Goal: Task Accomplishment & Management: Manage account settings

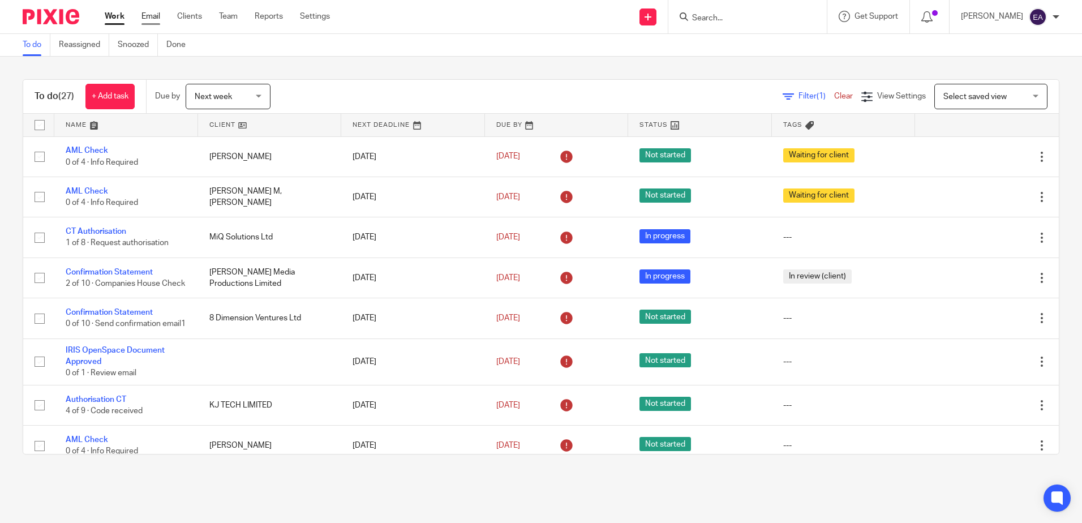
click at [145, 16] on link "Email" at bounding box center [150, 16] width 19 height 11
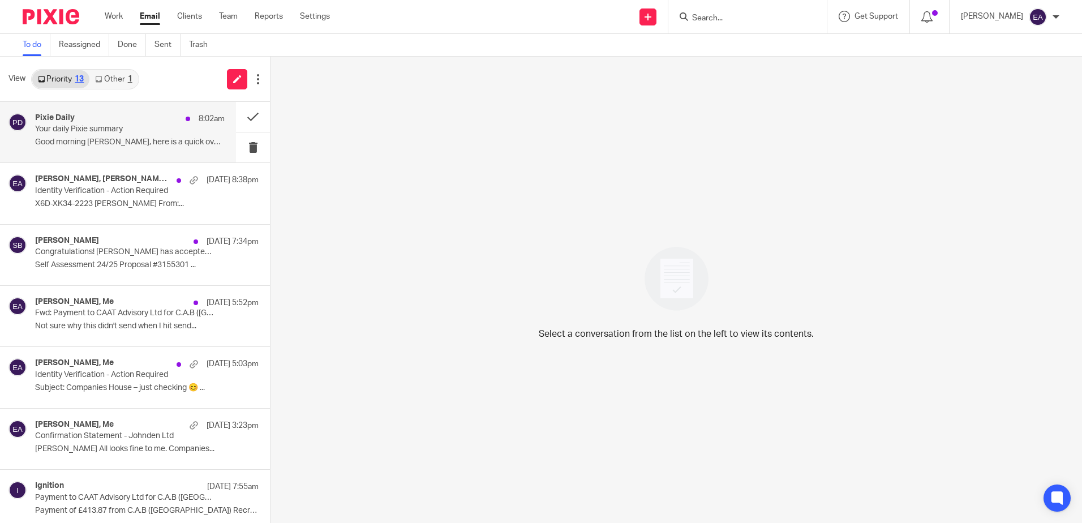
click at [119, 122] on div "Pixie Daily 8:02am" at bounding box center [130, 118] width 190 height 11
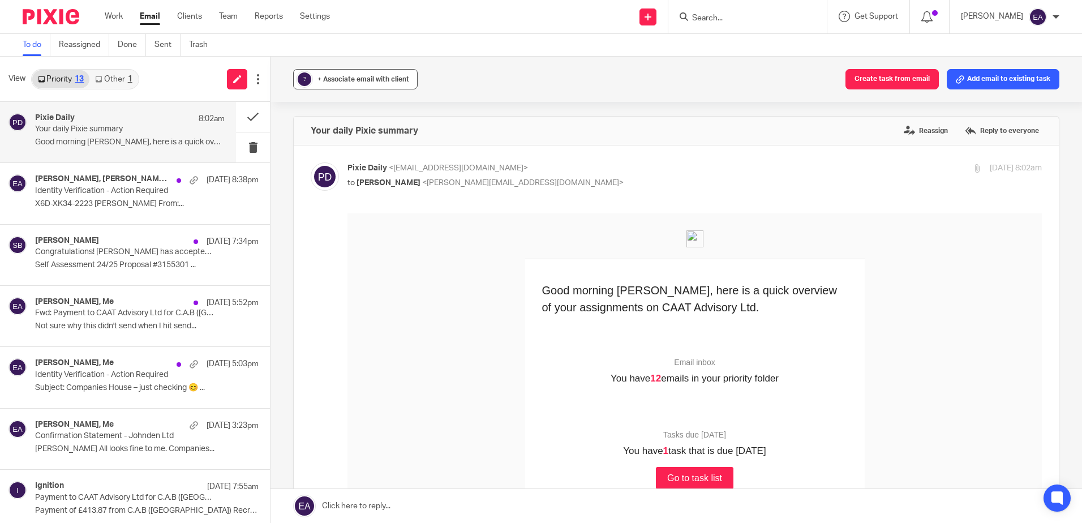
click at [321, 79] on span "+ Associate email with client" at bounding box center [363, 79] width 92 height 7
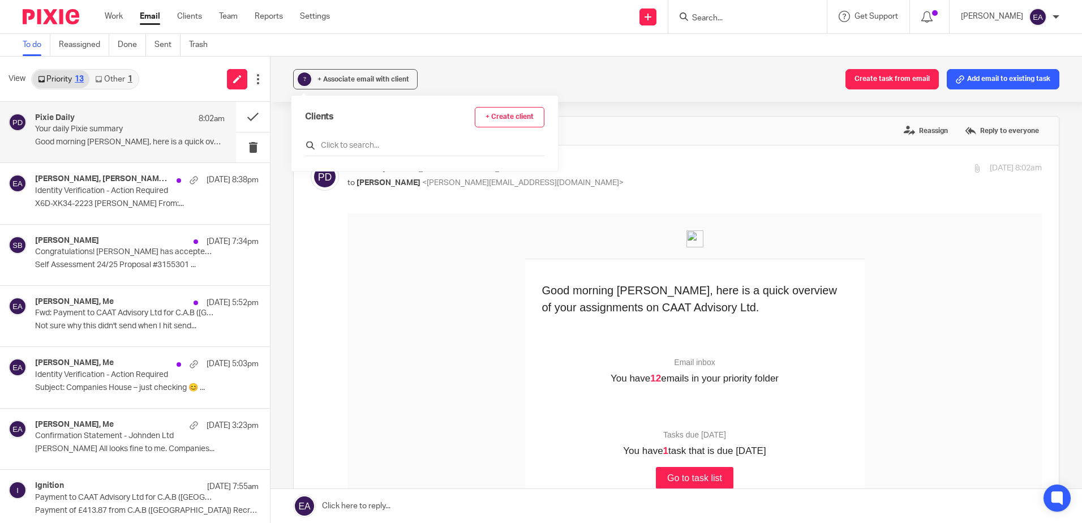
click at [332, 147] on input "text" at bounding box center [424, 145] width 239 height 11
type input "pixie"
click at [307, 197] on input "checkbox" at bounding box center [309, 196] width 8 height 8
checkbox input "true"
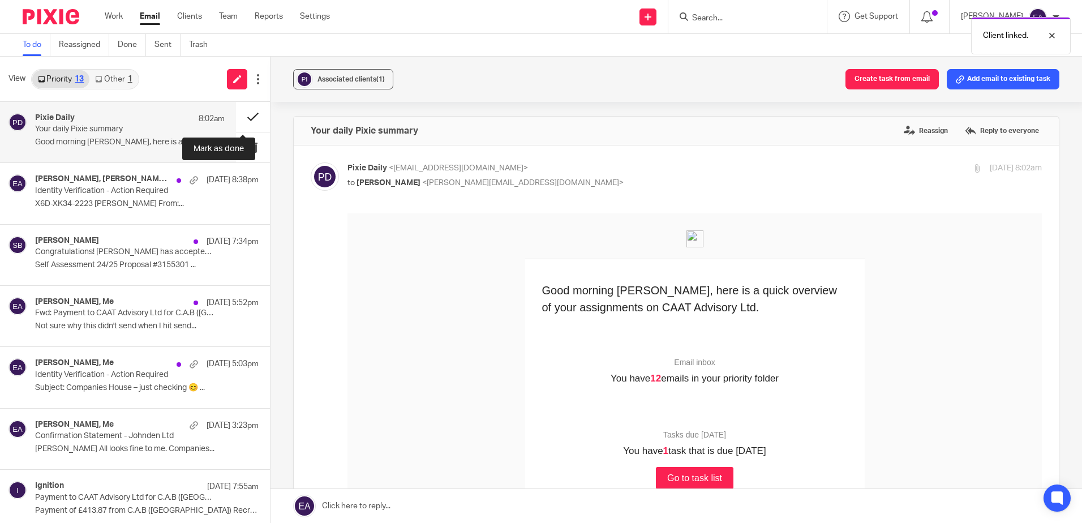
click at [236, 121] on button at bounding box center [253, 117] width 34 height 30
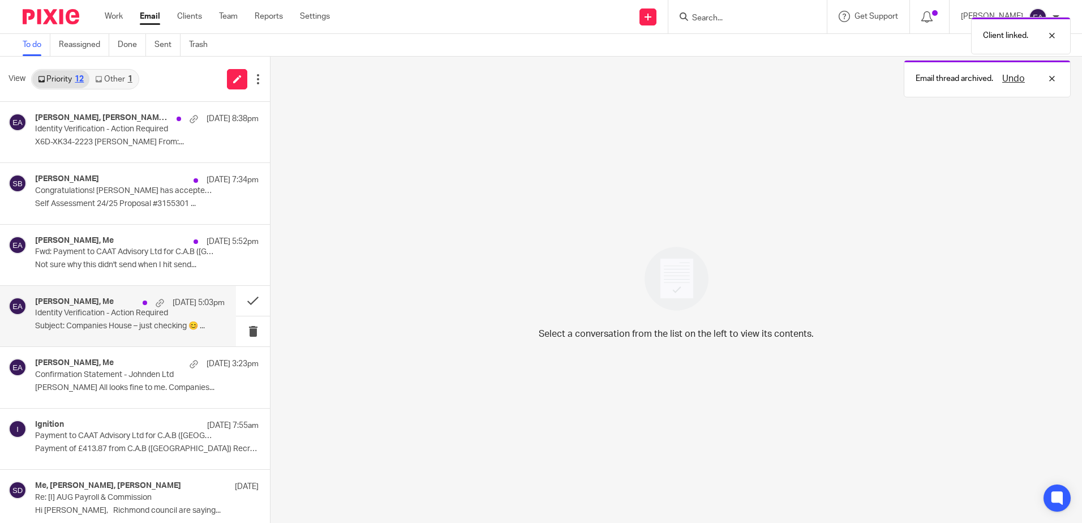
click at [113, 317] on p "Identity Verification - Action Required" at bounding box center [111, 313] width 152 height 10
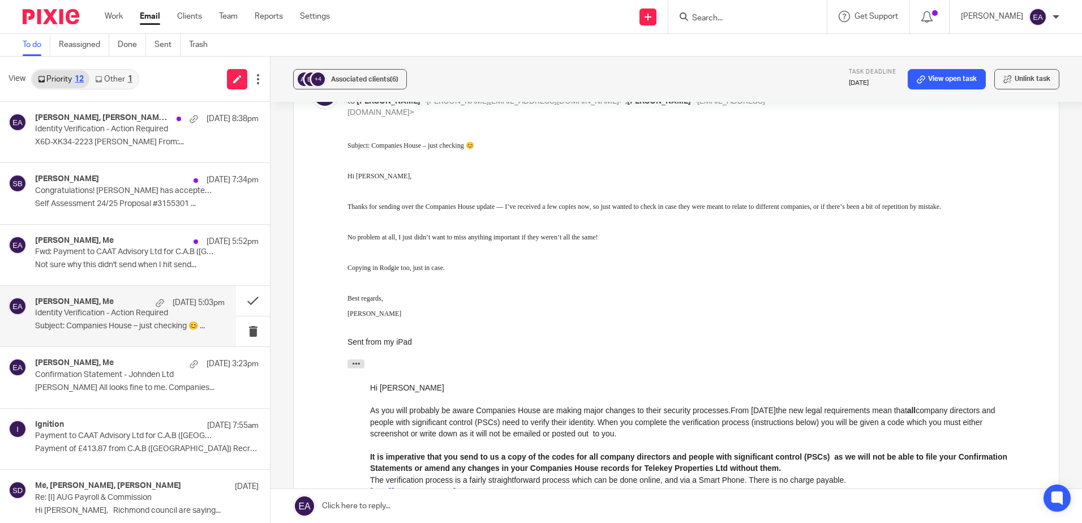
scroll to position [170, 0]
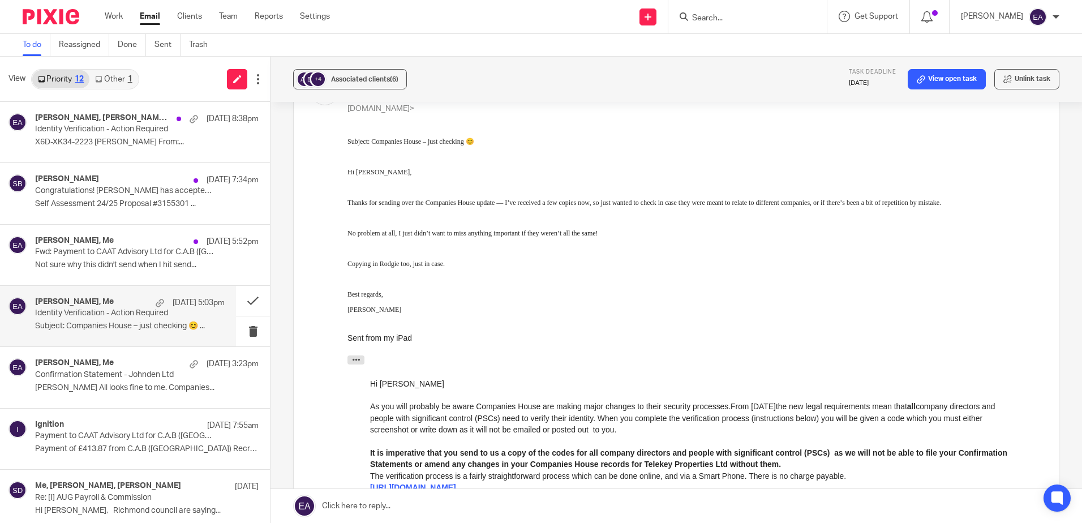
click at [378, 504] on link at bounding box center [675, 506] width 811 height 34
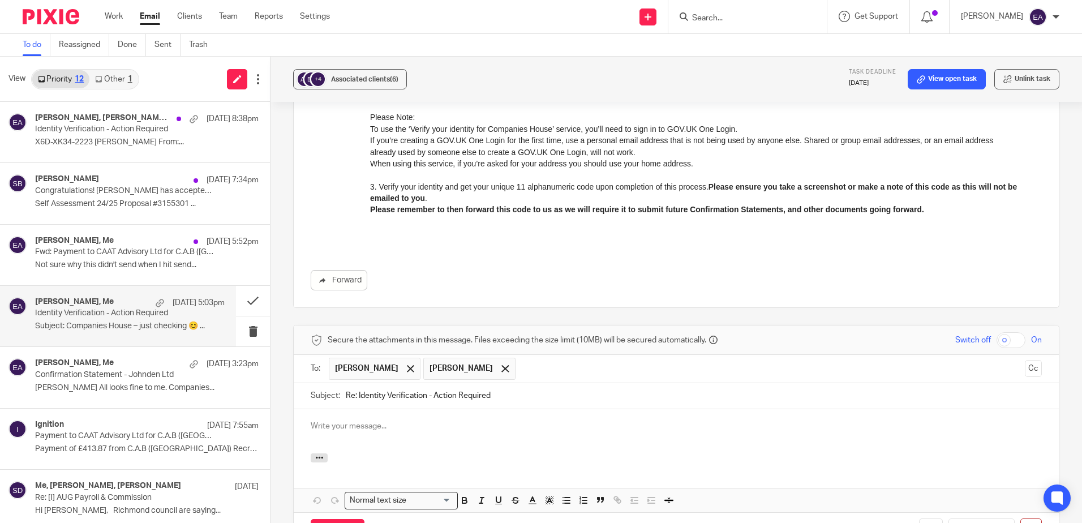
scroll to position [626, 0]
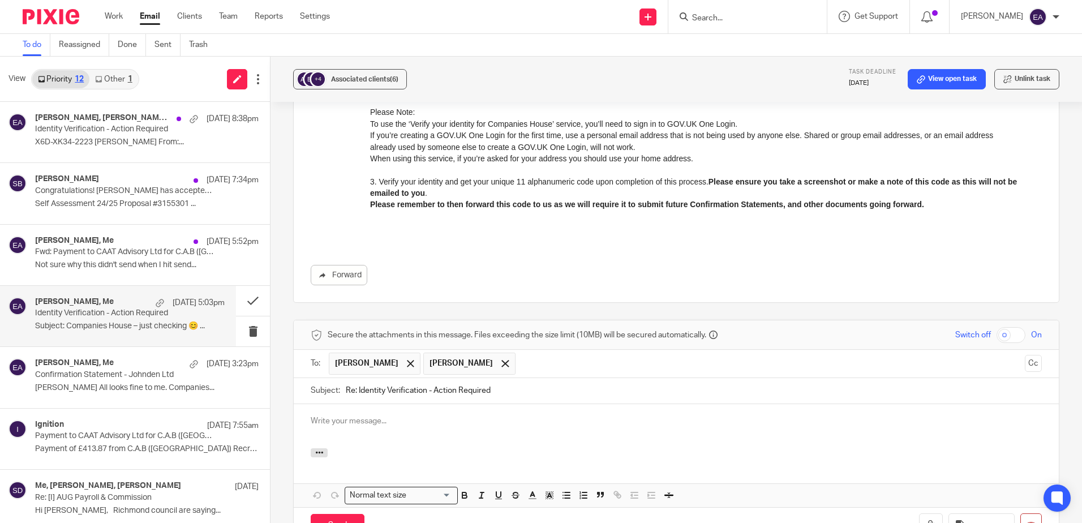
click at [348, 415] on p at bounding box center [676, 420] width 731 height 11
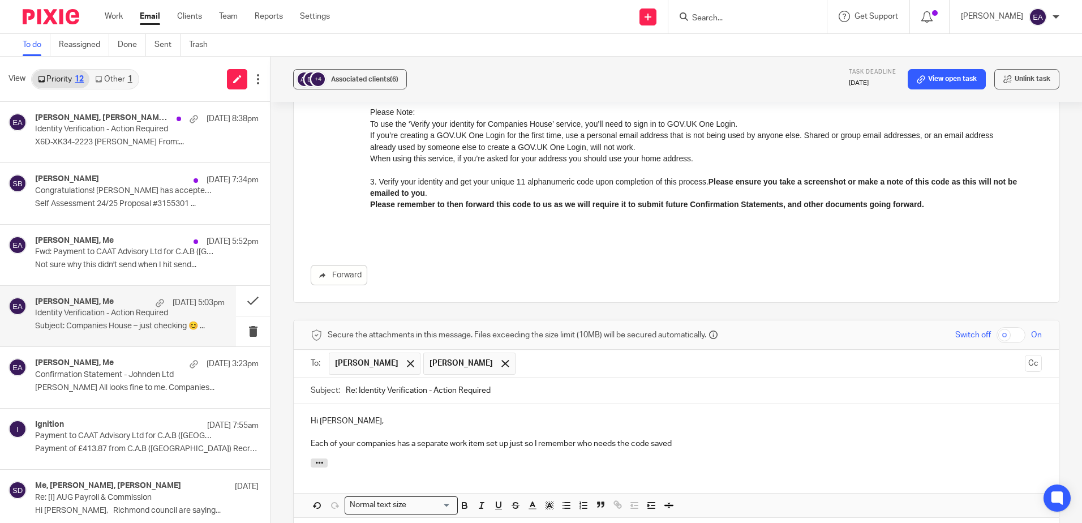
click at [593, 438] on p "Each of your companies has a separate work item set up just so I remember who n…" at bounding box center [676, 443] width 731 height 11
drag, startPoint x: 675, startPoint y: 433, endPoint x: 584, endPoint y: 435, distance: 91.1
click at [584, 438] on p "Each of your companies has a separate work item set up just so I remember who n…" at bounding box center [676, 443] width 731 height 11
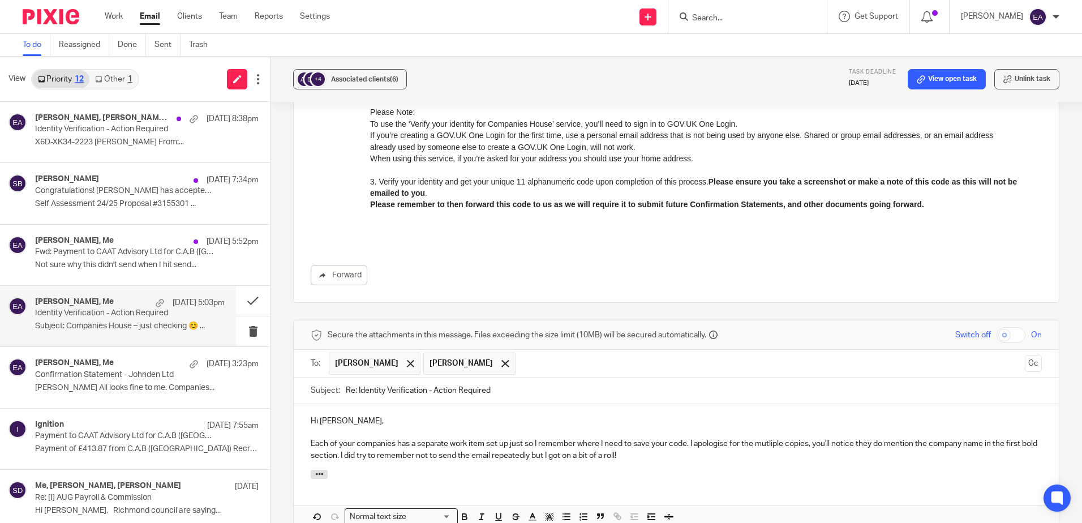
click at [531, 438] on p "Each of your companies has a separate work item set up just so I remember where…" at bounding box center [676, 449] width 731 height 23
click at [808, 438] on p "Each of your companies has a separate work item set up just so I remember where…" at bounding box center [676, 449] width 731 height 23
click at [809, 438] on p "Each of your companies has a separate work item set up just so I remember where…" at bounding box center [676, 449] width 731 height 23
click at [904, 438] on p "Each of your companies has a separate work item set up just so I remember where…" at bounding box center [676, 449] width 731 height 23
click at [736, 443] on p "Each of your companies has a separate work item set up just so I remember where…" at bounding box center [676, 449] width 731 height 23
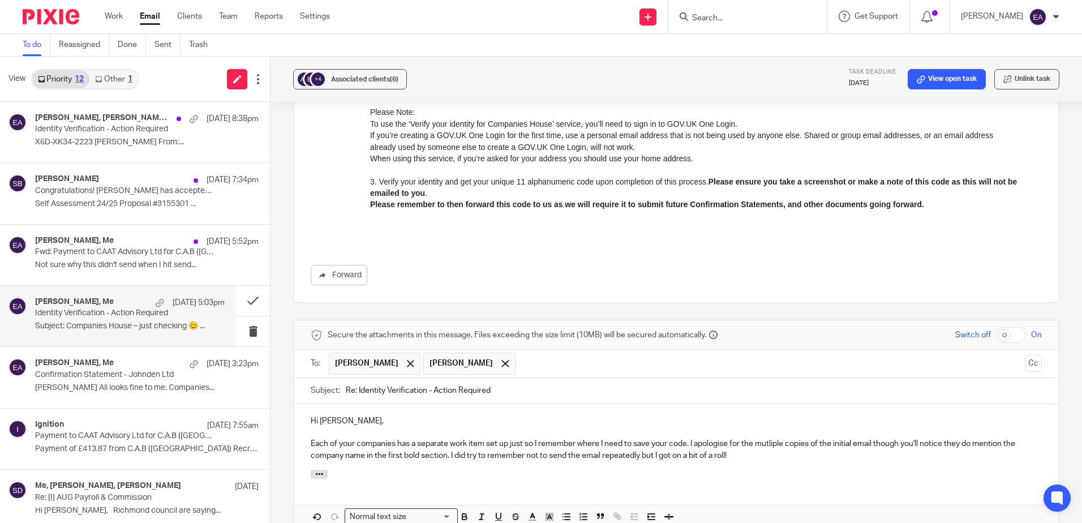
click at [727, 441] on p "Each of your companies has a separate work item set up just so I remember where…" at bounding box center [676, 449] width 731 height 23
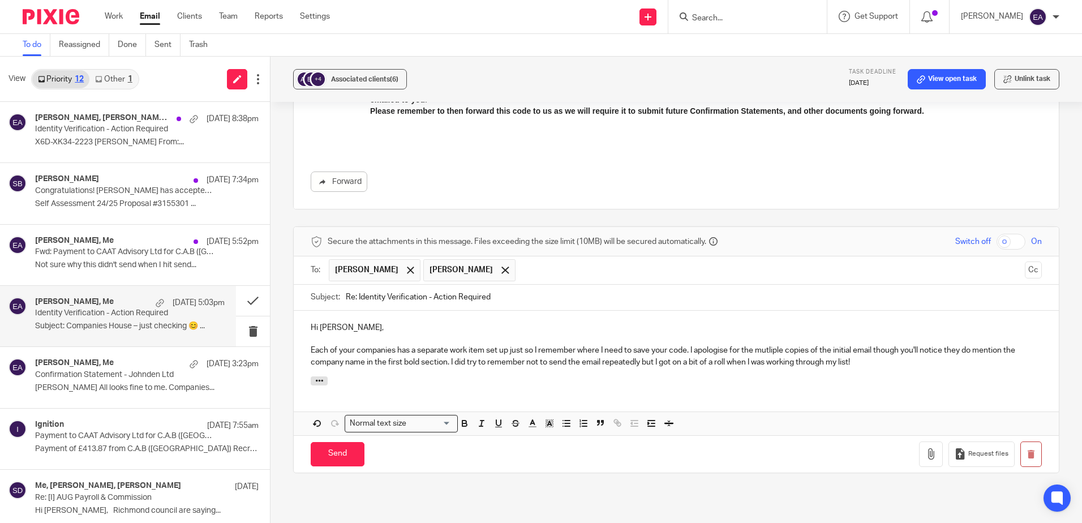
scroll to position [739, 0]
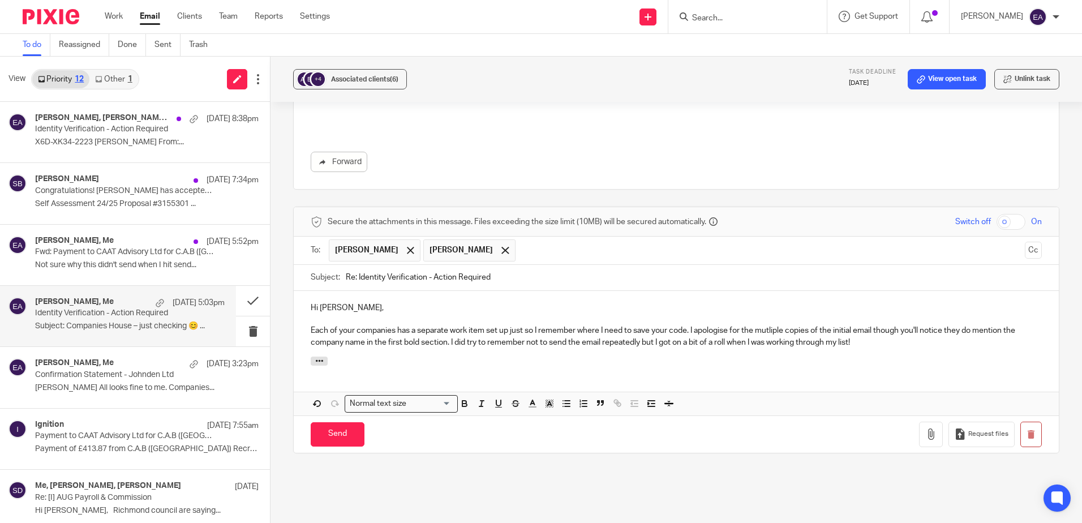
click at [688, 325] on p "Each of your companies has a separate work item set up just so I remember where…" at bounding box center [676, 336] width 731 height 23
click at [691, 325] on p "Each of your companies has a separate work item set up just so I remember where…" at bounding box center [676, 336] width 731 height 23
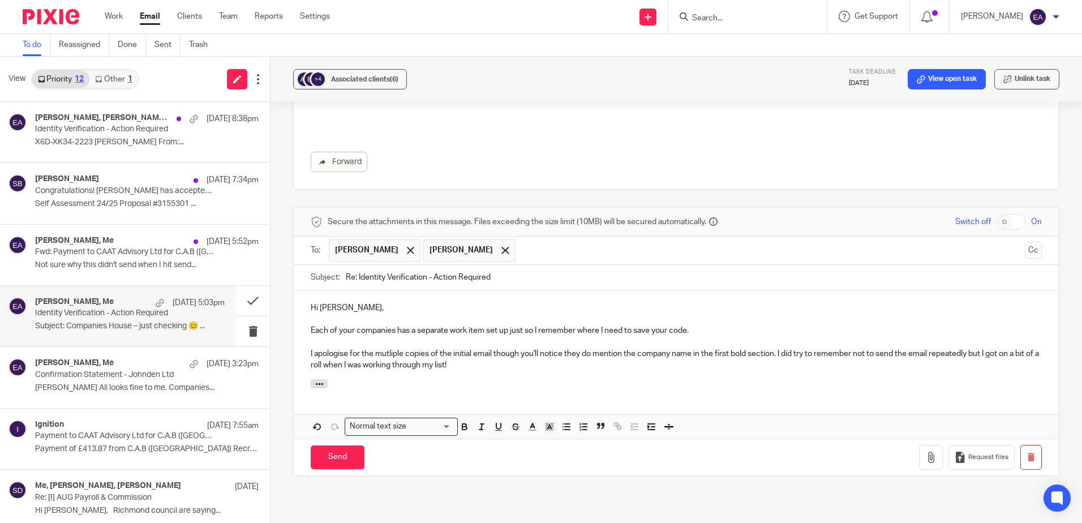
click at [691, 325] on p "Each of your companies has a separate work item set up just so I remember where…" at bounding box center [676, 330] width 731 height 11
drag, startPoint x: 520, startPoint y: 343, endPoint x: 498, endPoint y: 343, distance: 22.6
click at [498, 348] on p "I apologise for the mutliple copies of the initial email though you'll notice t…" at bounding box center [676, 359] width 731 height 23
click at [503, 356] on p "I apologise for the mutliple copies of the initial email though you'll notice t…" at bounding box center [676, 359] width 731 height 23
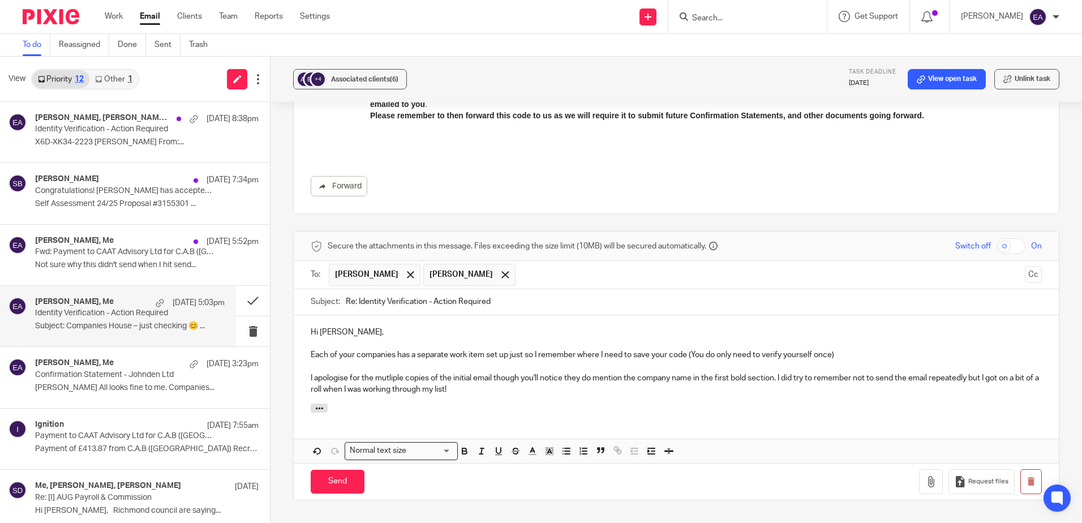
scroll to position [828, 0]
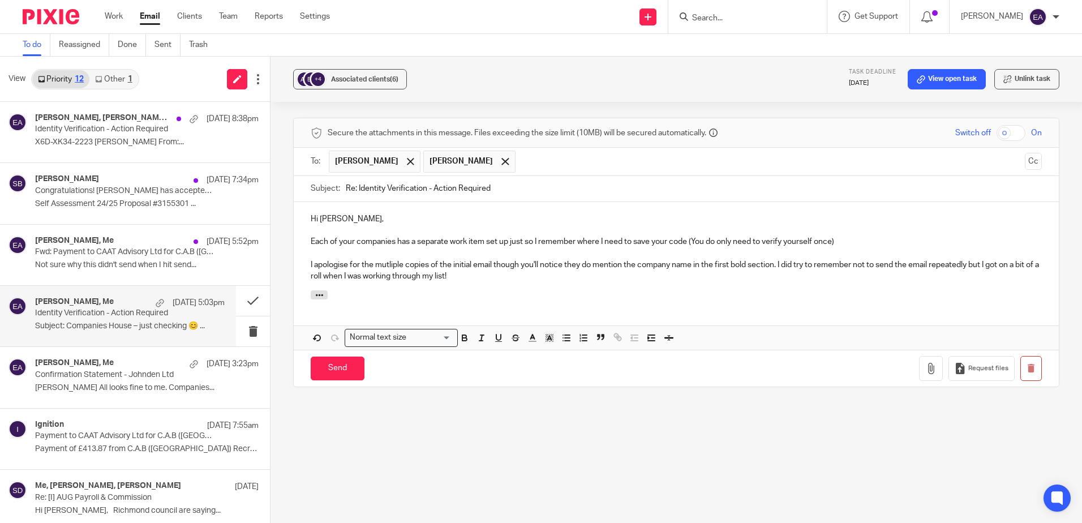
click at [814, 236] on p "Each of your companies has a separate work item set up just so I remember where…" at bounding box center [676, 241] width 731 height 11
click at [330, 363] on input "Send" at bounding box center [338, 368] width 54 height 24
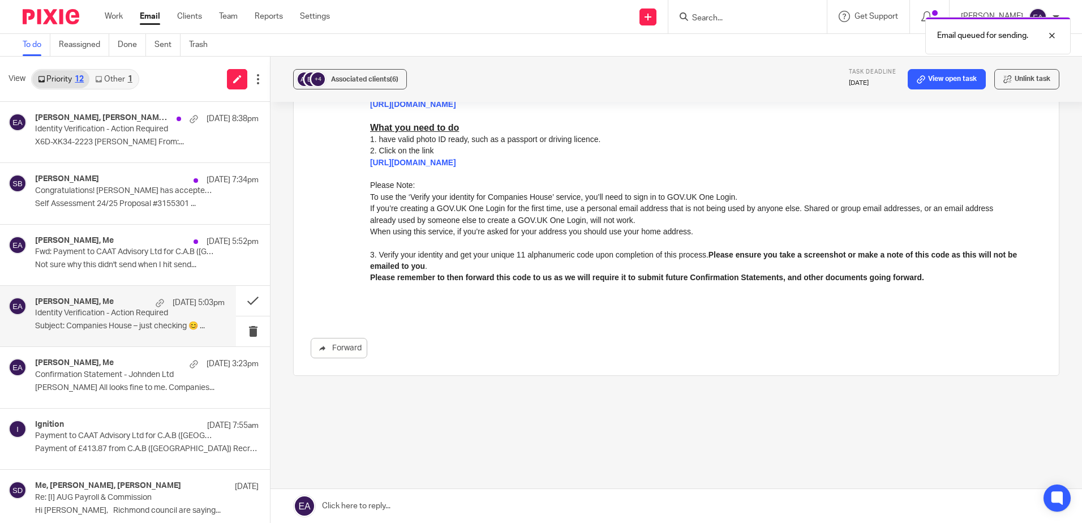
scroll to position [541, 0]
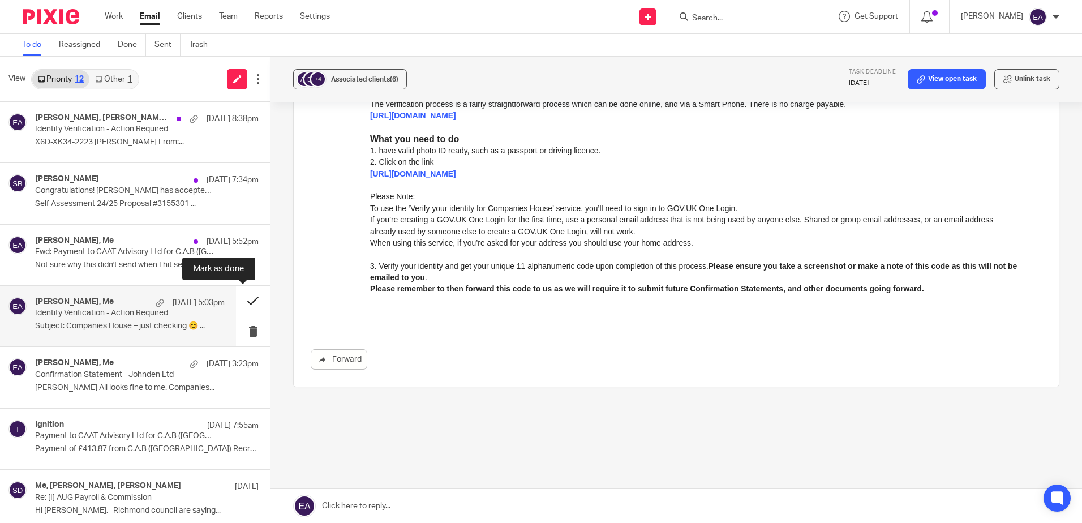
click at [240, 300] on button at bounding box center [253, 301] width 34 height 30
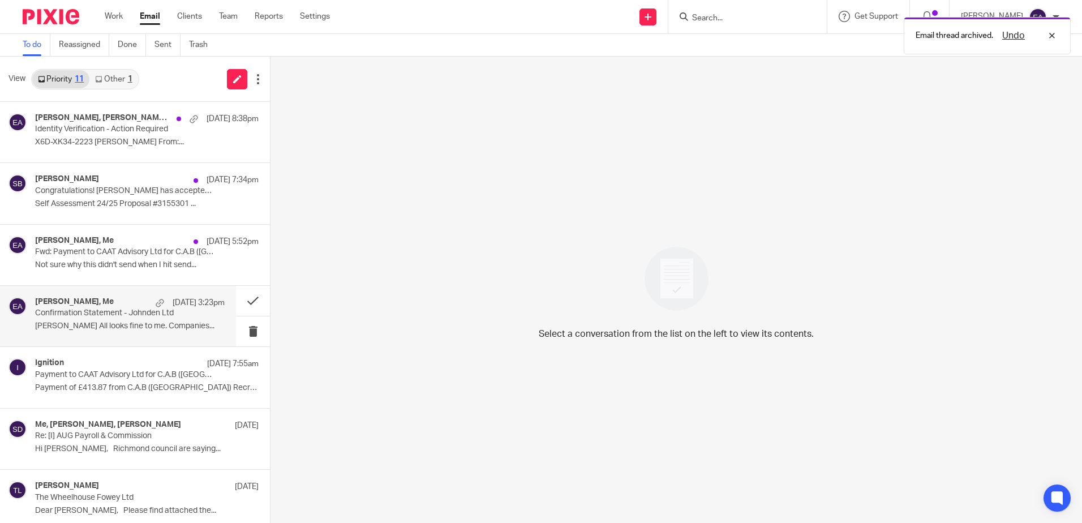
click at [111, 305] on div "John Aherne, Me 13 Oct 3:23pm" at bounding box center [130, 302] width 190 height 11
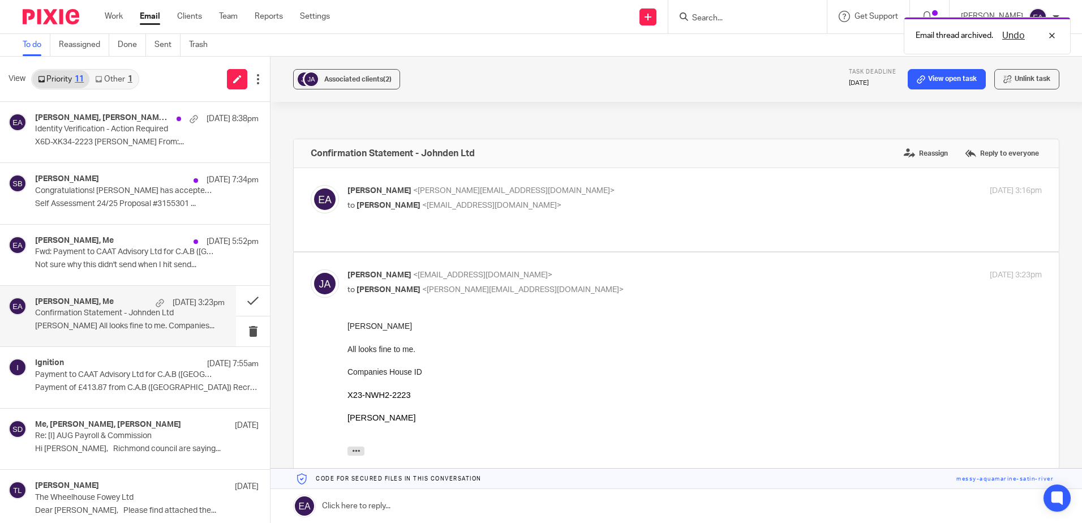
scroll to position [0, 0]
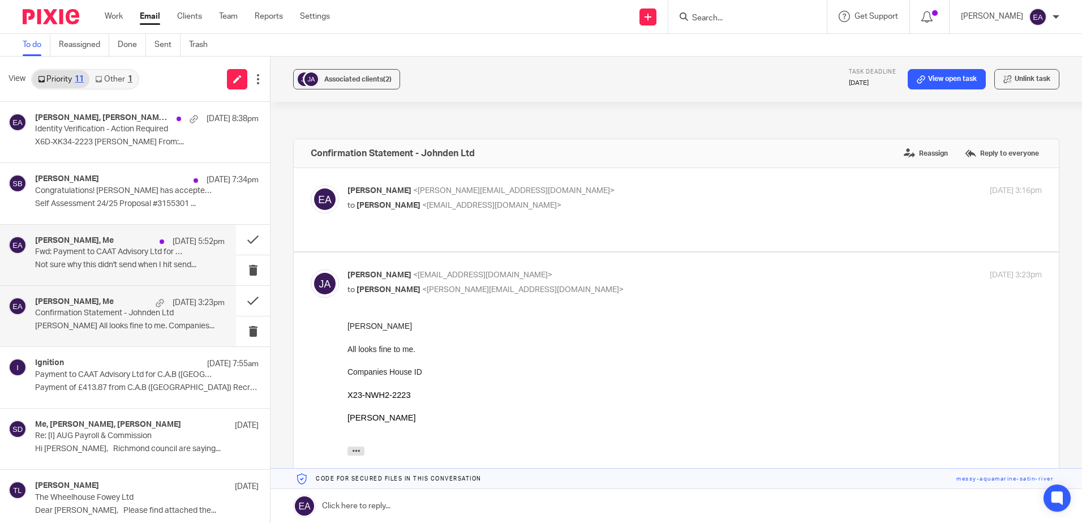
click at [101, 247] on p "Fwd: Payment to CAAT Advisory Ltd for C.A.B (UK) Recruitment Ltd has failed" at bounding box center [111, 252] width 152 height 10
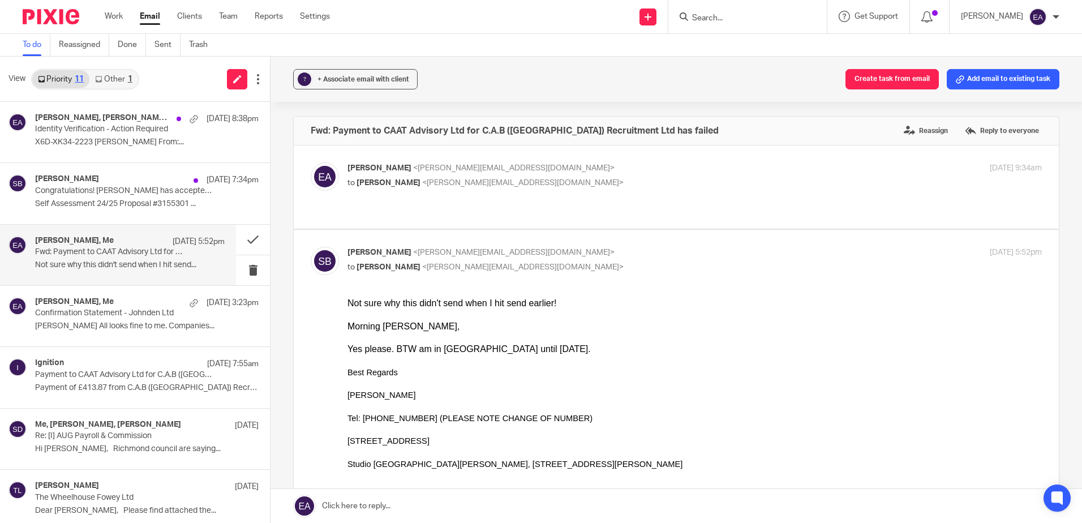
click at [487, 161] on label at bounding box center [676, 186] width 765 height 83
click at [311, 162] on input "checkbox" at bounding box center [310, 162] width 1 height 1
checkbox input "true"
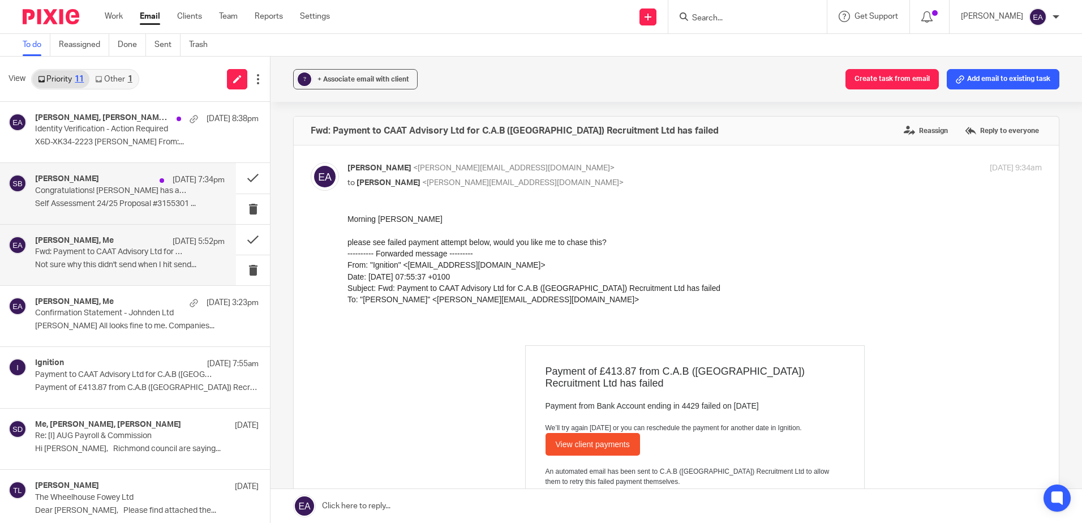
click at [138, 180] on div "Steve Bradshaw 13 Oct 7:34pm" at bounding box center [130, 179] width 190 height 11
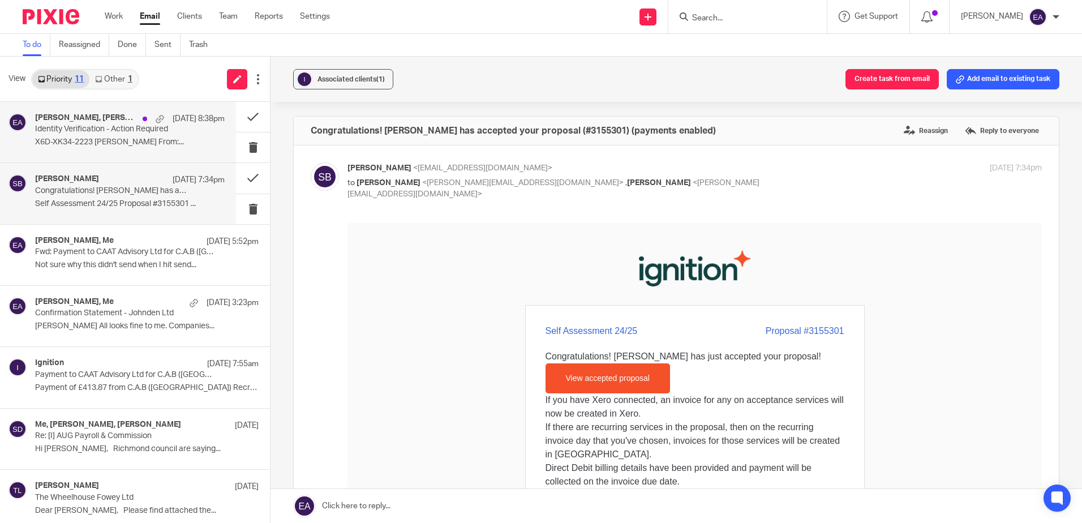
click at [136, 148] on div "Katherine Corich, Maarten van der Bas, Me 13 Oct 8:38pm Identity Verification -…" at bounding box center [130, 132] width 190 height 38
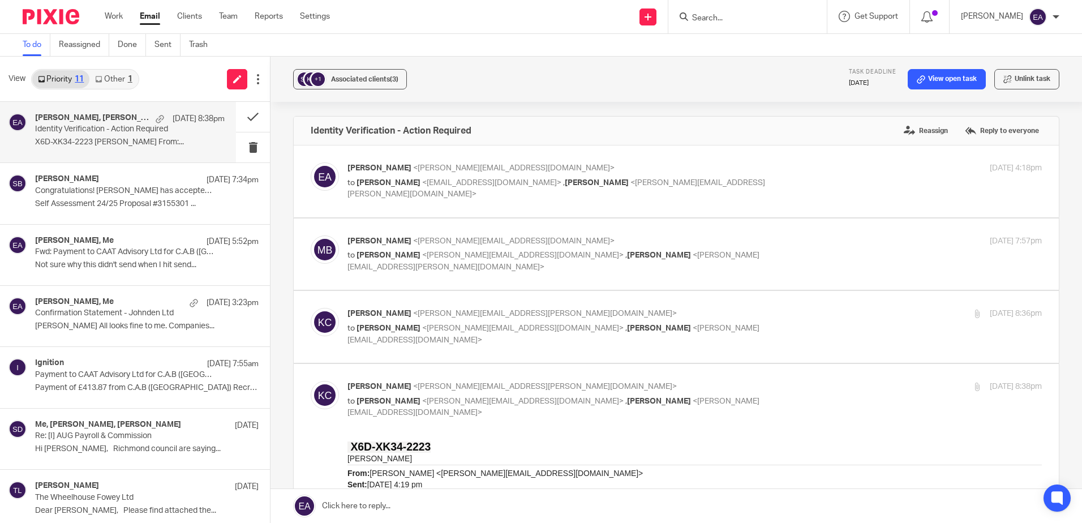
click at [536, 189] on div "Elaine Aitken <elaine@caatadvisory.co.uk> to Maarten van der Bas <maarten@sysdo…" at bounding box center [694, 181] width 694 height 38
checkbox input "true"
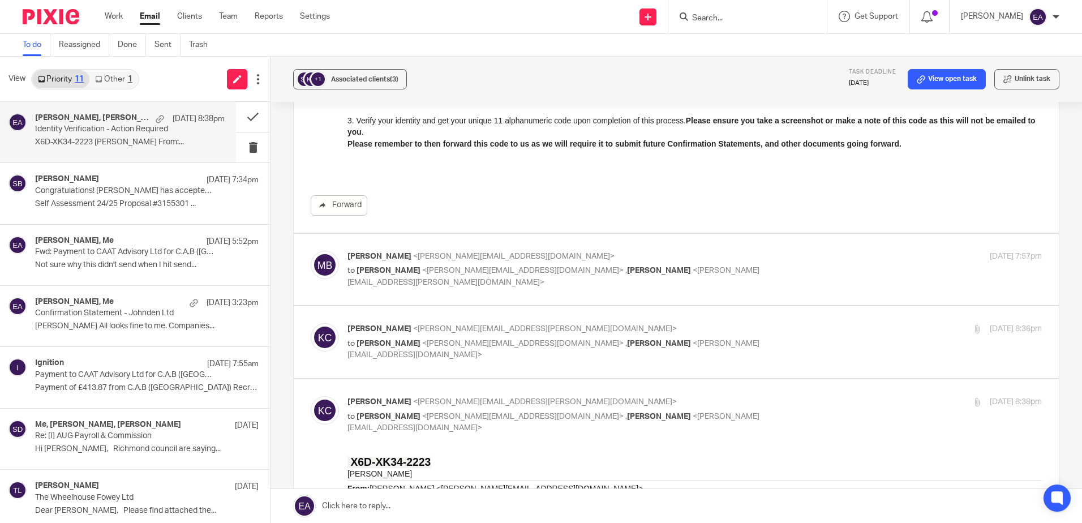
scroll to position [396, 0]
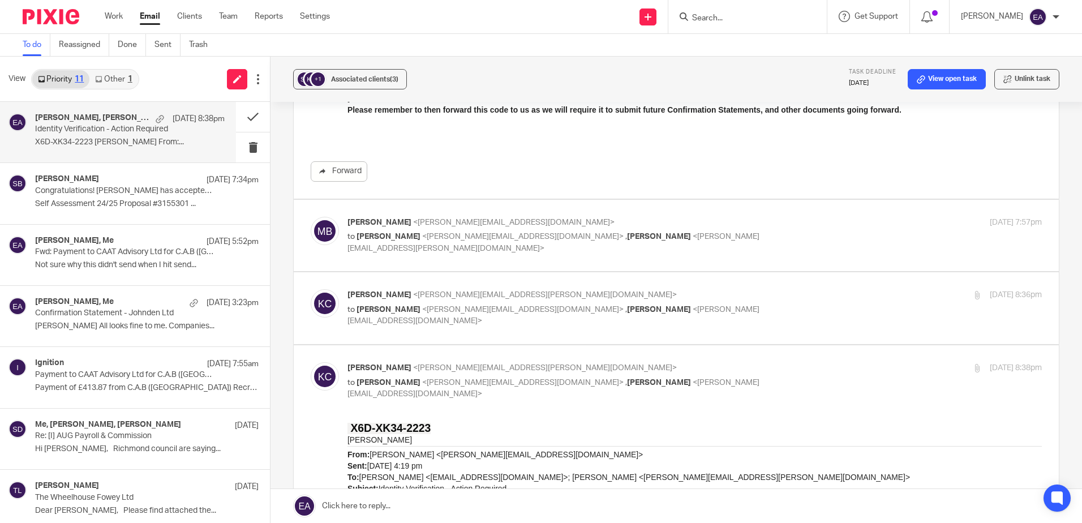
click at [627, 239] on span "Katherine Corich" at bounding box center [659, 236] width 64 height 8
checkbox input "true"
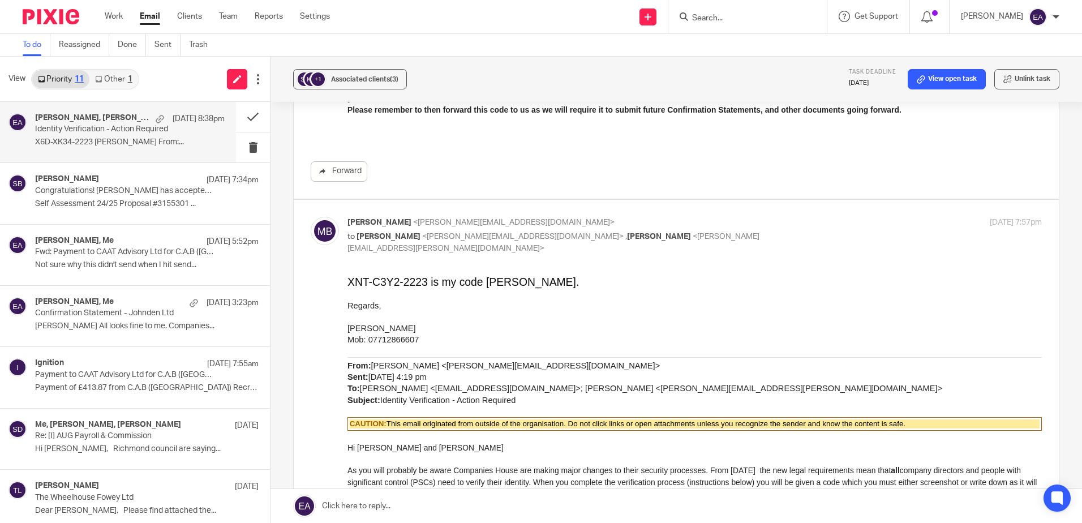
scroll to position [0, 0]
drag, startPoint x: 429, startPoint y: 282, endPoint x: 332, endPoint y: 278, distance: 96.8
copy span "XNT-C3Y2-2223"
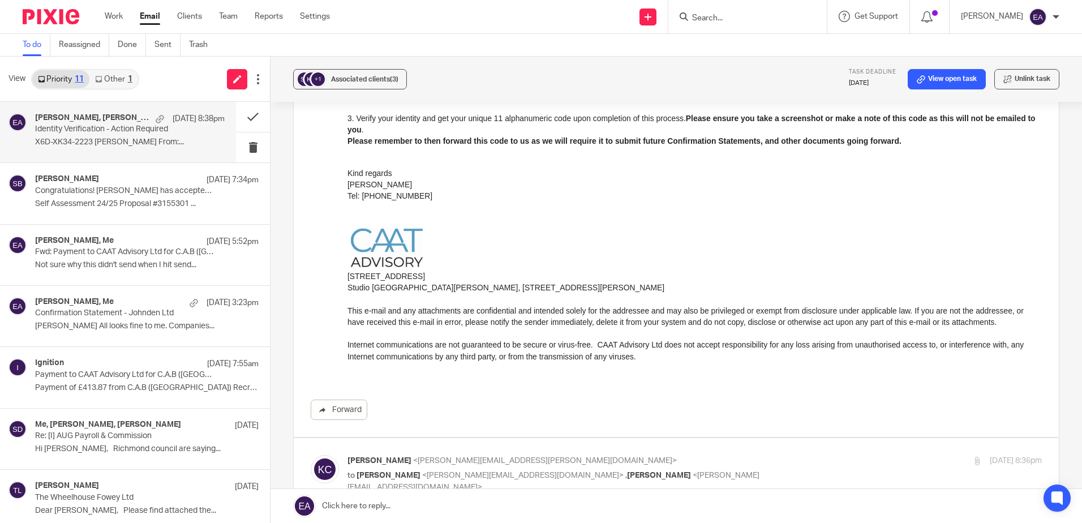
scroll to position [1131, 0]
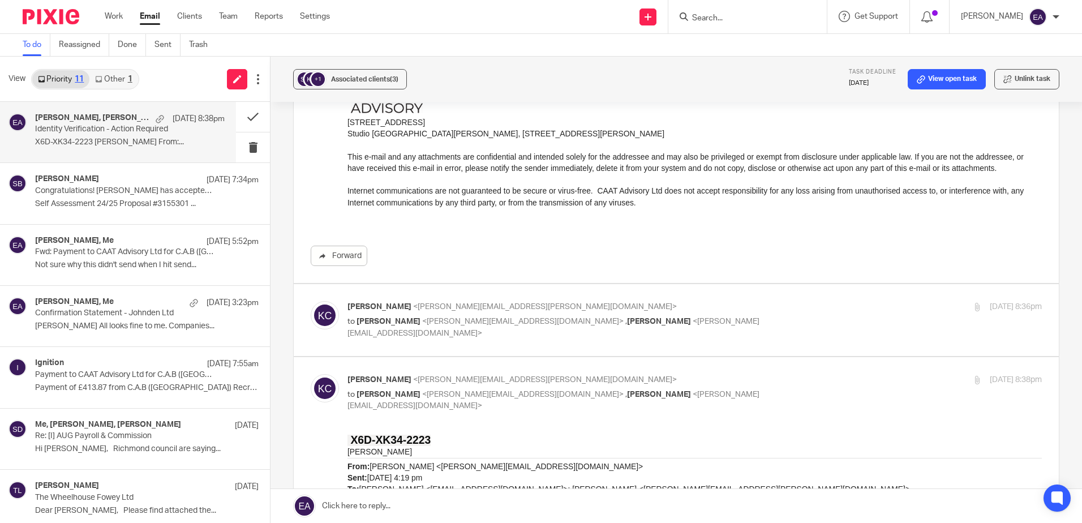
click at [487, 312] on p "Katherine Corich <katherine.corich@sysdoc.co.uk>" at bounding box center [578, 307] width 463 height 12
checkbox input "true"
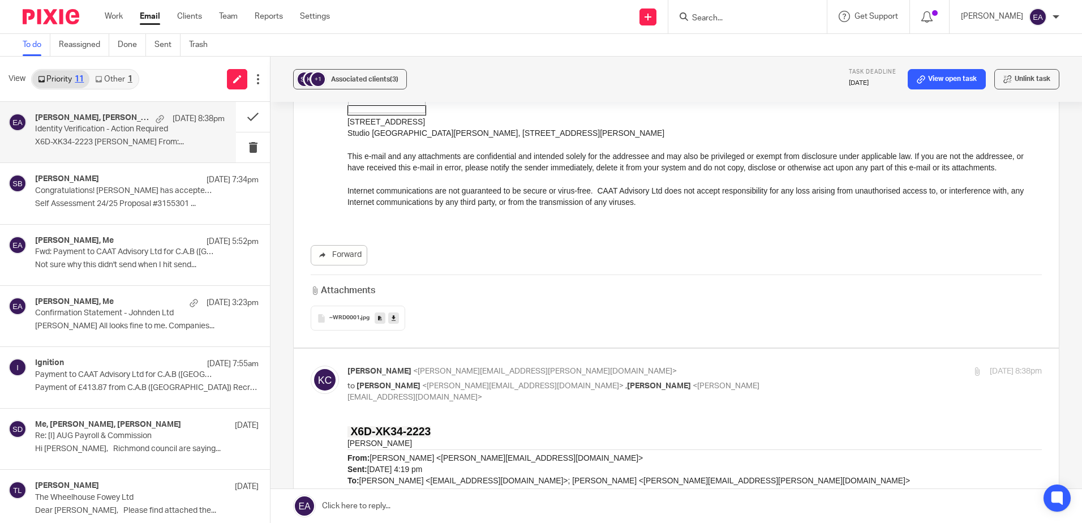
scroll to position [1923, 0]
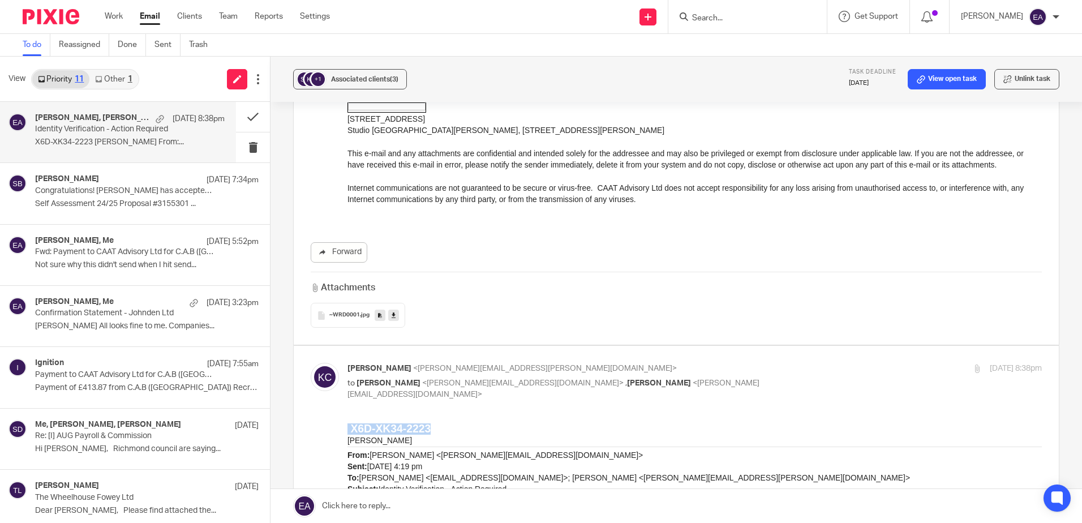
drag, startPoint x: 428, startPoint y: 424, endPoint x: 343, endPoint y: 424, distance: 84.9
copy span "X6D-XK34-2223"
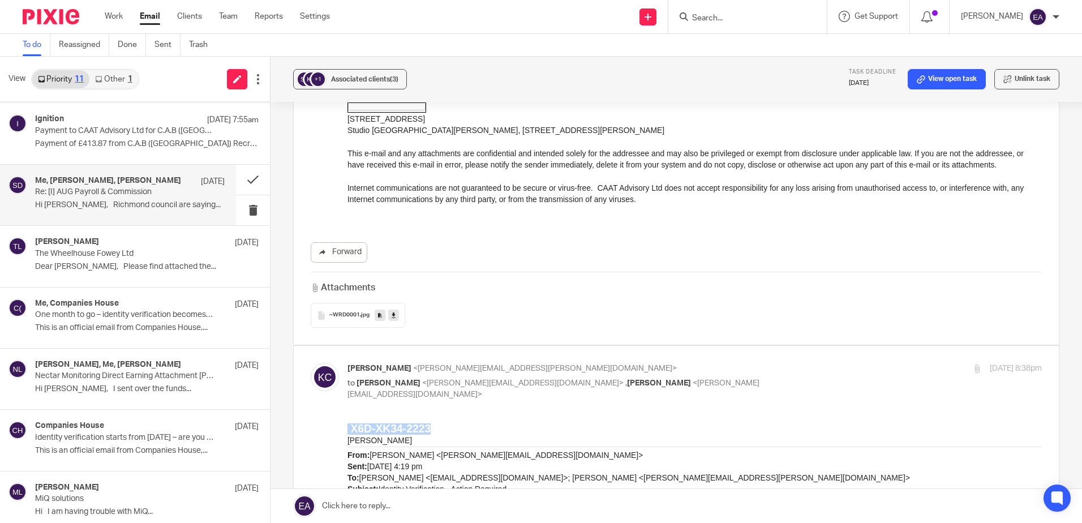
scroll to position [253, 0]
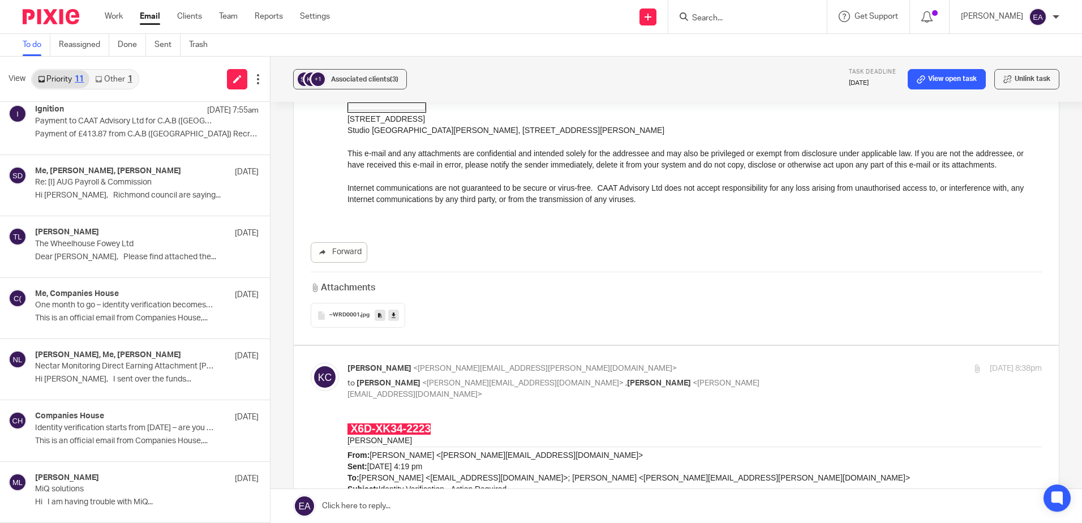
click at [745, 16] on input "Search" at bounding box center [742, 19] width 102 height 10
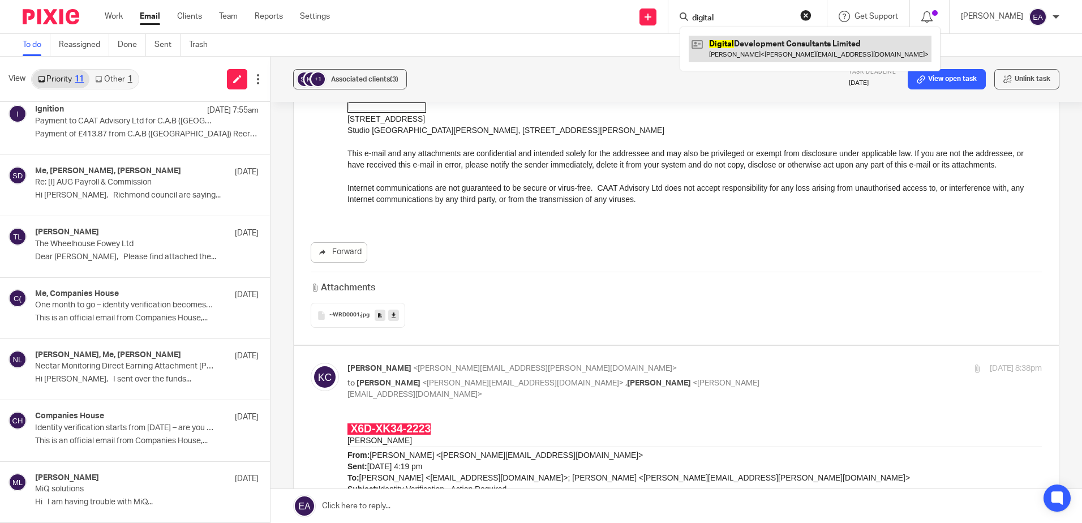
type input "digital"
click at [759, 44] on link at bounding box center [809, 49] width 243 height 26
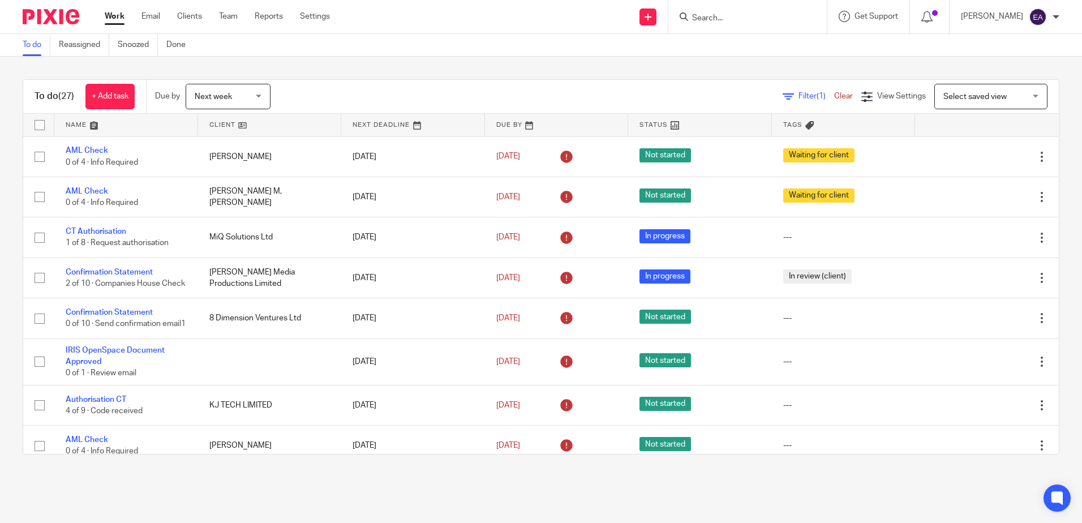
click at [708, 11] on form at bounding box center [751, 17] width 120 height 14
click at [731, 19] on input "Search" at bounding box center [742, 19] width 102 height 10
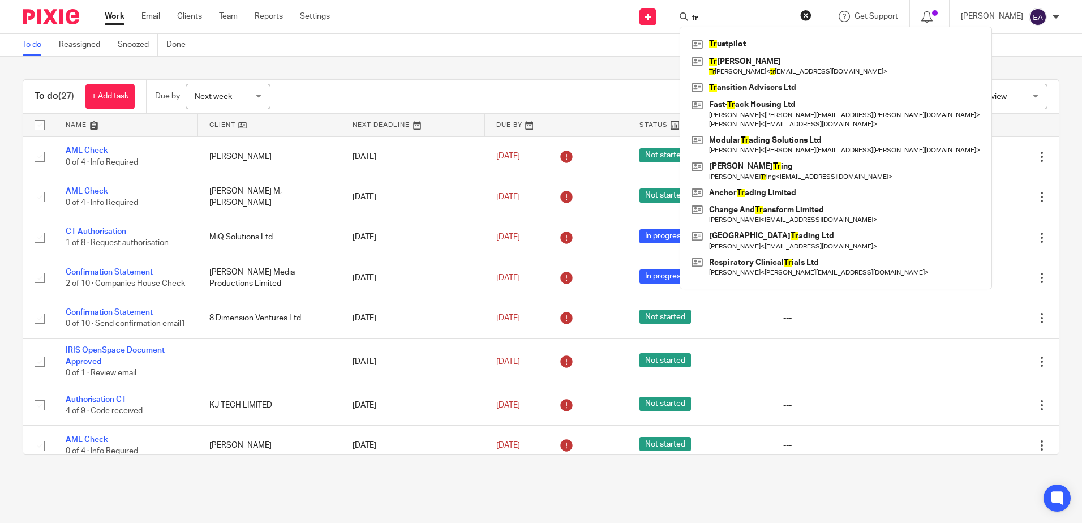
click at [721, 12] on form "tr" at bounding box center [751, 17] width 120 height 14
drag, startPoint x: 723, startPoint y: 16, endPoint x: 696, endPoint y: 15, distance: 26.6
click at [696, 15] on div "tr" at bounding box center [745, 17] width 132 height 14
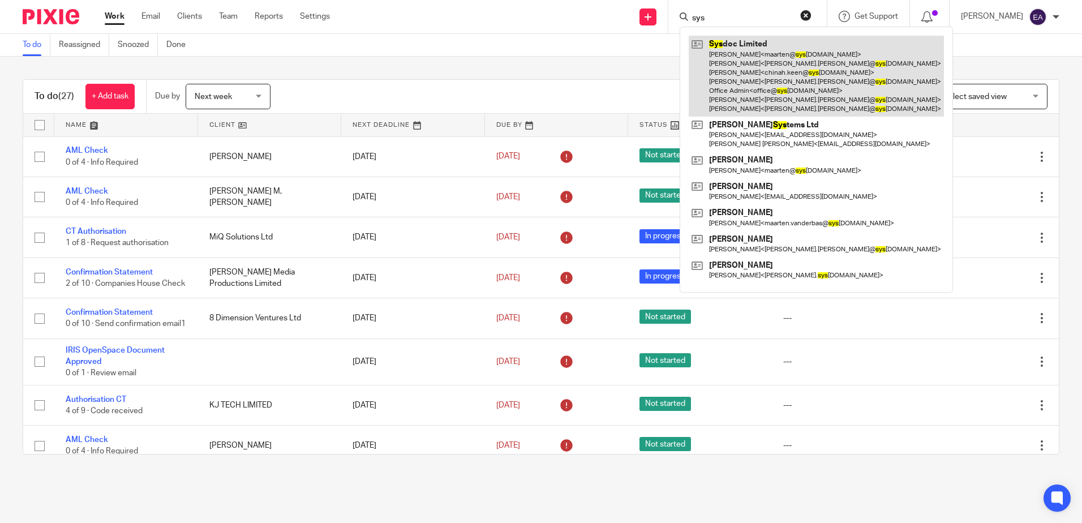
type input "sys"
click at [778, 44] on link at bounding box center [815, 76] width 255 height 81
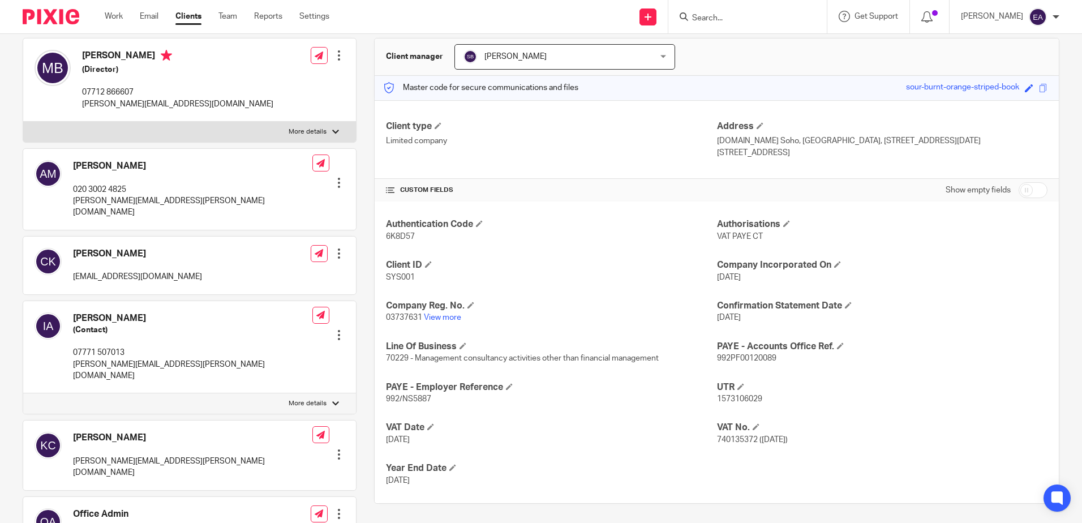
scroll to position [57, 0]
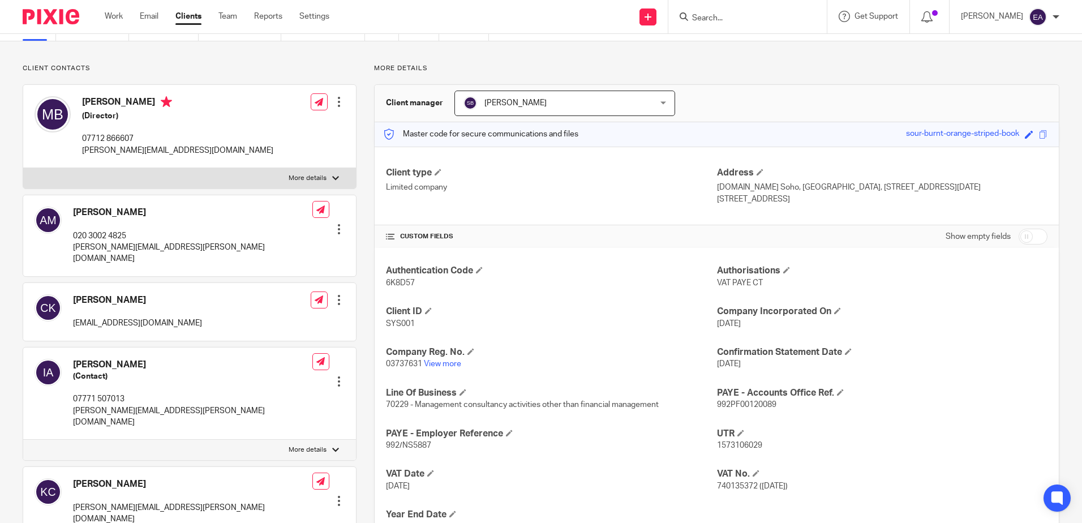
click at [1035, 231] on input "checkbox" at bounding box center [1032, 237] width 29 height 16
checkbox input "true"
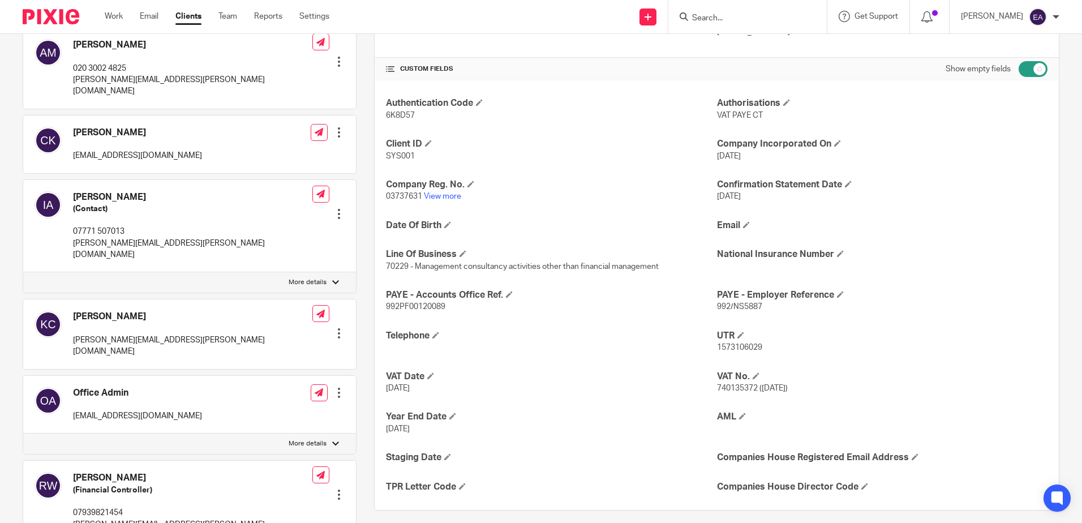
scroll to position [339, 0]
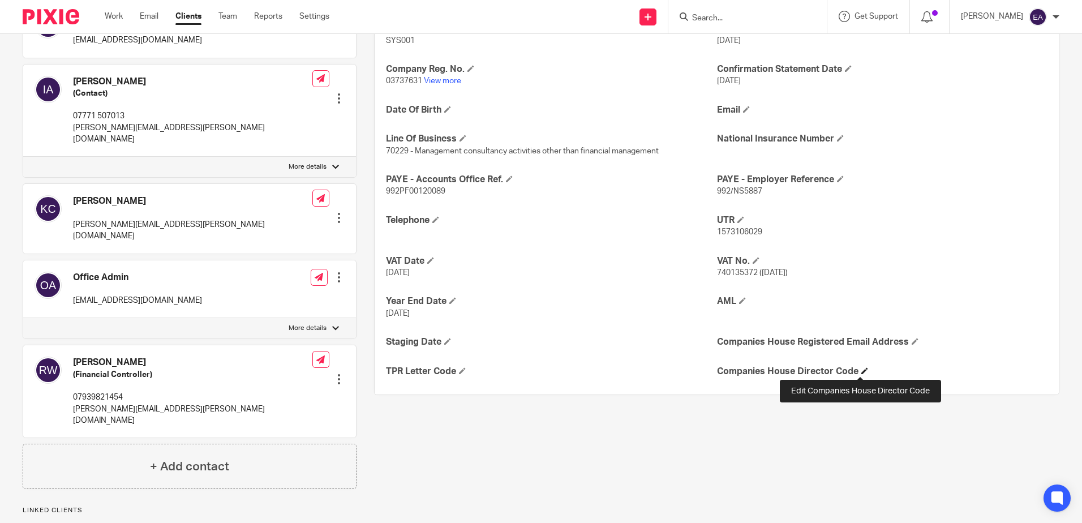
click at [863, 368] on span at bounding box center [864, 370] width 7 height 7
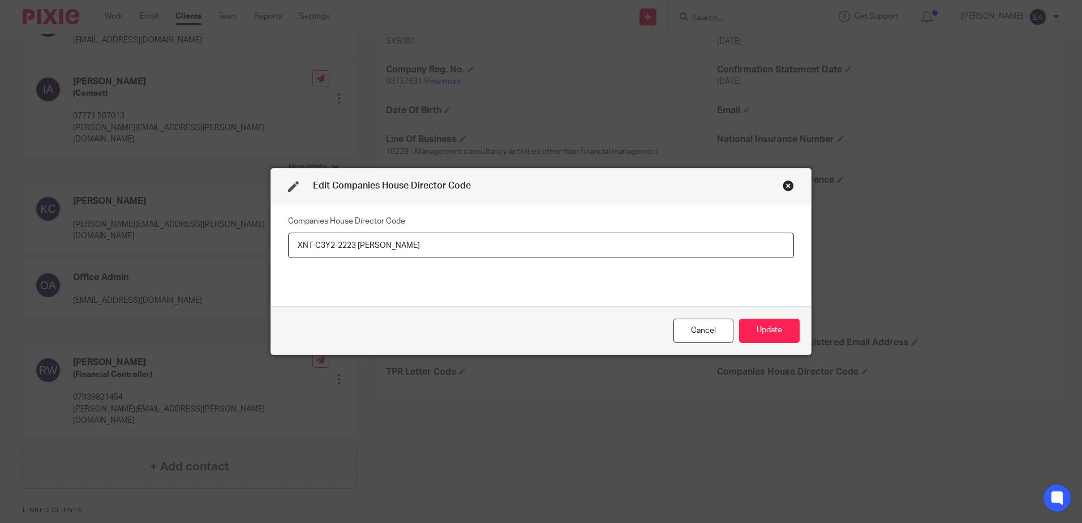
click at [407, 248] on input "XNT-C3Y2-2223 [PERSON_NAME]" at bounding box center [541, 244] width 506 height 25
paste input "X6D-XK34-2223"
type input "XNT-C3Y2-2223 Maarten X6D-XK34-2223 Katherine"
click at [765, 330] on button "Update" at bounding box center [769, 330] width 61 height 24
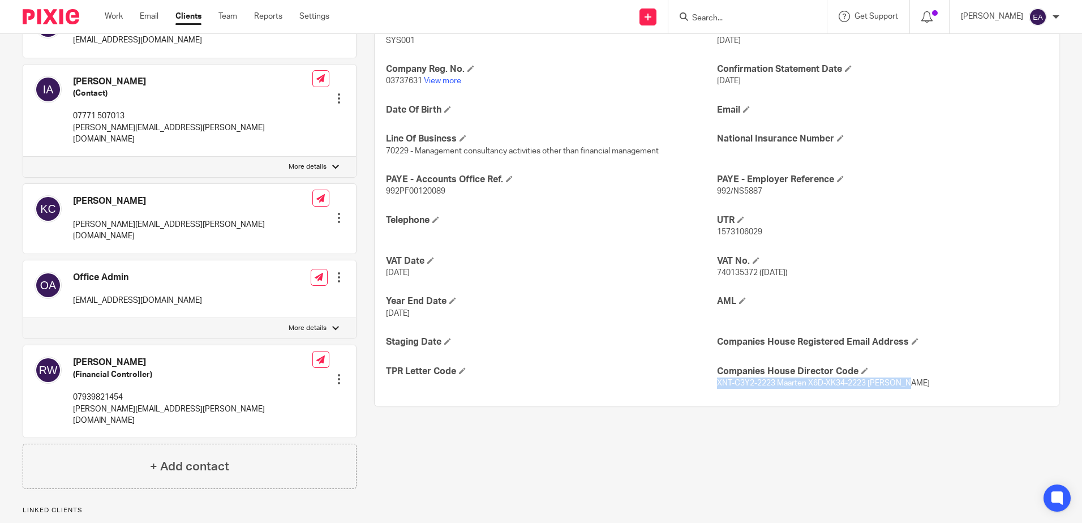
drag, startPoint x: 906, startPoint y: 382, endPoint x: 712, endPoint y: 391, distance: 194.2
click at [712, 391] on div "Authentication Code 6K8D57 Authorisations VAT PAYE CT Client ID SYS001 Company …" at bounding box center [716, 185] width 684 height 441
copy span "XNT-C3Y2-2223 Maarten X6D-XK34-2223 Katherine"
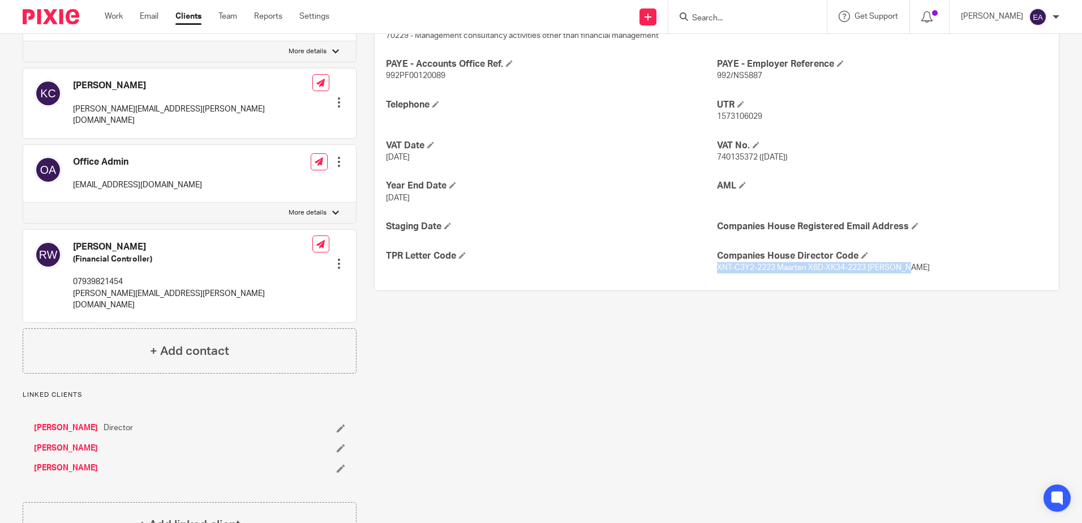
scroll to position [456, 0]
click at [62, 421] on link "[PERSON_NAME]" at bounding box center [66, 426] width 64 height 11
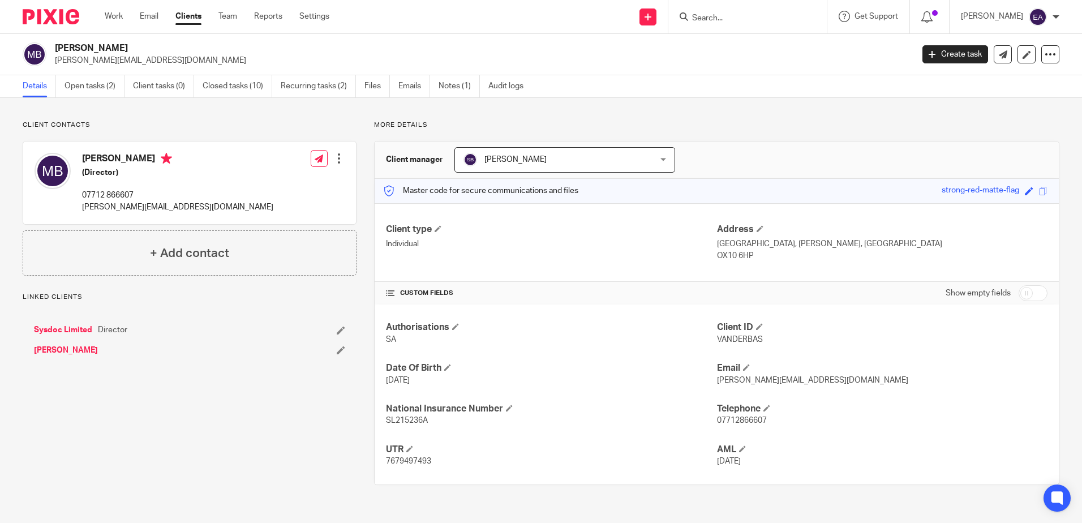
click at [1032, 298] on input "checkbox" at bounding box center [1032, 293] width 29 height 16
checkbox input "true"
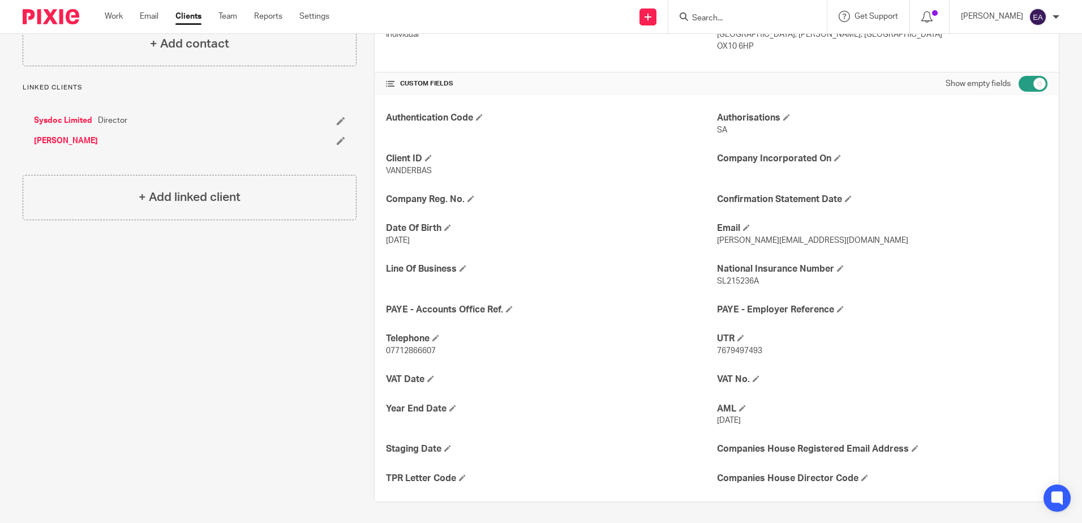
scroll to position [211, 0]
click at [815, 473] on h4 "Companies House Director Code" at bounding box center [882, 477] width 330 height 12
click at [862, 475] on span at bounding box center [864, 475] width 7 height 7
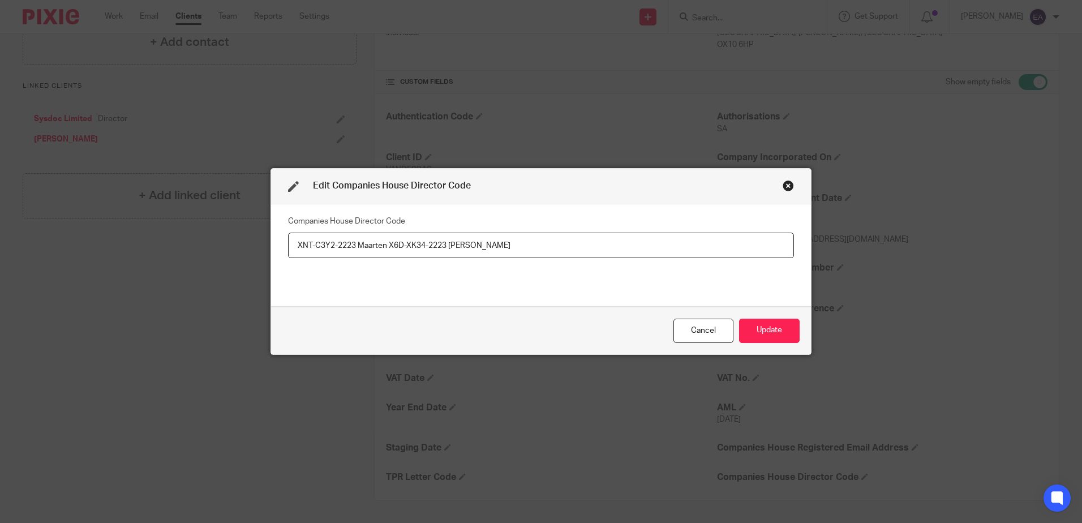
drag, startPoint x: 496, startPoint y: 242, endPoint x: 387, endPoint y: 243, distance: 108.6
click at [387, 243] on input "XNT-C3Y2-2223 Maarten X6D-XK34-2223 [PERSON_NAME]" at bounding box center [541, 244] width 506 height 25
type input "XNT-C3Y2-2223 [PERSON_NAME]"
click at [768, 336] on button "Update" at bounding box center [769, 330] width 61 height 24
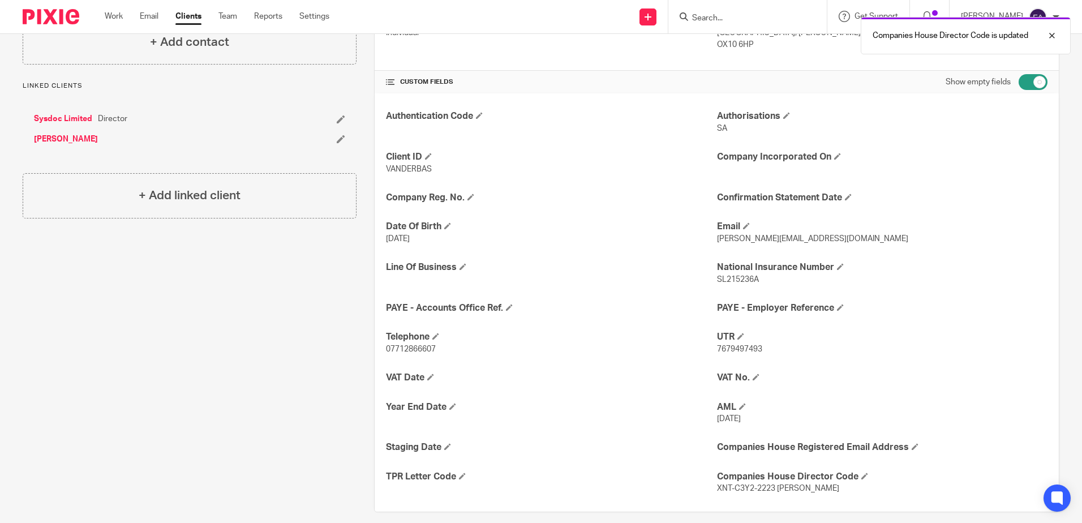
click at [64, 141] on link "[PERSON_NAME]" at bounding box center [66, 139] width 64 height 11
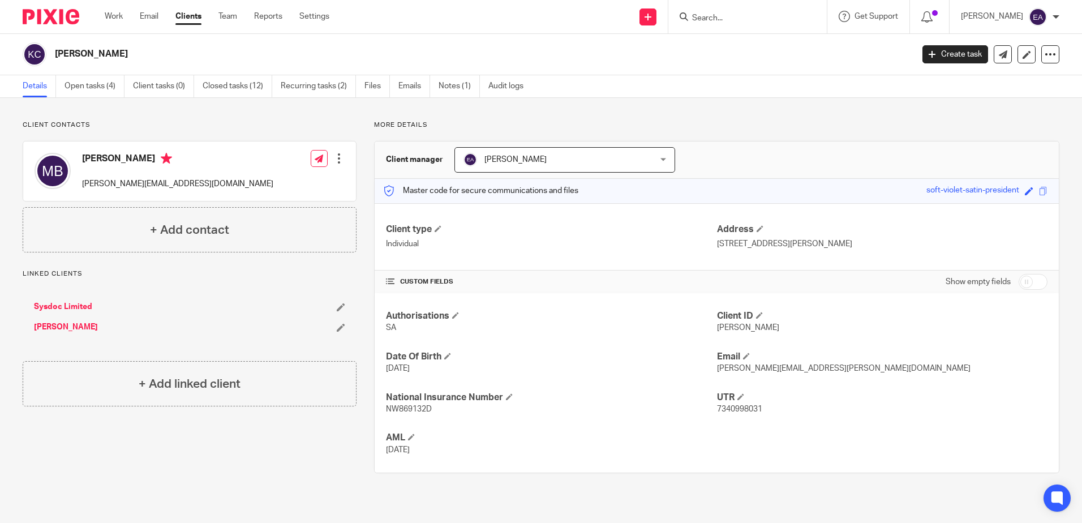
click at [1032, 277] on input "checkbox" at bounding box center [1032, 282] width 29 height 16
checkbox input "true"
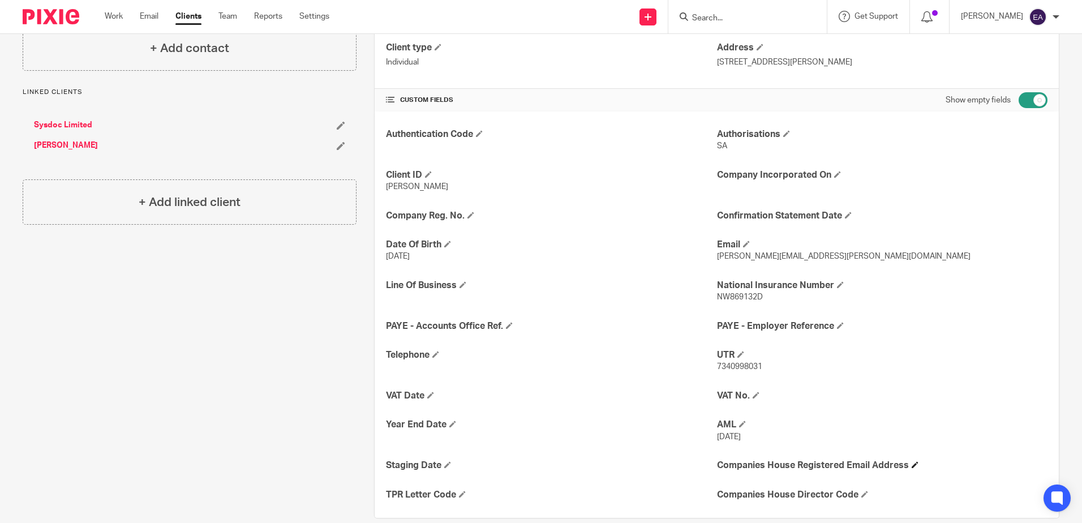
scroll to position [200, 0]
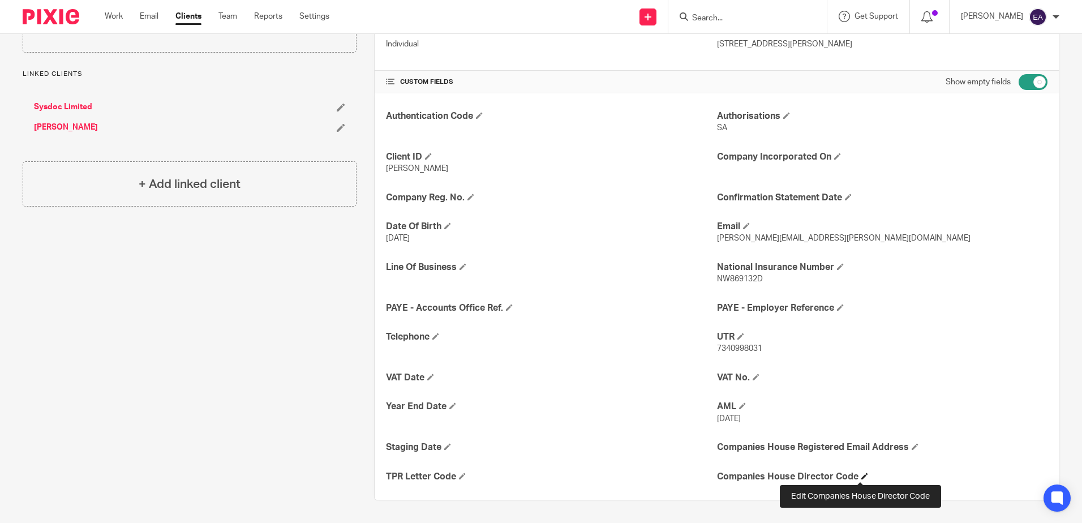
click at [861, 476] on span at bounding box center [864, 475] width 7 height 7
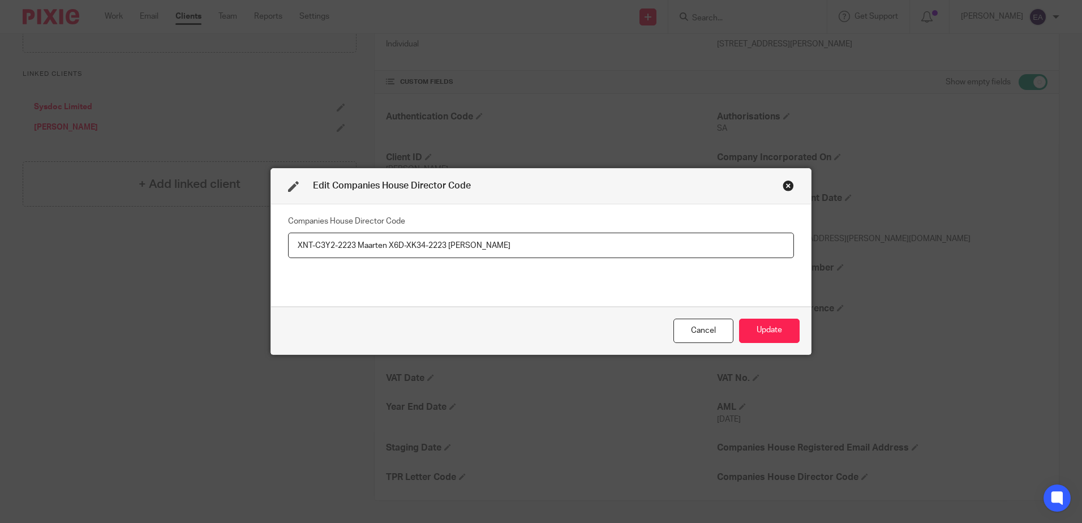
drag, startPoint x: 384, startPoint y: 247, endPoint x: 251, endPoint y: 246, distance: 132.4
click at [251, 246] on div "Edit Companies House Director Code Companies House Director Code XNT-C3Y2-2223 …" at bounding box center [541, 261] width 1082 height 523
type input "X6D-XK34-2223 [PERSON_NAME]"
click at [769, 326] on button "Update" at bounding box center [769, 330] width 61 height 24
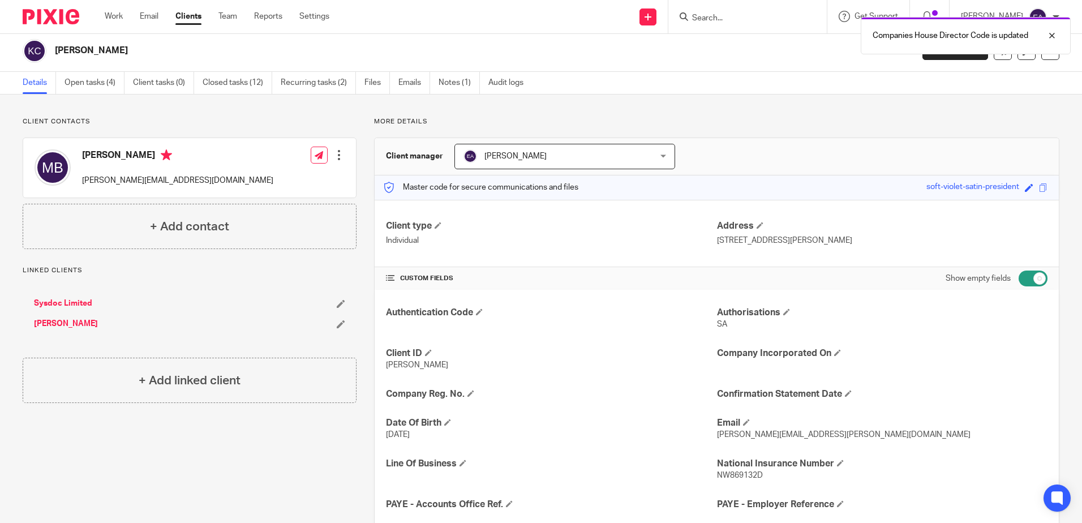
scroll to position [0, 0]
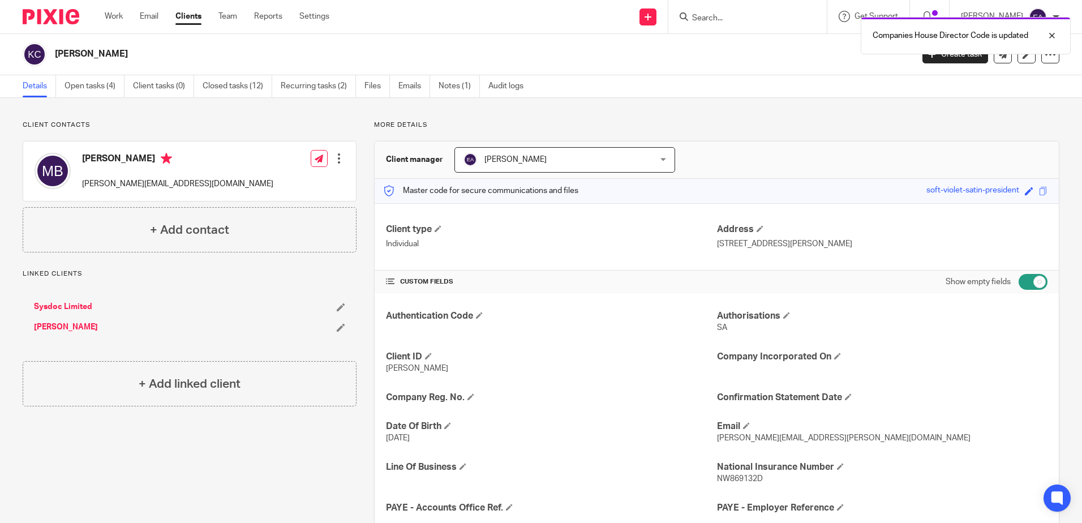
click at [51, 308] on link "Sysdoc Limited" at bounding box center [63, 306] width 58 height 11
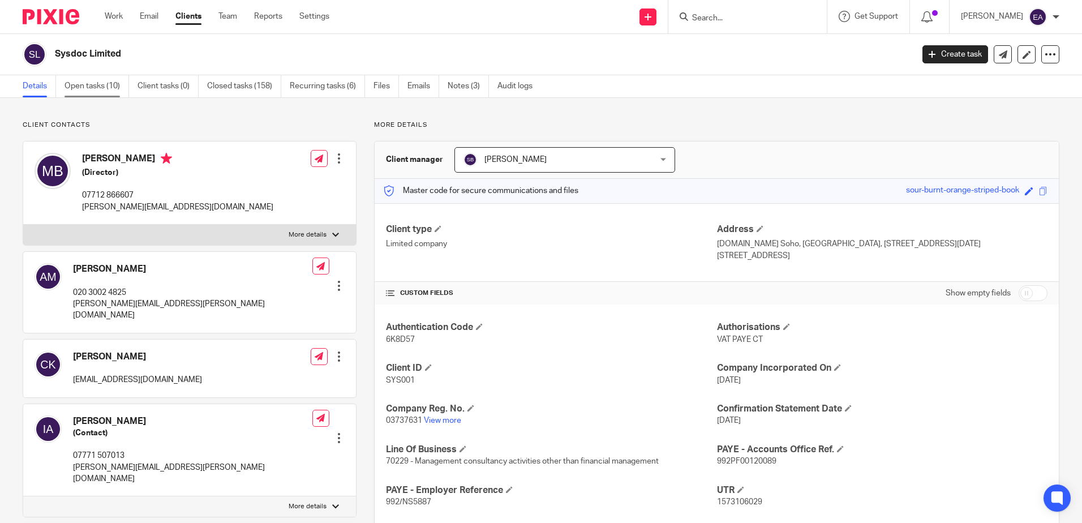
click at [80, 91] on link "Open tasks (10)" at bounding box center [96, 86] width 64 height 22
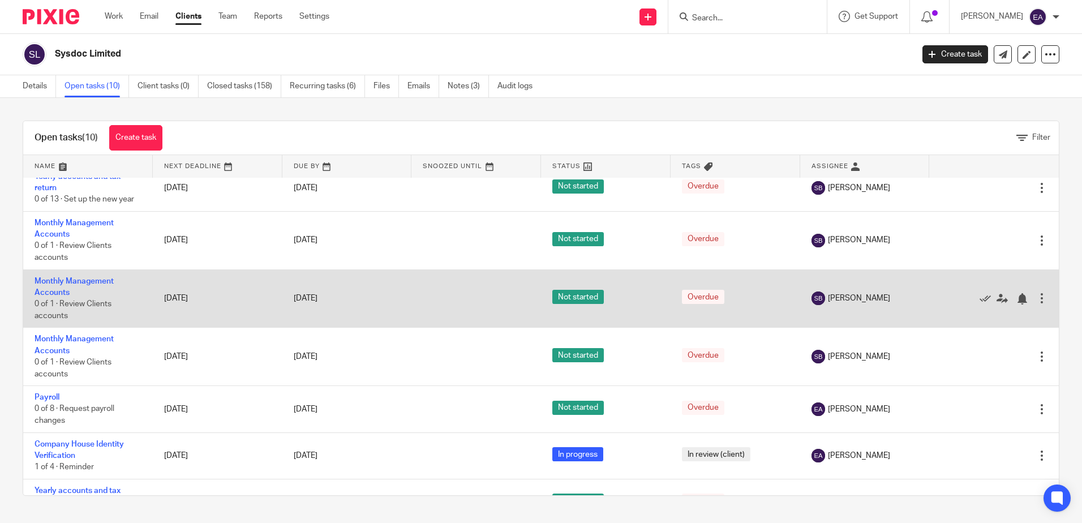
scroll to position [176, 0]
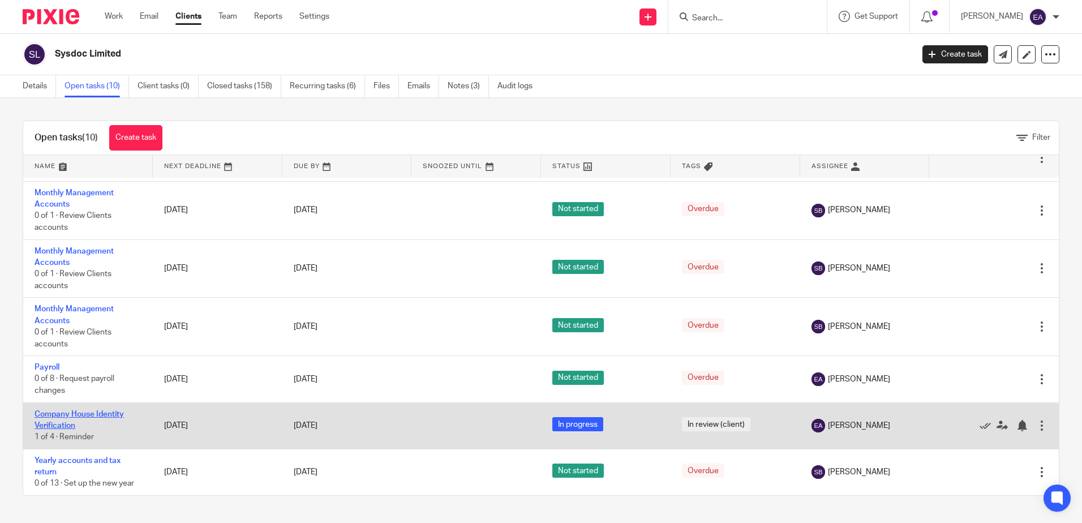
click at [97, 412] on link "Company House Identity Verification" at bounding box center [79, 419] width 89 height 19
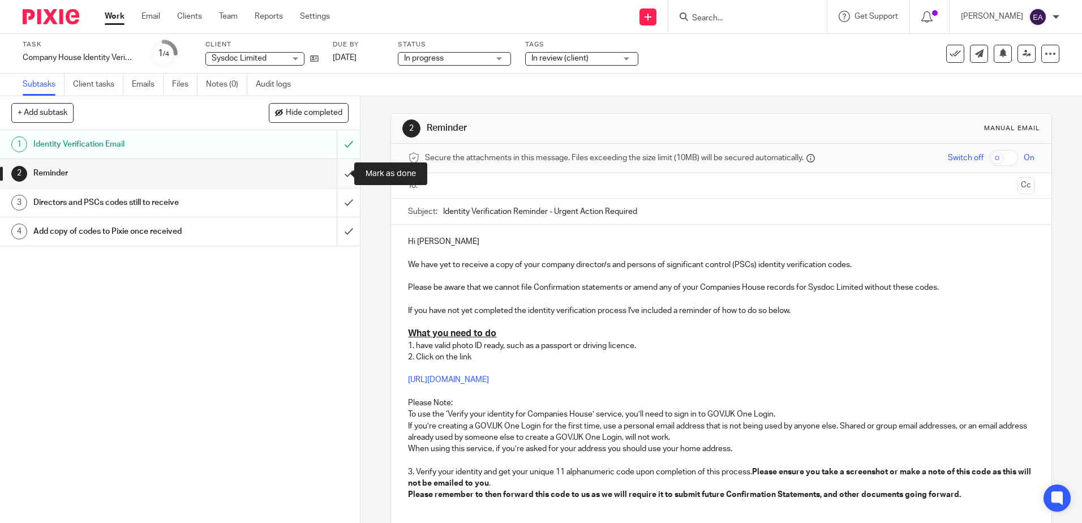
click at [334, 174] on input "submit" at bounding box center [180, 173] width 360 height 28
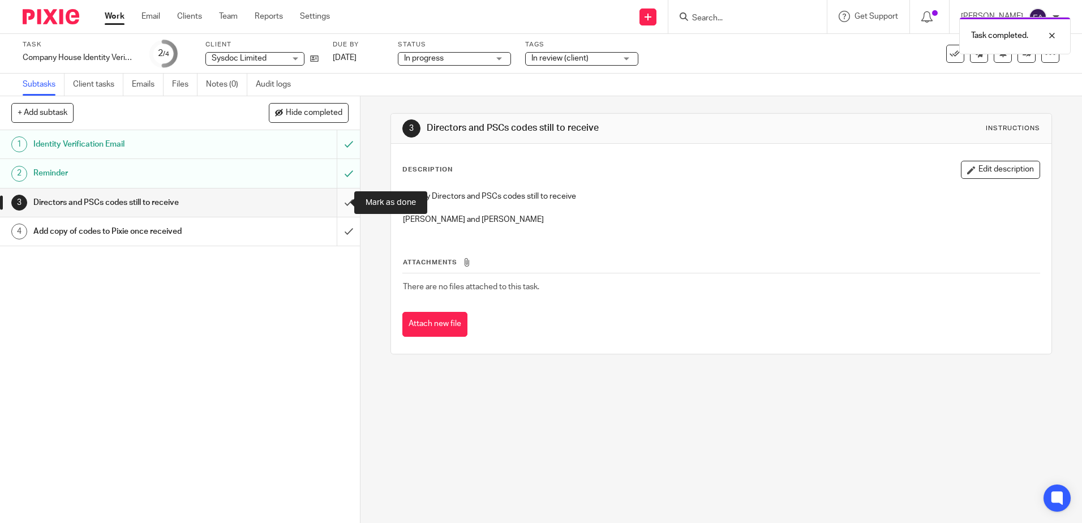
click at [337, 204] on input "submit" at bounding box center [180, 202] width 360 height 28
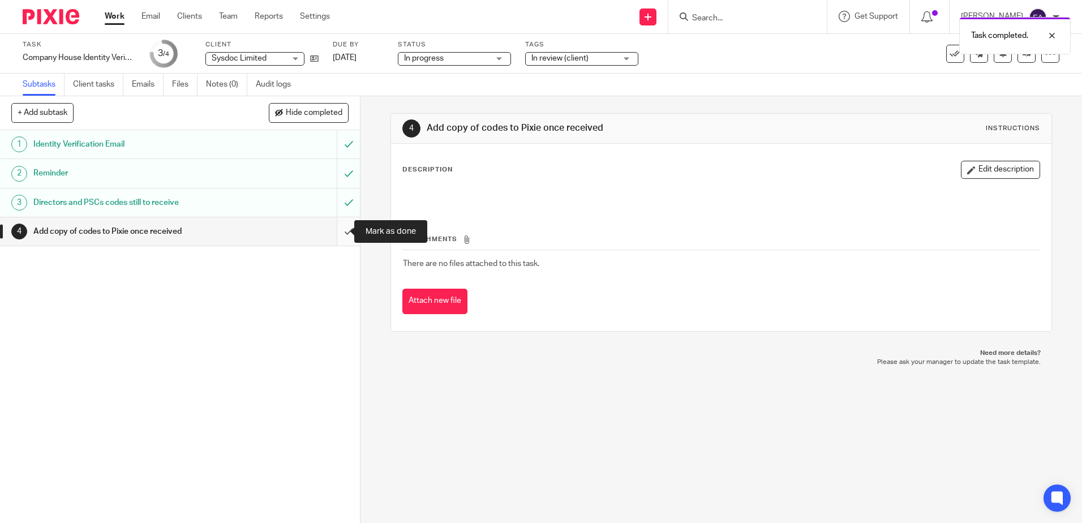
click at [341, 233] on input "submit" at bounding box center [180, 231] width 360 height 28
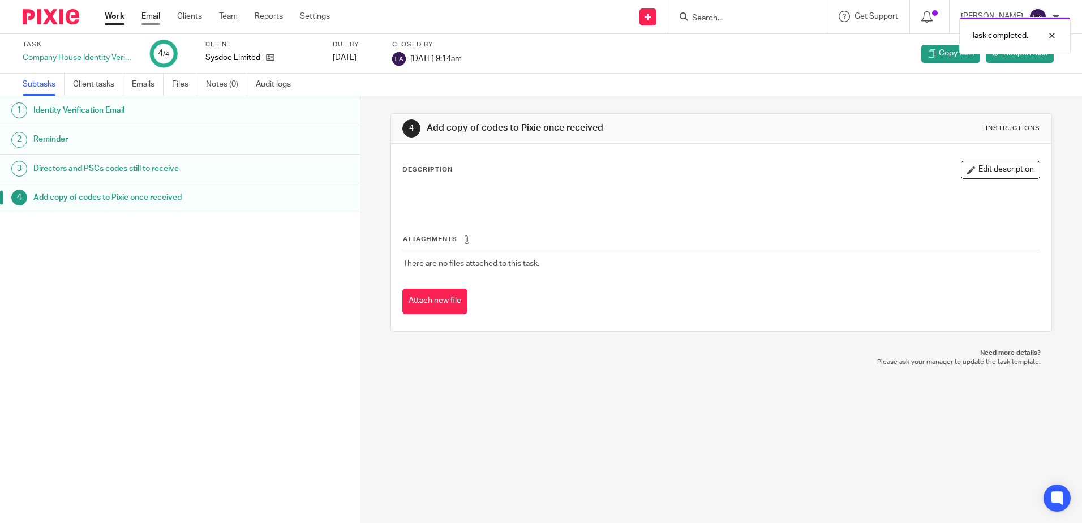
click at [152, 20] on link "Email" at bounding box center [150, 16] width 19 height 11
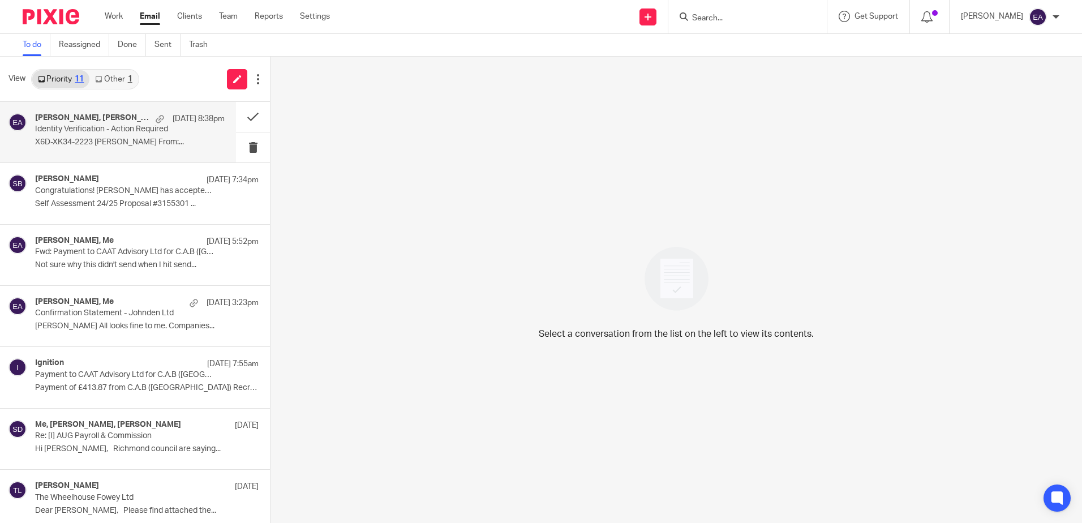
click at [117, 140] on p "X6D-XK34-2223 Katherine corich From:..." at bounding box center [130, 142] width 190 height 10
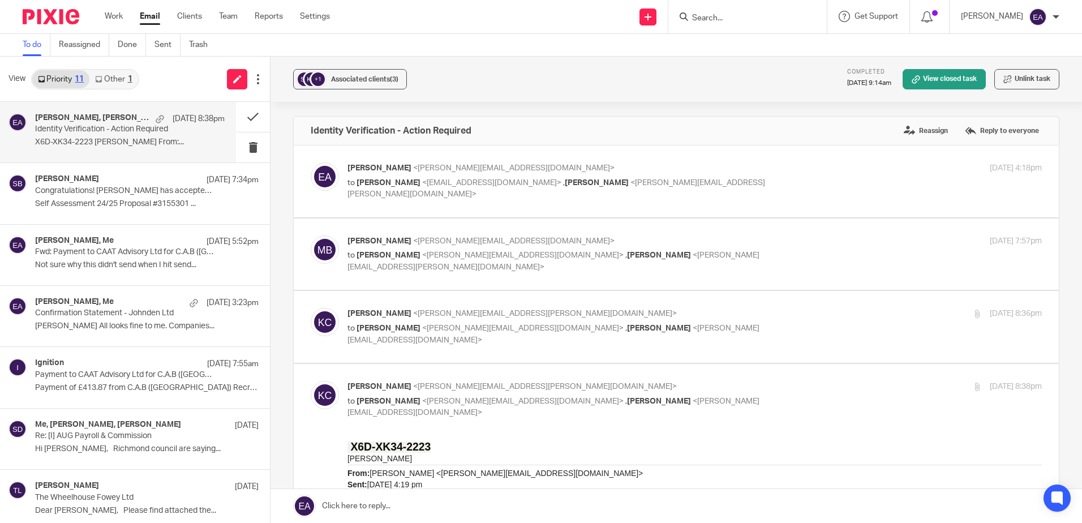
click at [437, 259] on span "<elaine@caatadvisory.co.uk>" at bounding box center [522, 255] width 201 height 8
checkbox input "true"
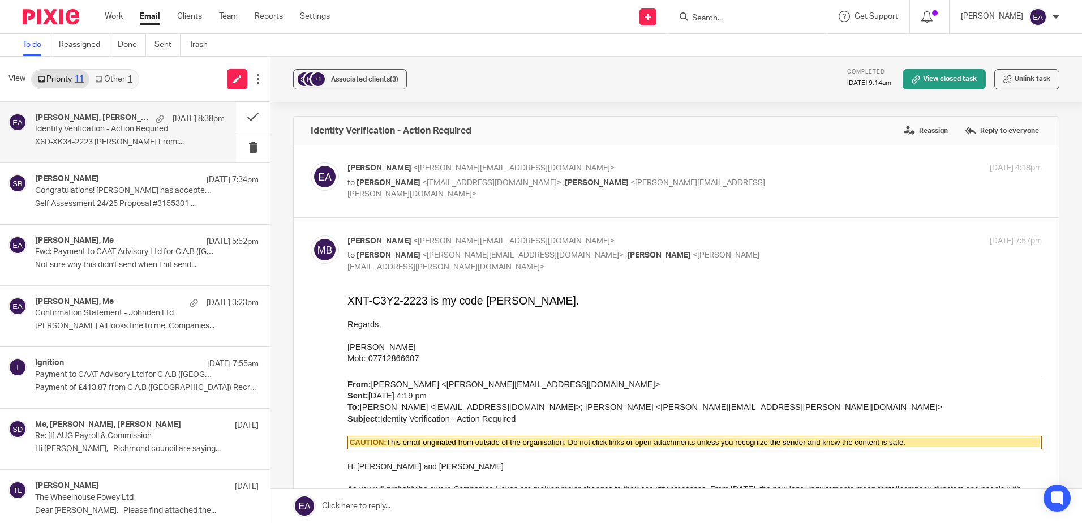
click at [449, 326] on p "Regards," at bounding box center [694, 323] width 694 height 11
click at [449, 352] on p "Maarten Van der Bas" at bounding box center [694, 346] width 694 height 11
click at [1001, 134] on label "Reply to everyone" at bounding box center [1002, 130] width 80 height 17
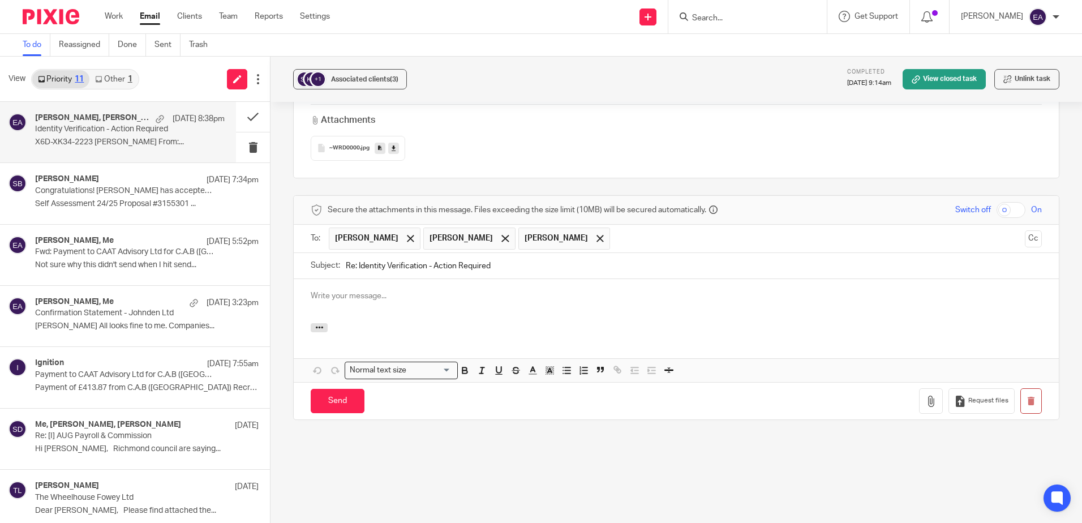
click at [313, 290] on p at bounding box center [676, 295] width 731 height 11
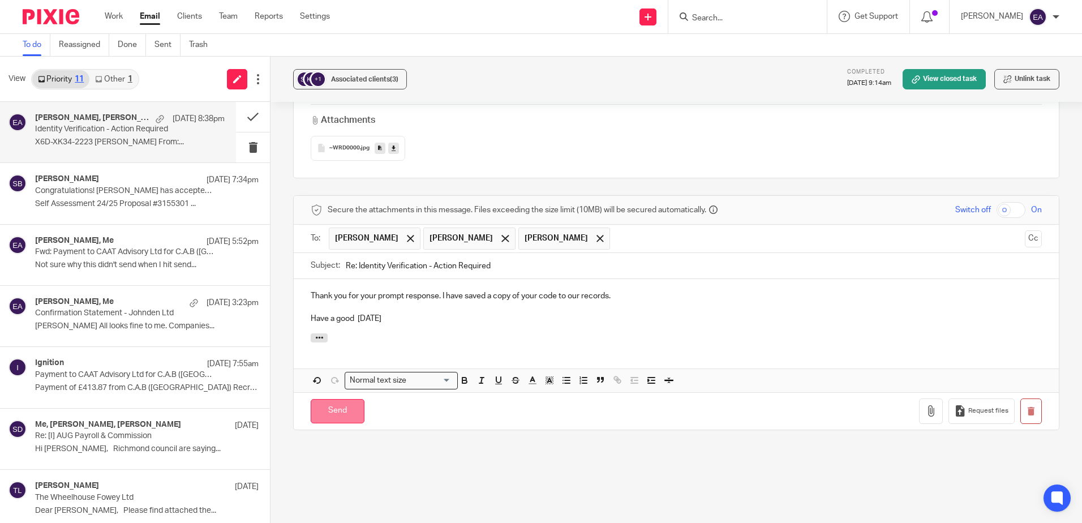
click at [340, 414] on input "Send" at bounding box center [338, 411] width 54 height 24
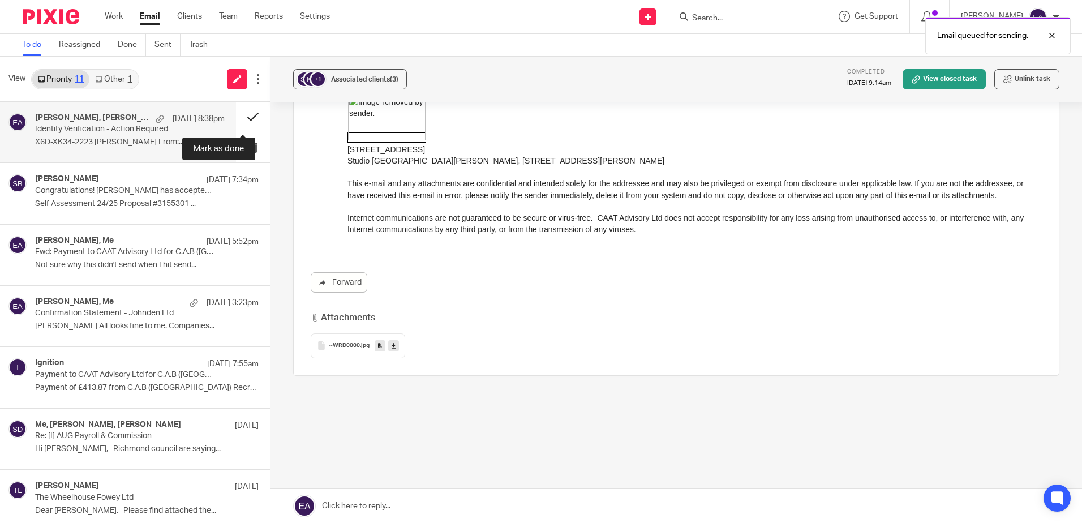
click at [245, 118] on button at bounding box center [253, 117] width 34 height 30
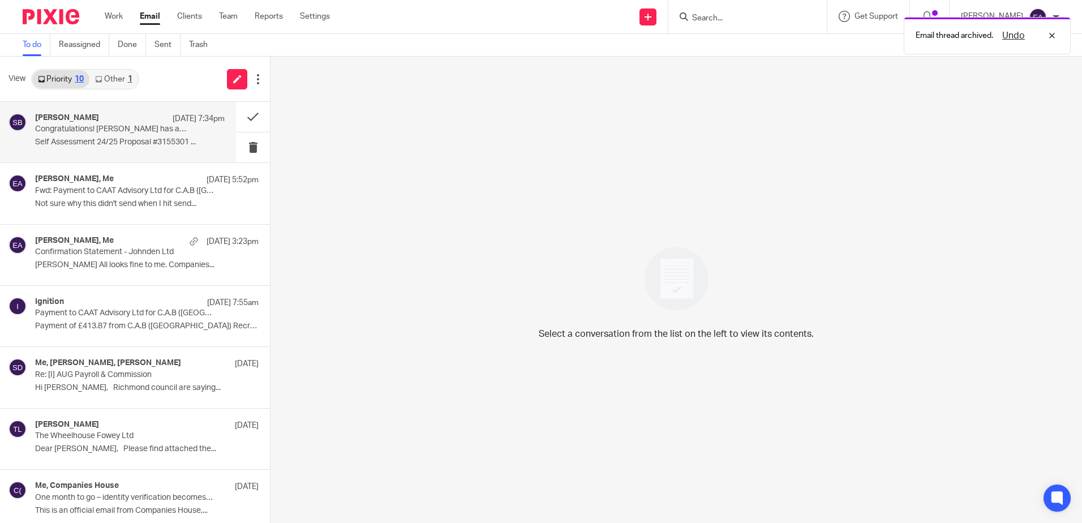
click at [152, 148] on div "Steve Bradshaw 13 Oct 7:34pm Congratulations! Swetha Manjunath has accepted you…" at bounding box center [130, 132] width 190 height 38
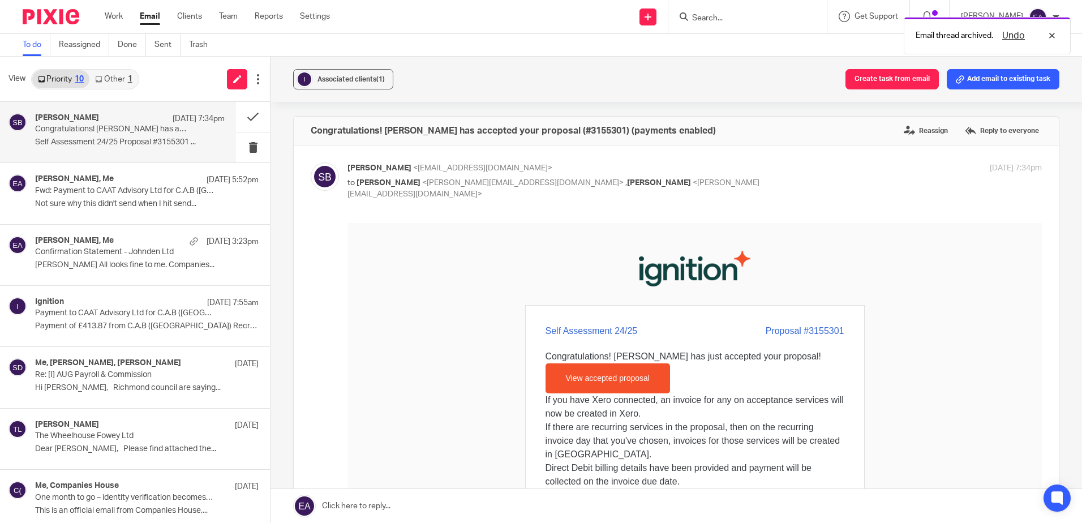
scroll to position [0, 0]
click at [589, 382] on link "View accepted proposal" at bounding box center [608, 377] width 104 height 21
click at [334, 80] on span "Associated clients (1)" at bounding box center [350, 79] width 67 height 7
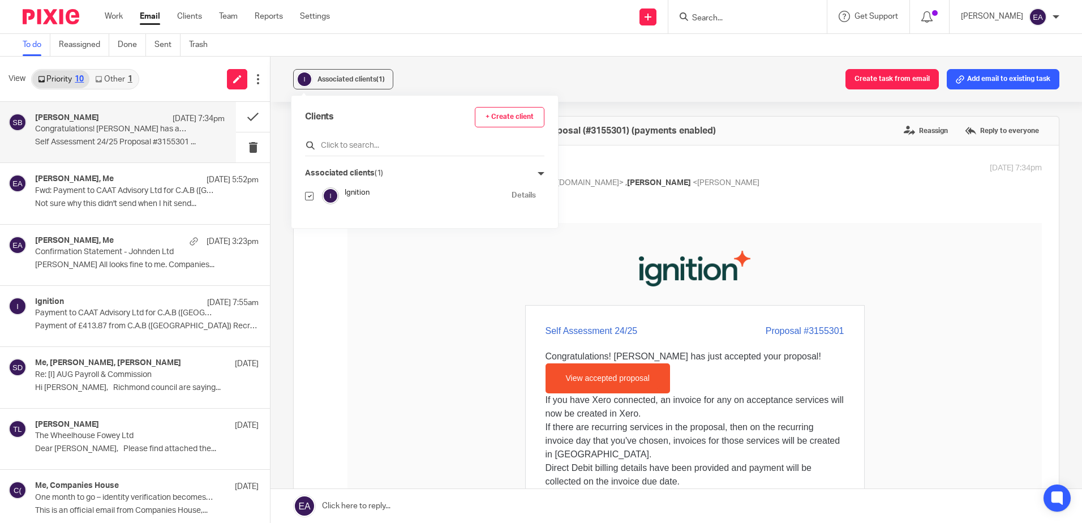
click at [342, 149] on input "text" at bounding box center [424, 145] width 239 height 11
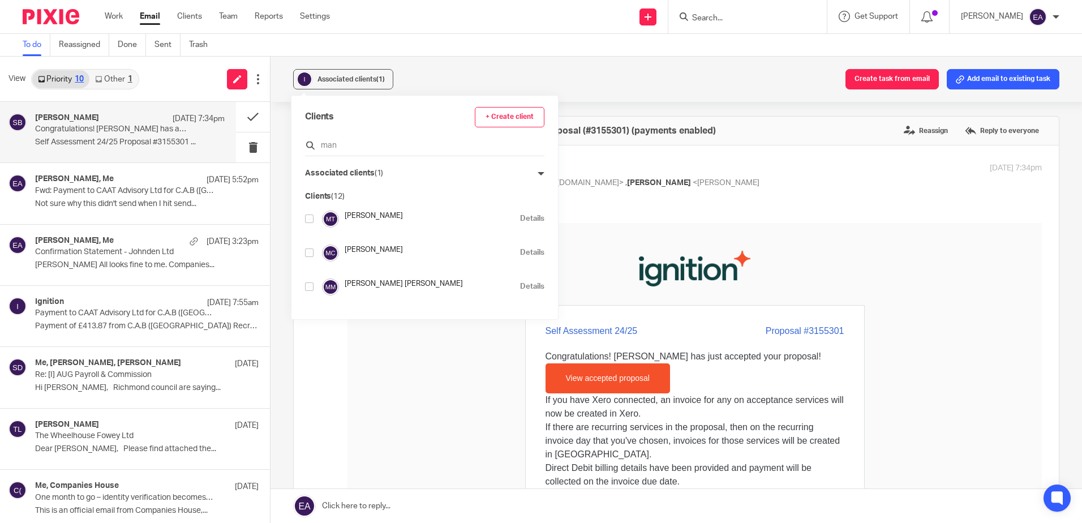
drag, startPoint x: 359, startPoint y: 139, endPoint x: 308, endPoint y: 140, distance: 51.5
click at [308, 140] on div "man" at bounding box center [424, 148] width 239 height 18
drag, startPoint x: 345, startPoint y: 144, endPoint x: 308, endPoint y: 144, distance: 36.8
click at [308, 144] on div "man" at bounding box center [424, 148] width 239 height 18
type input "swet"
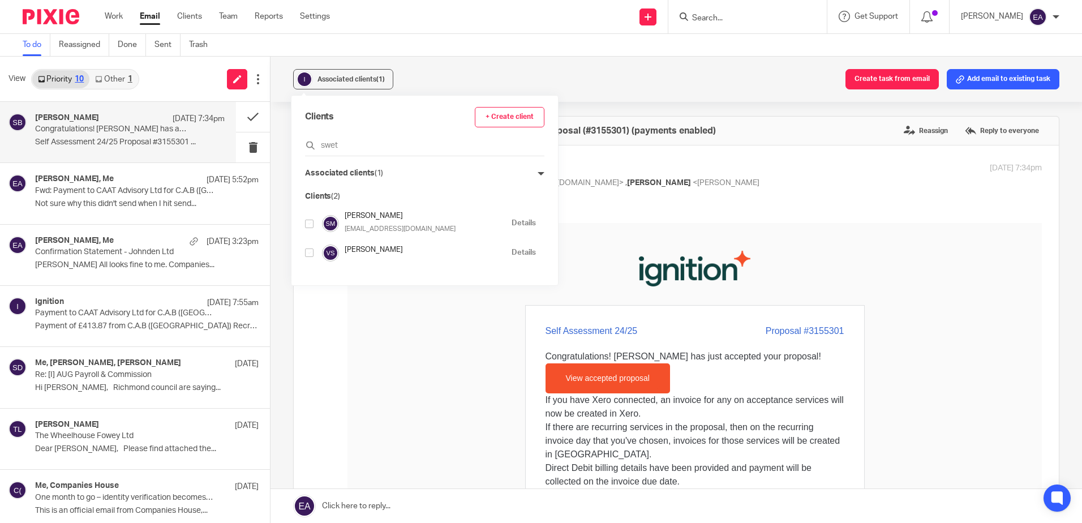
click at [305, 221] on input "checkbox" at bounding box center [309, 223] width 8 height 8
checkbox input "true"
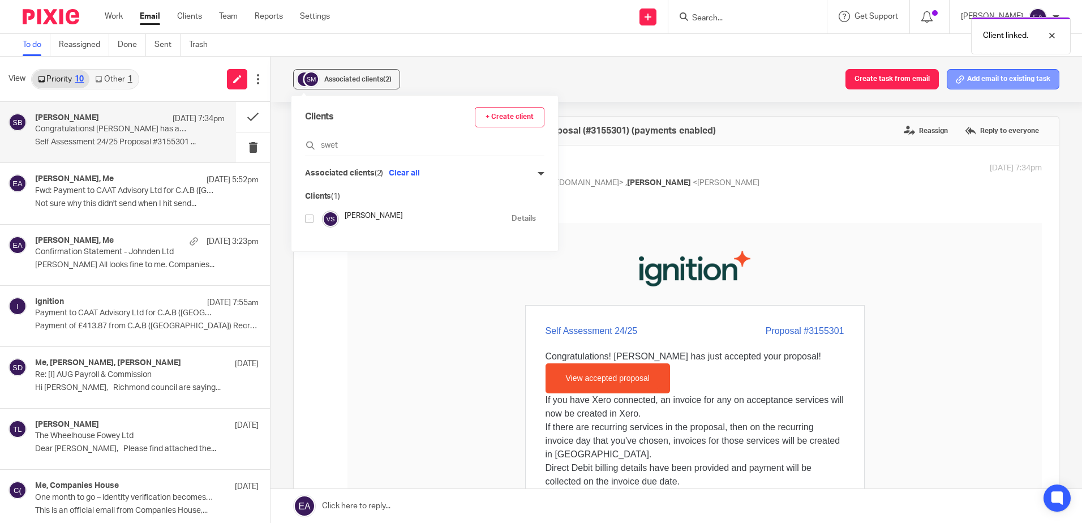
click at [994, 84] on button "Add email to existing task" at bounding box center [1002, 79] width 113 height 20
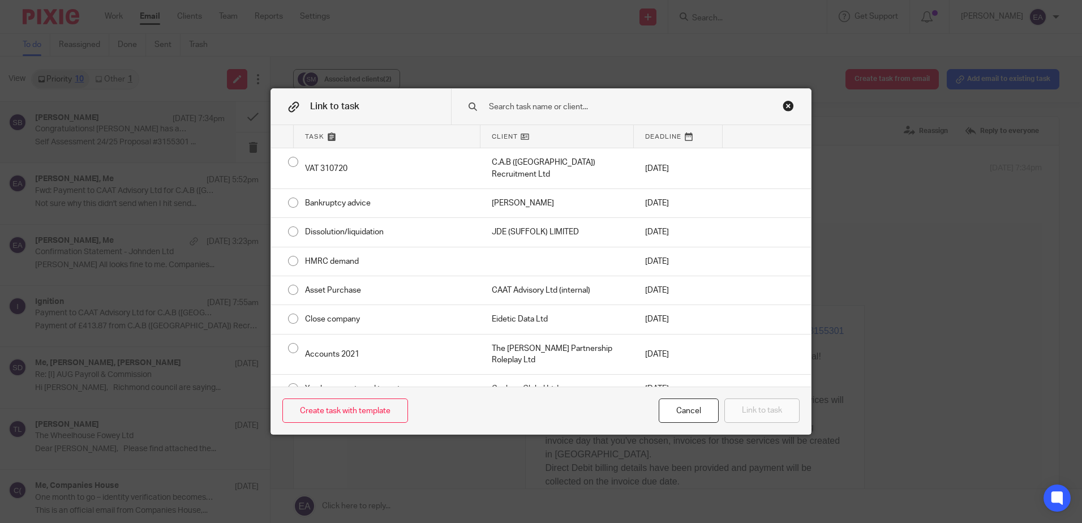
click at [587, 107] on input "text" at bounding box center [623, 107] width 271 height 12
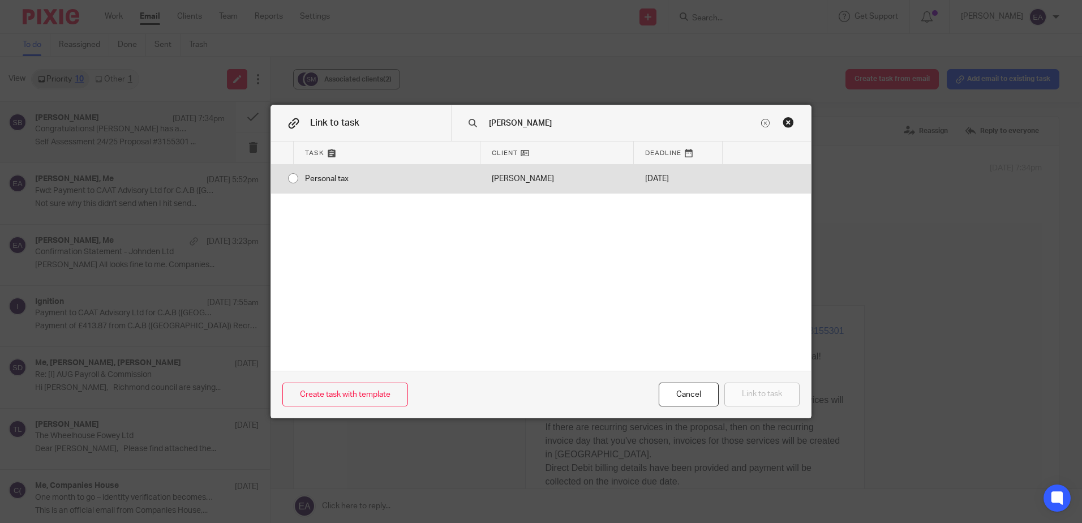
type input "swetha"
click at [287, 182] on input "radio" at bounding box center [292, 177] width 21 height 21
radio input "false"
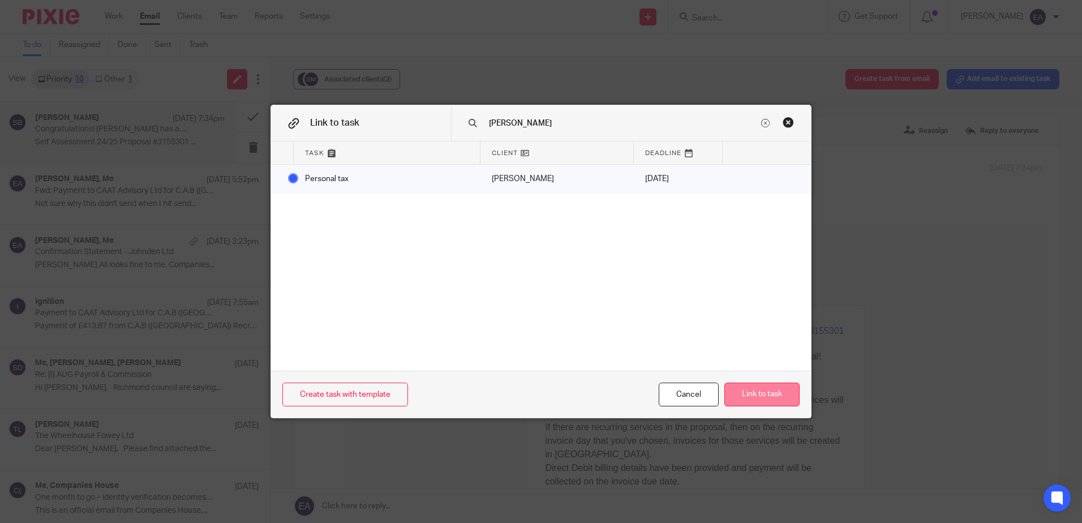
click at [751, 387] on button "Link to task" at bounding box center [761, 394] width 75 height 24
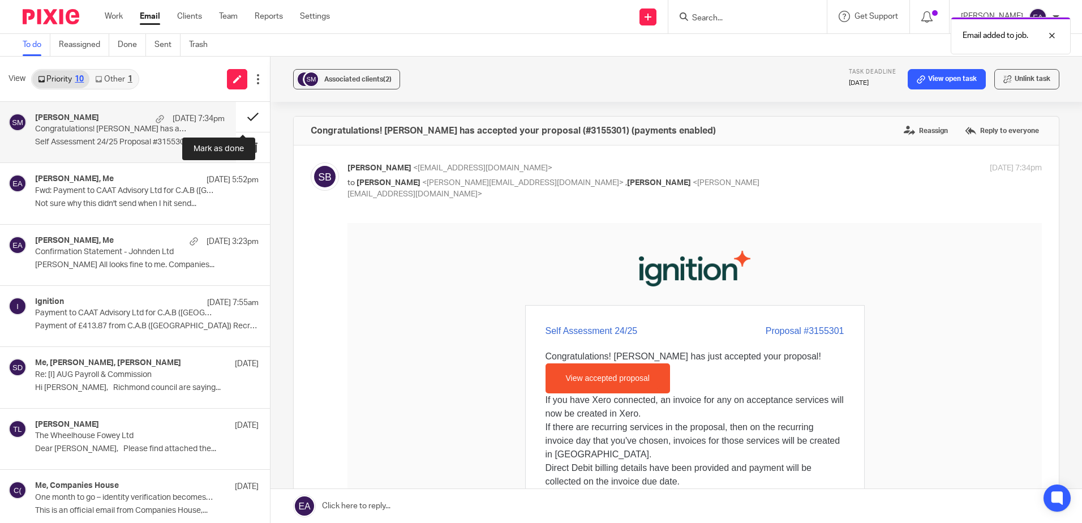
click at [241, 120] on button at bounding box center [253, 117] width 34 height 30
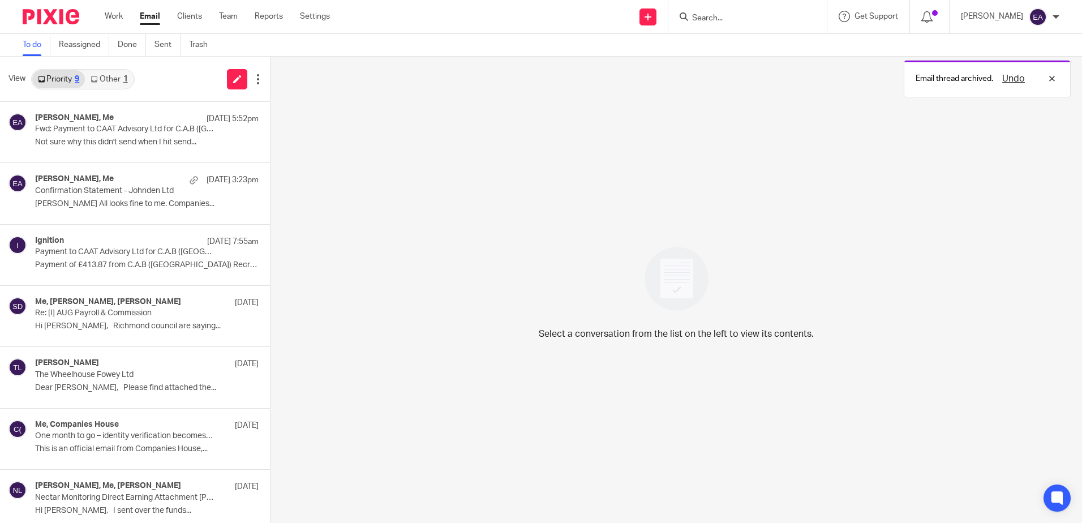
click at [107, 81] on link "Other 1" at bounding box center [109, 79] width 48 height 18
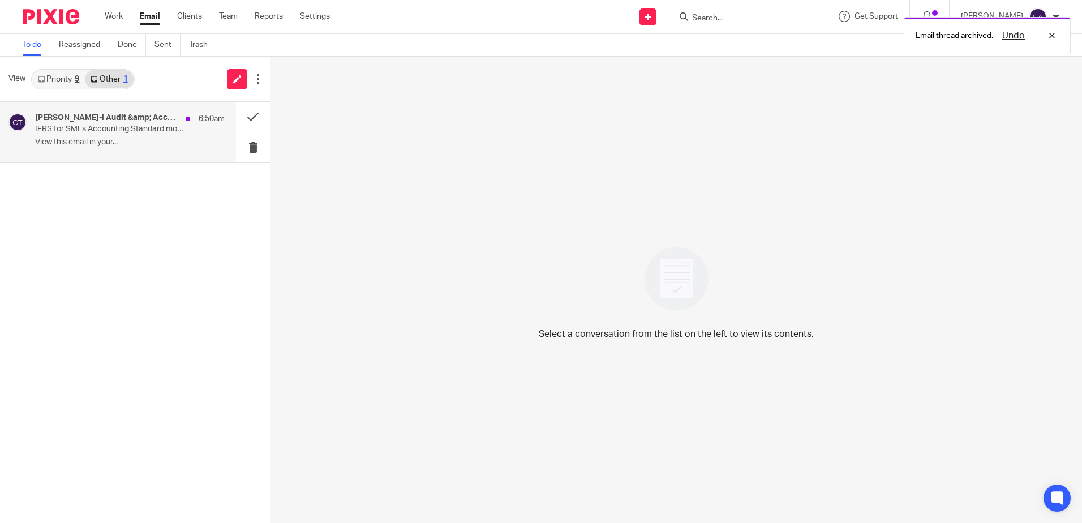
click at [111, 130] on p "IFRS for SMEs Accounting Standard modules | FCA open finance | Authorised Corpo…" at bounding box center [111, 129] width 152 height 10
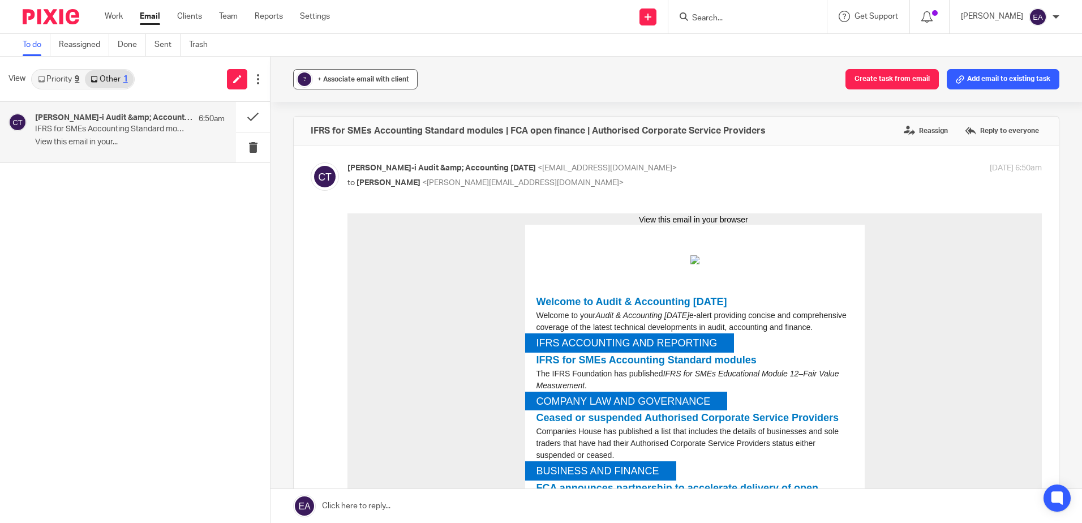
click at [359, 72] on button "? + Associate email with client" at bounding box center [355, 79] width 124 height 20
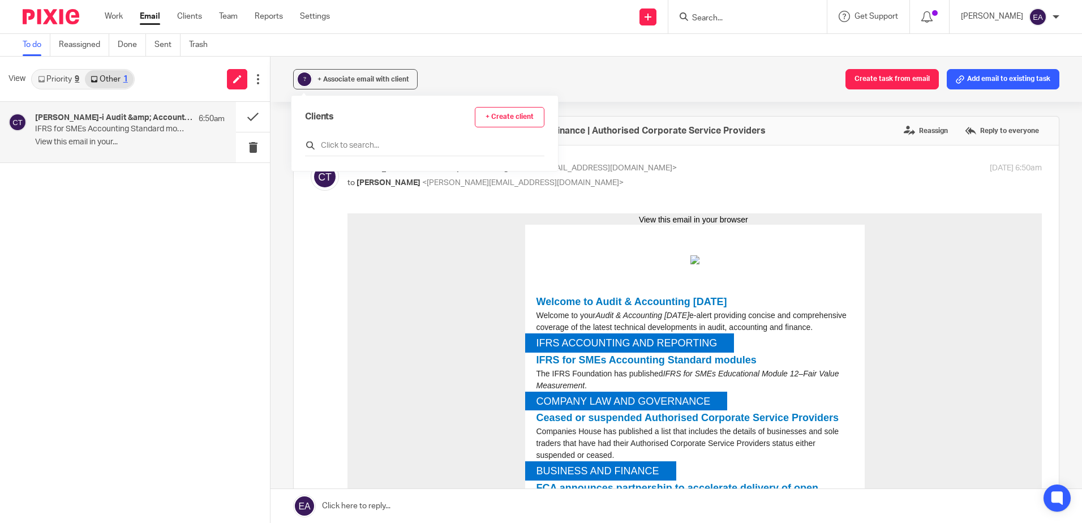
click at [352, 150] on input "text" at bounding box center [424, 145] width 239 height 11
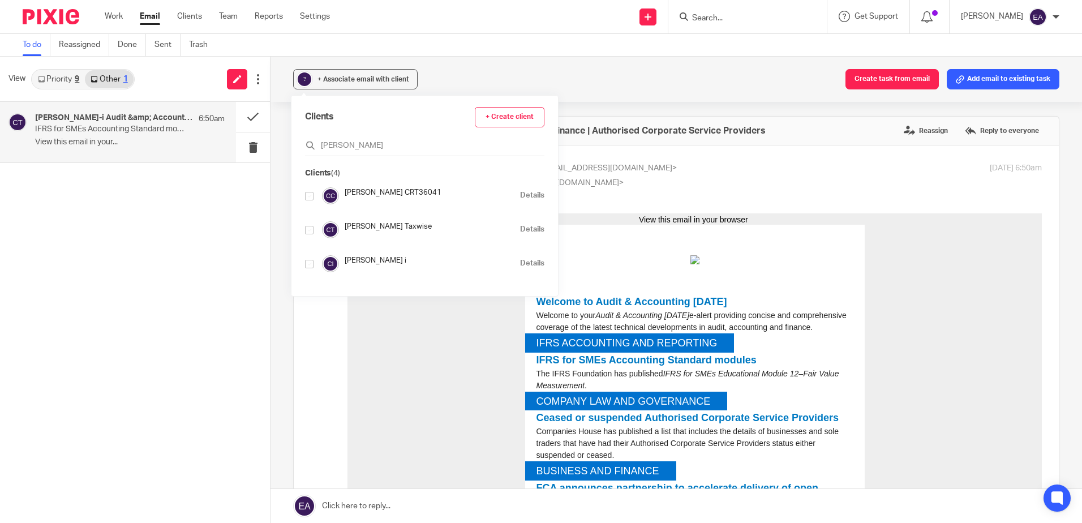
type input "croner"
click at [313, 265] on input "checkbox" at bounding box center [309, 264] width 8 height 8
checkbox input "true"
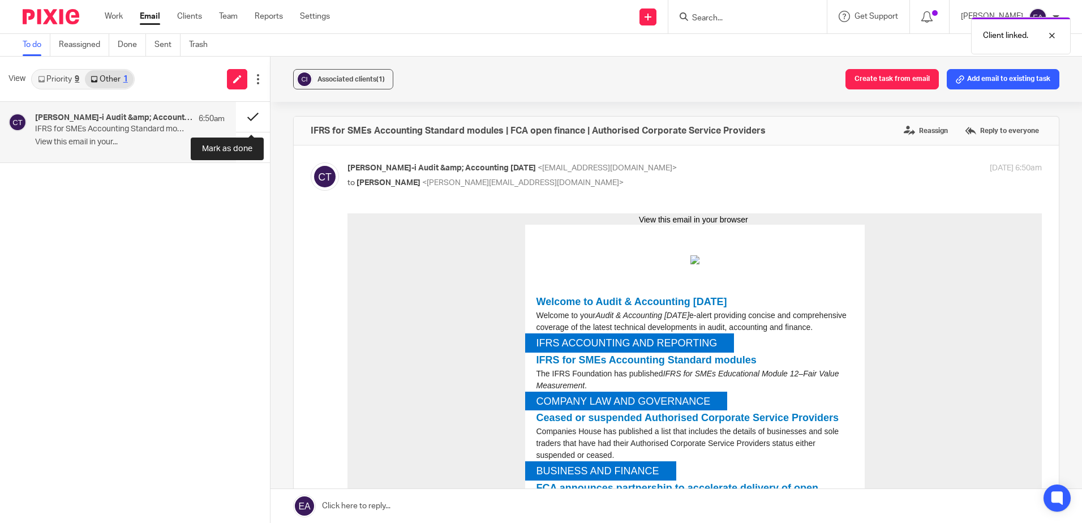
click at [249, 112] on button at bounding box center [253, 117] width 34 height 30
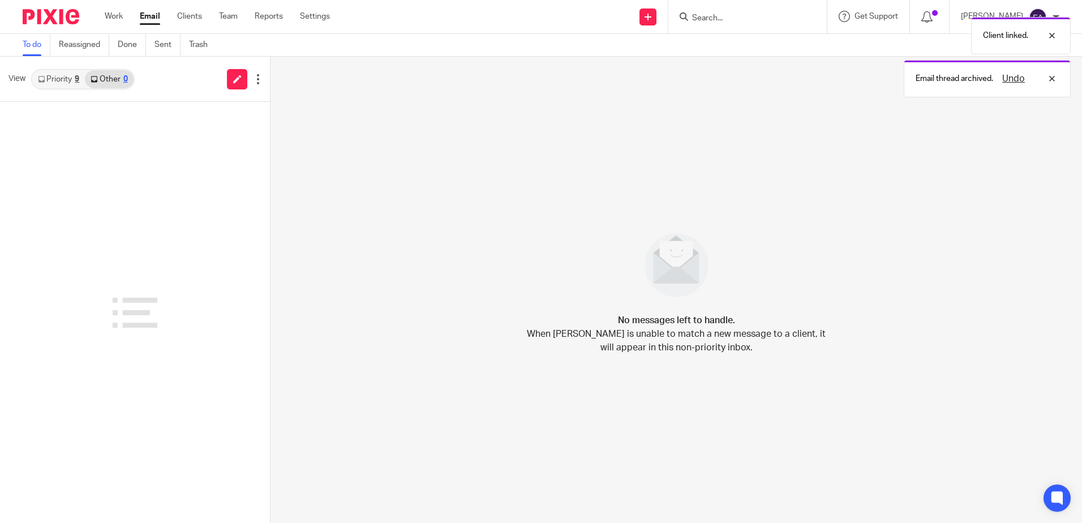
click at [64, 77] on link "Priority 9" at bounding box center [58, 79] width 53 height 18
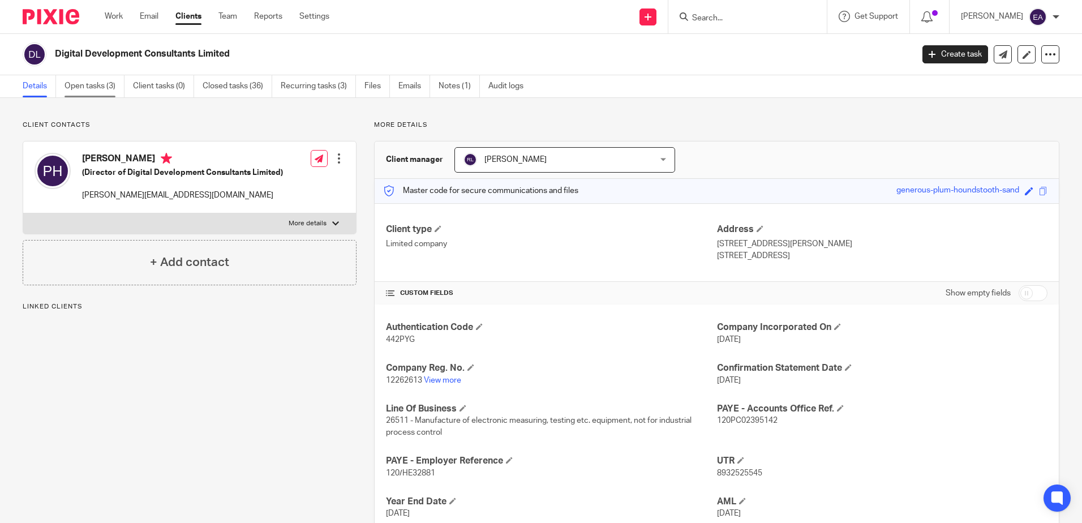
click at [86, 90] on link "Open tasks (3)" at bounding box center [94, 86] width 60 height 22
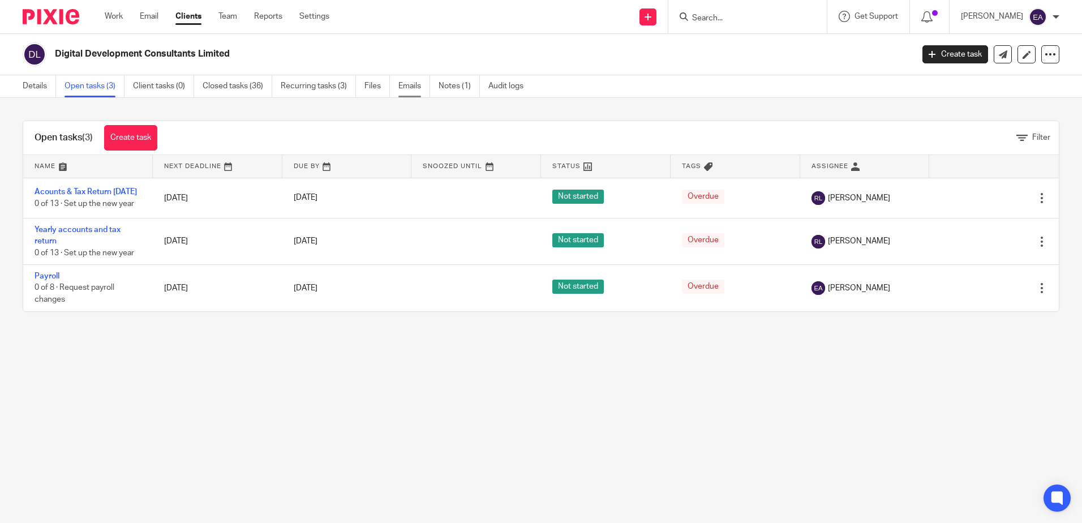
click at [419, 84] on link "Emails" at bounding box center [414, 86] width 32 height 22
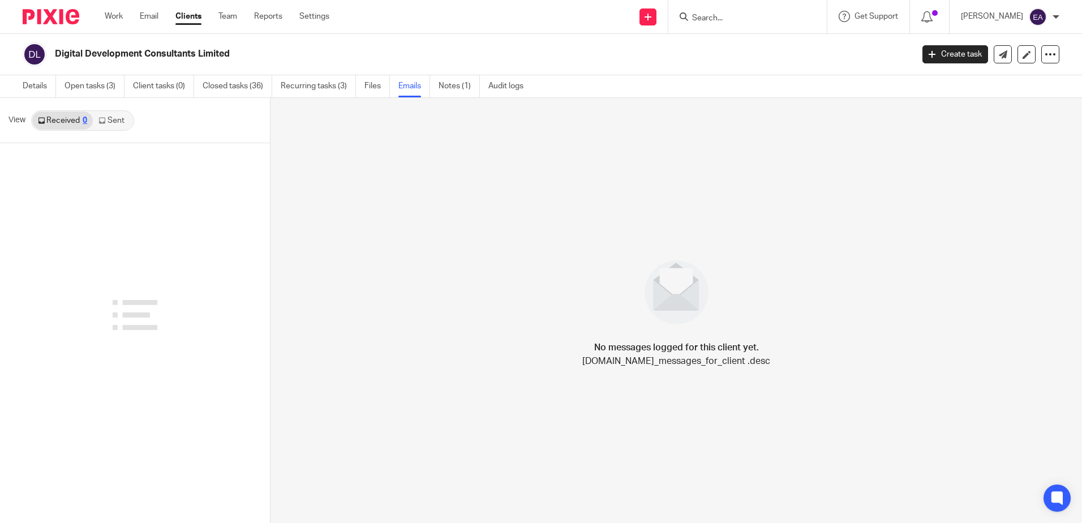
click at [119, 123] on link "Sent" at bounding box center [113, 120] width 40 height 18
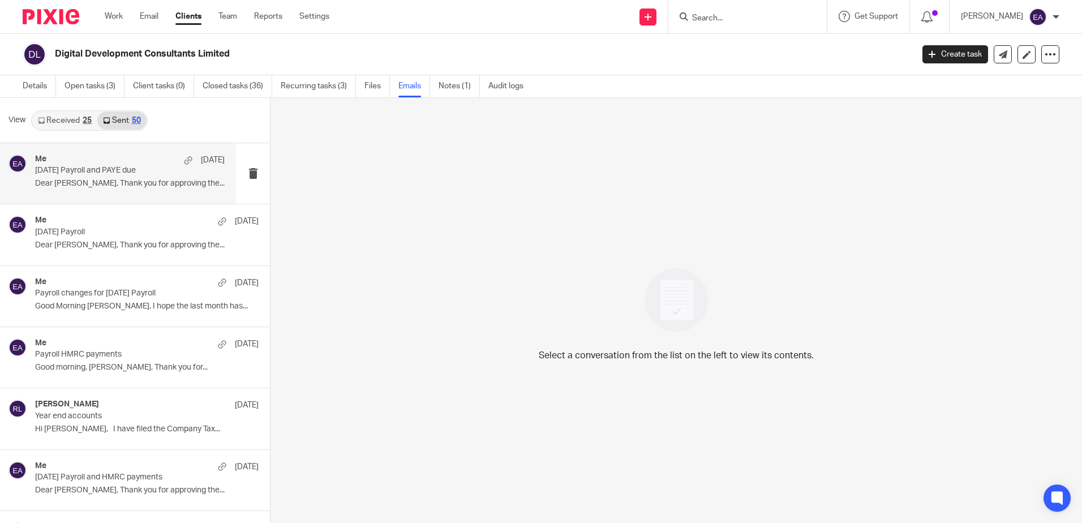
click at [107, 190] on div "Me 9 Sep September 2025 Payroll and PAYE due Dear Peter, Thank you for approvin…" at bounding box center [130, 173] width 190 height 38
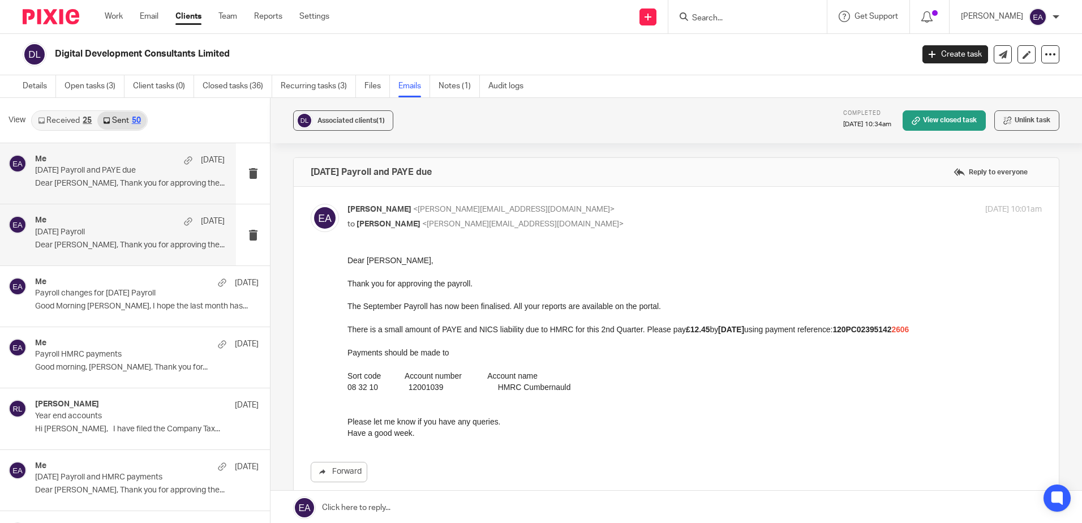
click at [103, 232] on p "August 2025 Payroll" at bounding box center [111, 232] width 152 height 10
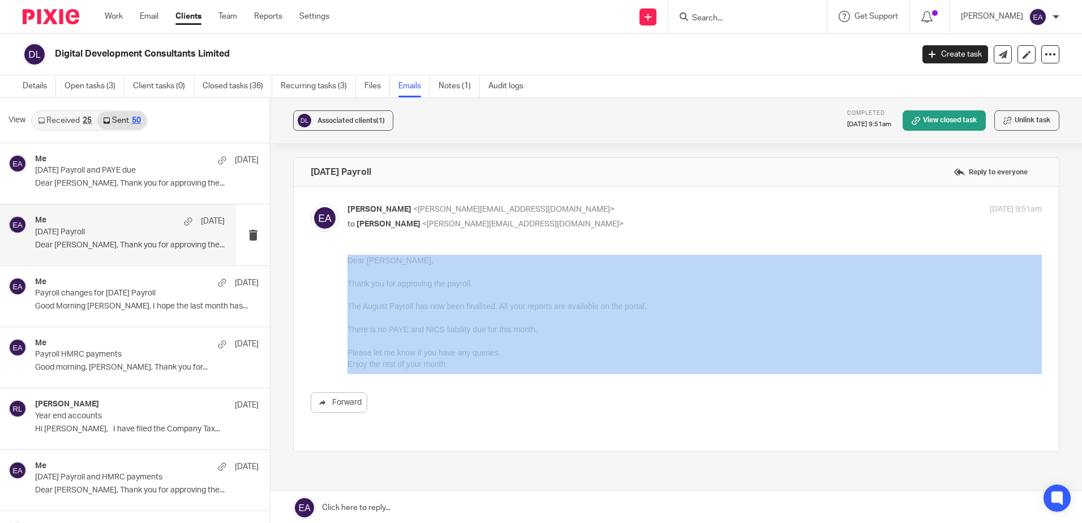
drag, startPoint x: 471, startPoint y: 374, endPoint x: 318, endPoint y: 283, distance: 177.8
click at [318, 283] on div "Forward" at bounding box center [676, 334] width 731 height 158
drag, startPoint x: 318, startPoint y: 283, endPoint x: 400, endPoint y: 376, distance: 123.8
click at [398, 374] on div "Forward" at bounding box center [676, 334] width 731 height 158
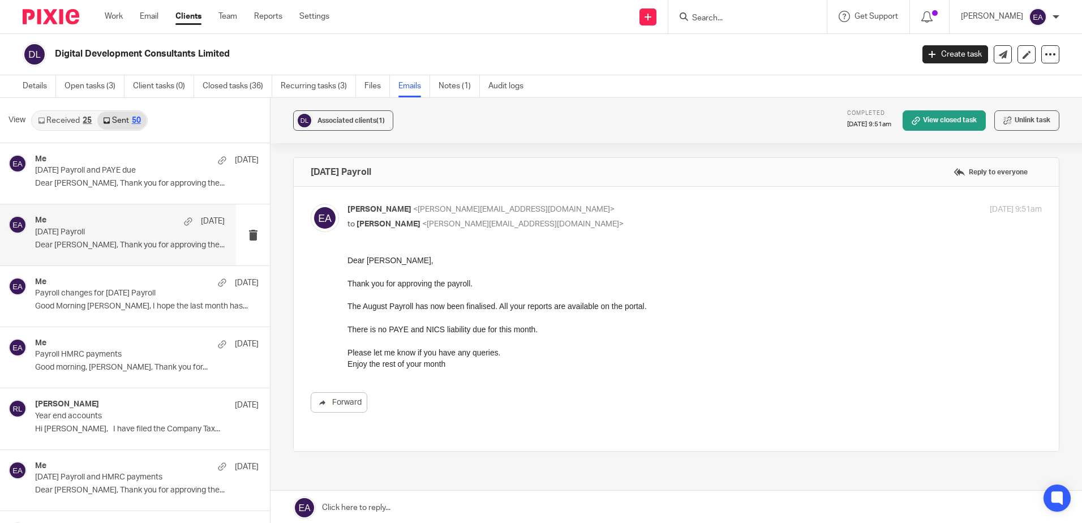
drag, startPoint x: 460, startPoint y: 370, endPoint x: 366, endPoint y: 371, distance: 94.5
click at [367, 371] on div "Forward" at bounding box center [676, 334] width 731 height 158
drag, startPoint x: 440, startPoint y: 412, endPoint x: 441, endPoint y: 405, distance: 7.4
click at [441, 412] on div "Forward" at bounding box center [676, 402] width 731 height 20
drag, startPoint x: 691, startPoint y: 514, endPoint x: 490, endPoint y: 288, distance: 302.5
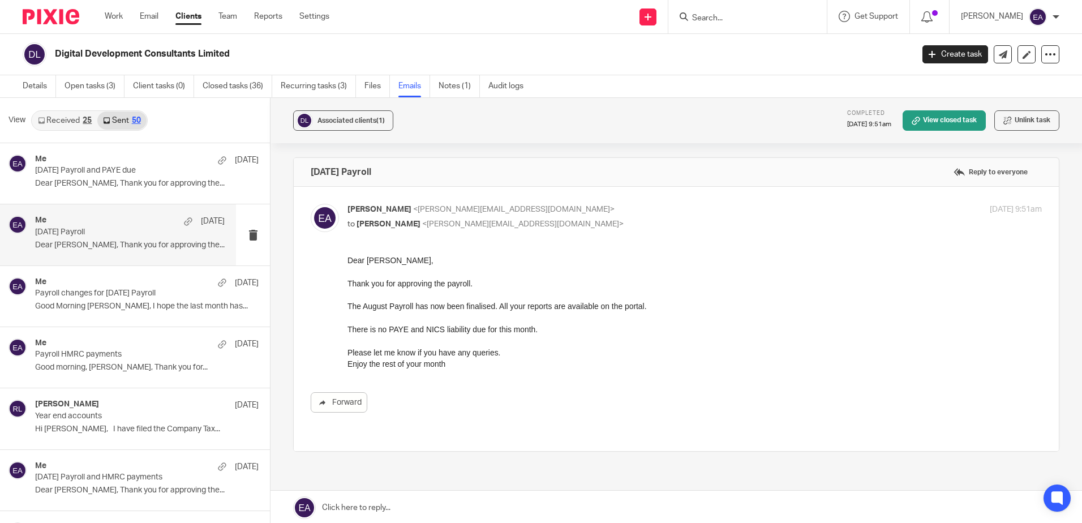
click at [455, 363] on p "Enjoy the rest of your month" at bounding box center [694, 363] width 694 height 11
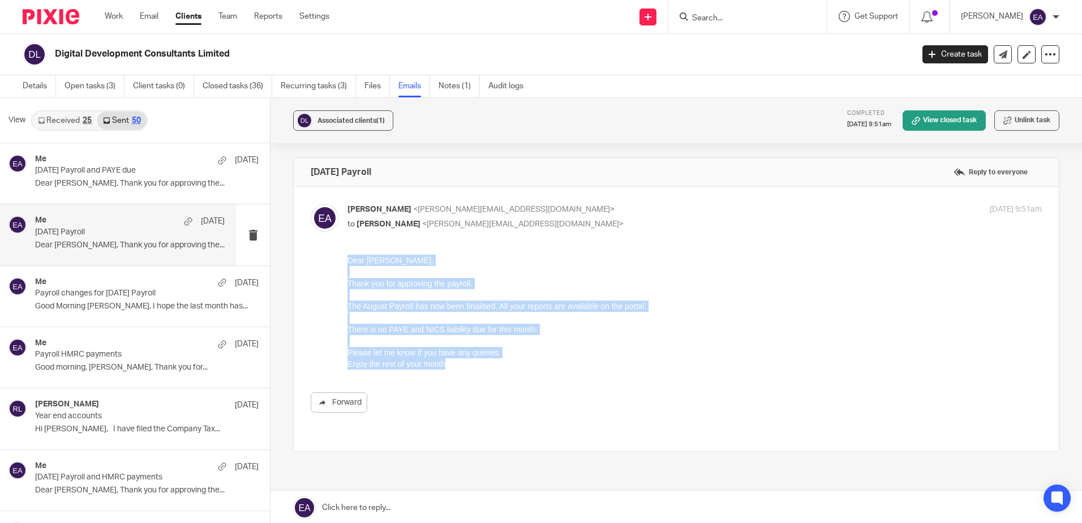
drag, startPoint x: 455, startPoint y: 363, endPoint x: 339, endPoint y: 260, distance: 155.1
click at [347, 260] on html "Dear Peter, Thank you for approving the payroll. The August Payroll has now bee…" at bounding box center [694, 312] width 694 height 115
copy div "Dear Peter, Thank you for approving the payroll. The August Payroll has now bee…"
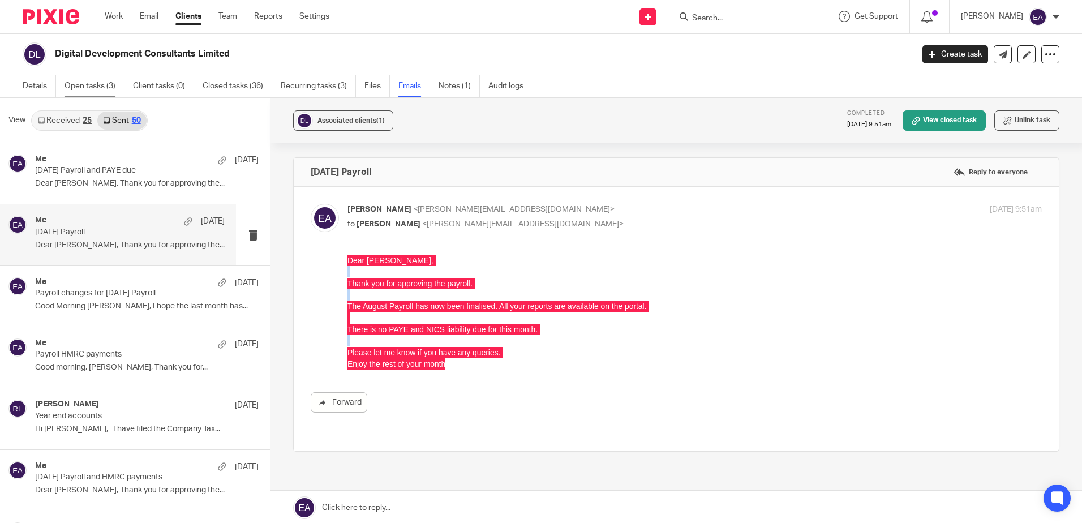
click at [98, 80] on link "Open tasks (3)" at bounding box center [94, 86] width 60 height 22
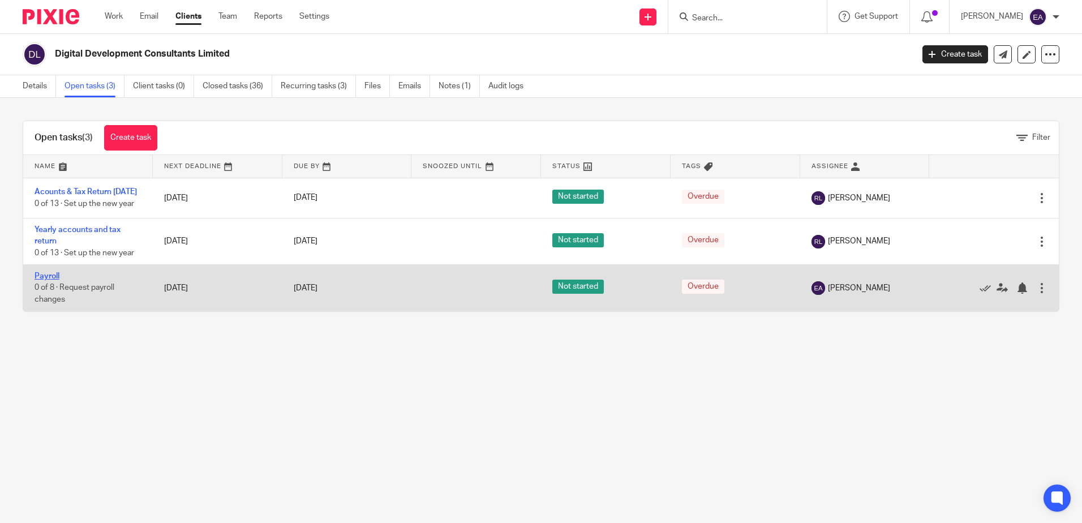
click at [45, 280] on link "Payroll" at bounding box center [47, 276] width 25 height 8
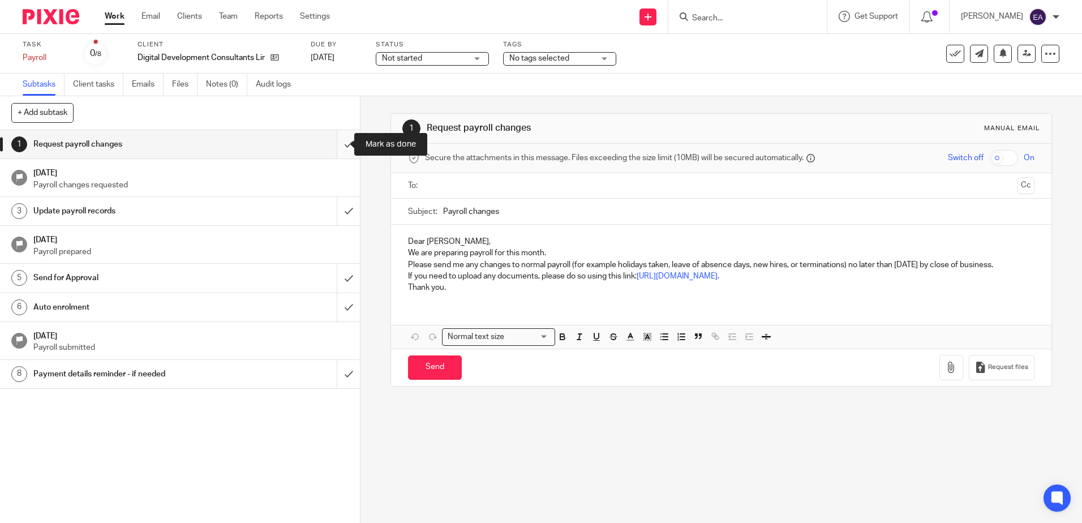
click at [339, 145] on input "submit" at bounding box center [180, 144] width 360 height 28
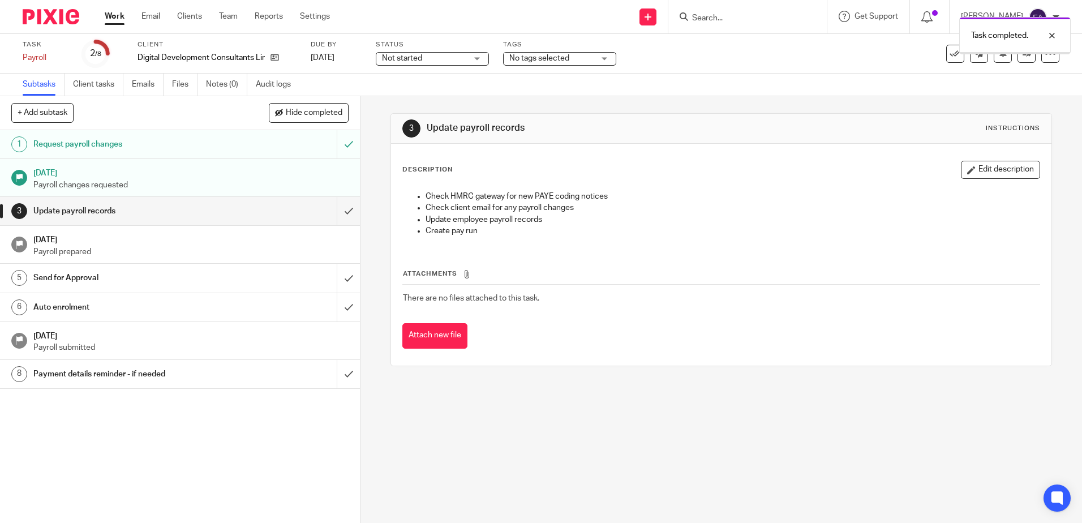
click at [335, 205] on input "submit" at bounding box center [180, 211] width 360 height 28
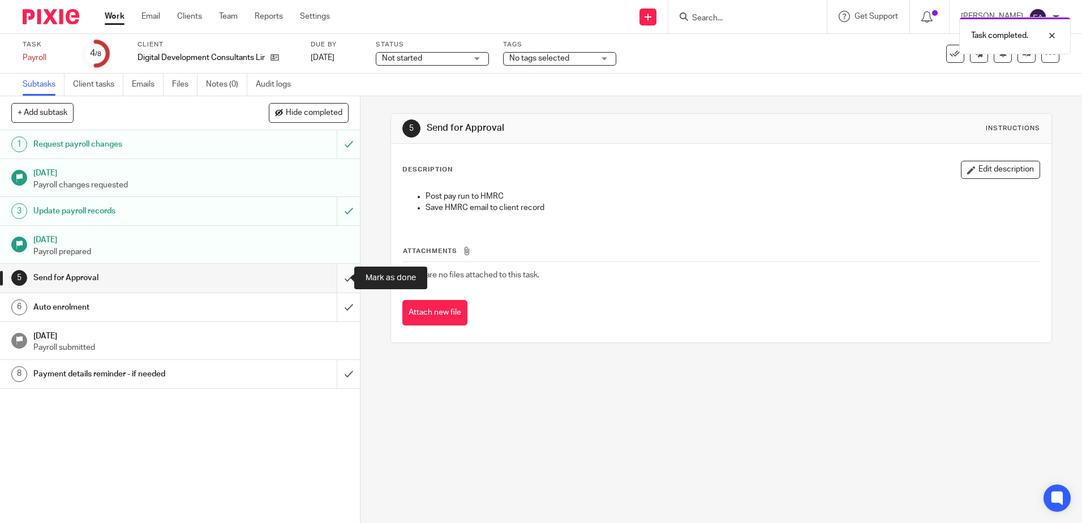
click at [337, 279] on input "submit" at bounding box center [180, 278] width 360 height 28
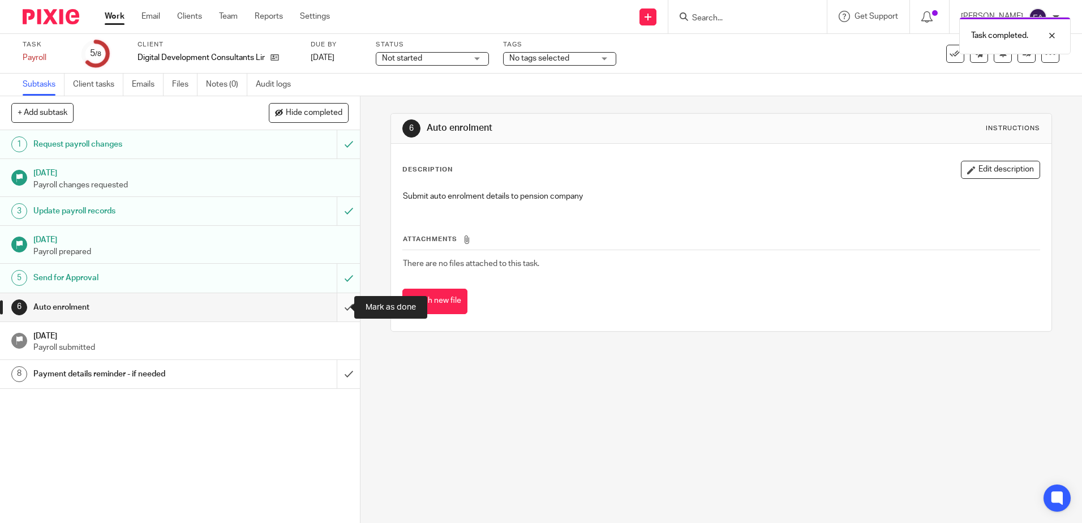
click at [337, 306] on input "submit" at bounding box center [180, 307] width 360 height 28
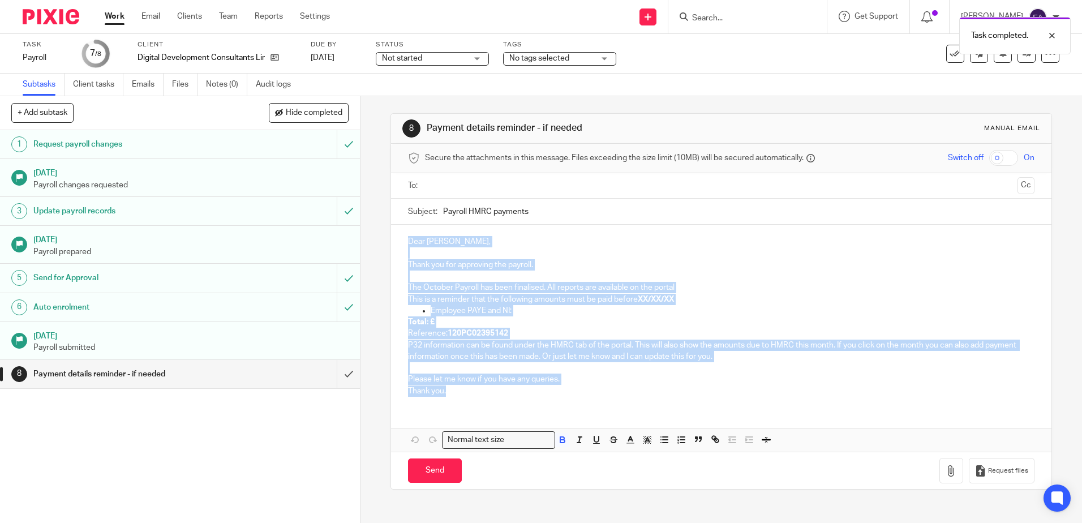
drag, startPoint x: 467, startPoint y: 394, endPoint x: 381, endPoint y: 219, distance: 194.6
click at [381, 219] on div "8 Payment details reminder - if needed Manual email Secure the attachments in t…" at bounding box center [720, 309] width 721 height 427
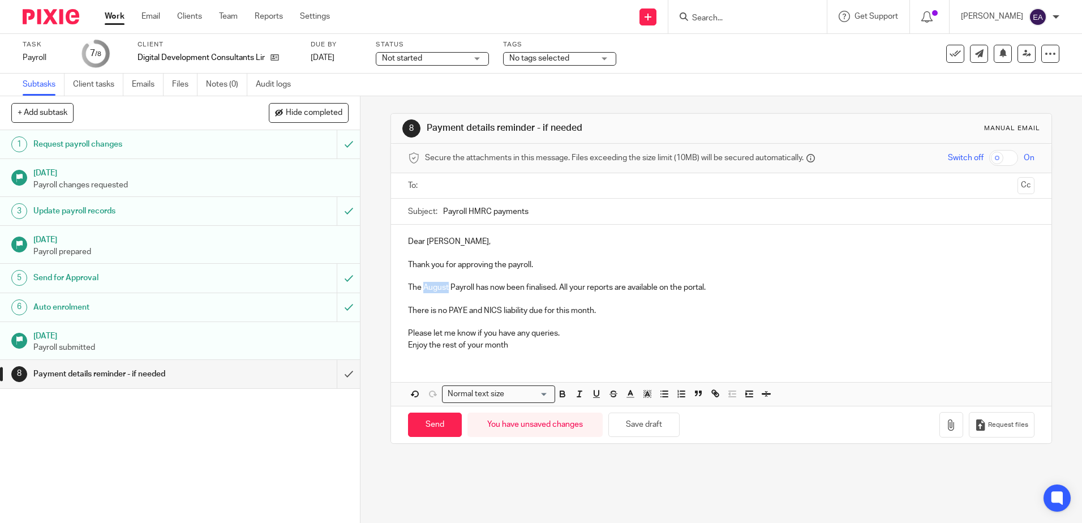
drag, startPoint x: 445, startPoint y: 287, endPoint x: 421, endPoint y: 285, distance: 23.4
click at [421, 285] on p "The August Payroll has now been finalised. All your reports are available on th…" at bounding box center [721, 287] width 626 height 11
click at [443, 212] on input "Payroll HMRC payments" at bounding box center [738, 211] width 591 height 25
drag, startPoint x: 591, startPoint y: 208, endPoint x: 516, endPoint y: 212, distance: 75.3
click at [516, 212] on input "[DATE] Payroll HMRC payments" at bounding box center [738, 211] width 591 height 25
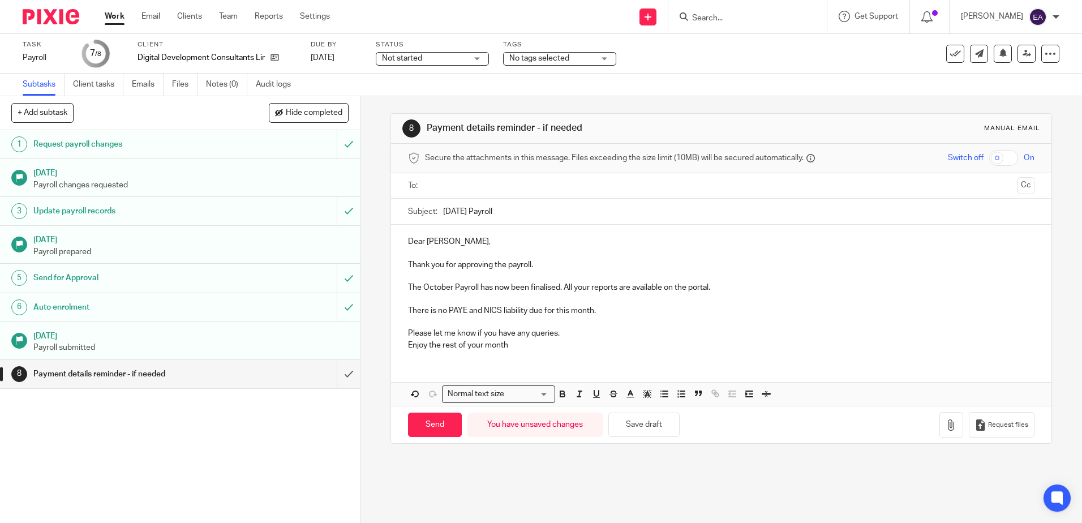
type input "[DATE] Payroll"
click at [462, 184] on input "text" at bounding box center [720, 185] width 583 height 13
click at [429, 429] on input "Send" at bounding box center [435, 427] width 54 height 24
type input "Sent"
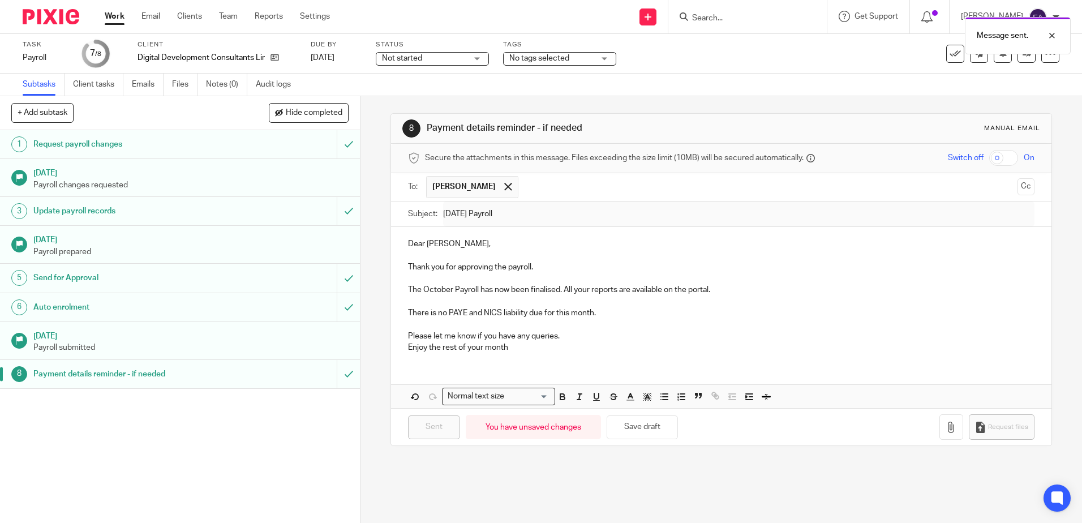
click at [945, 52] on div "Message sent." at bounding box center [805, 32] width 529 height 43
click at [949, 52] on icon at bounding box center [954, 53] width 11 height 11
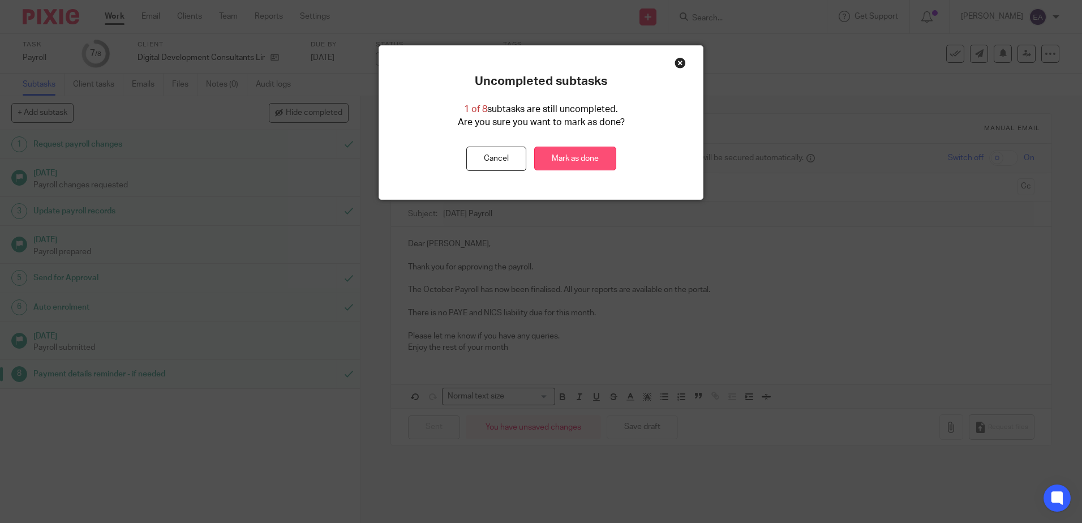
click at [562, 164] on link "Mark as done" at bounding box center [575, 159] width 82 height 24
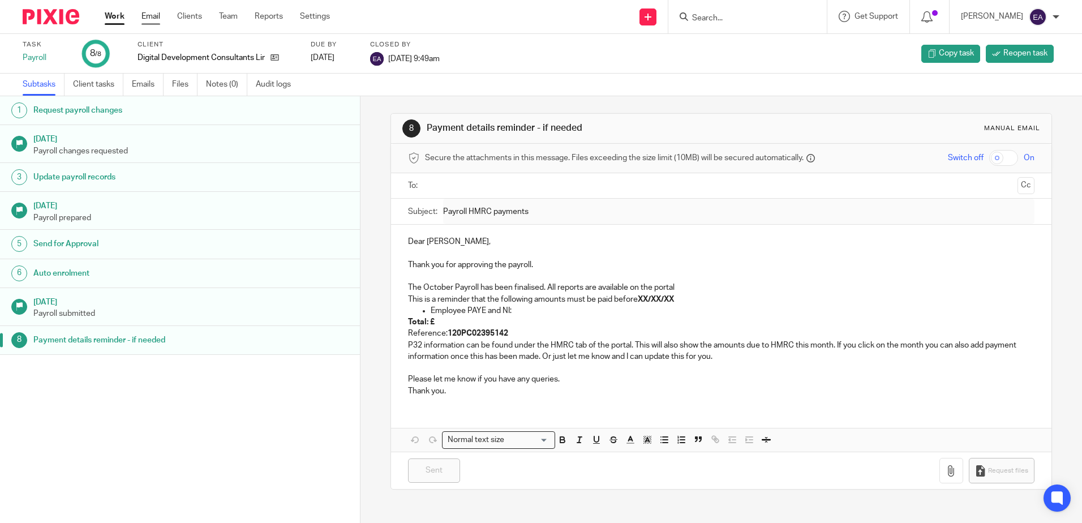
click at [147, 12] on link "Email" at bounding box center [150, 16] width 19 height 11
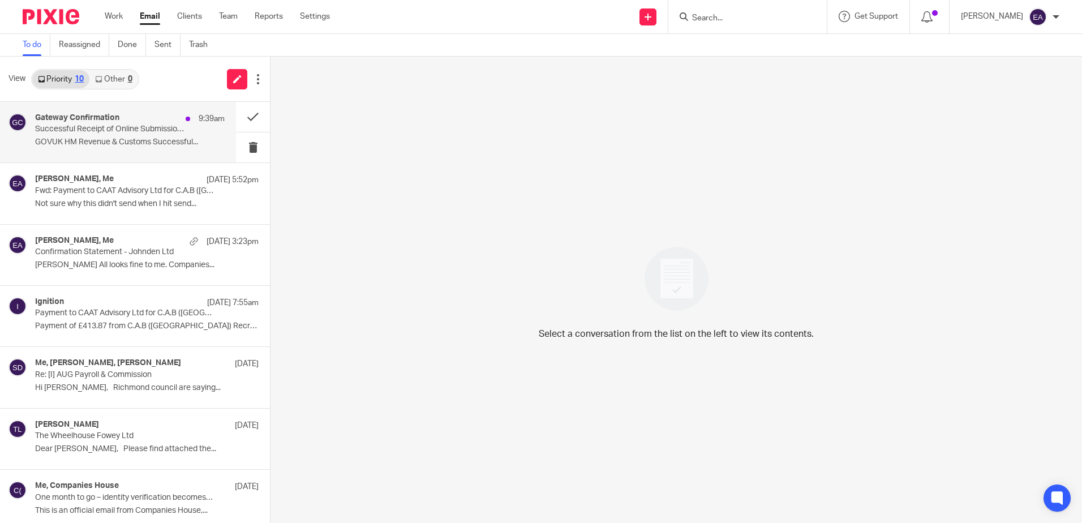
click at [141, 135] on div "Gateway Confirmation 9:39am Successful Receipt of Online Submission for Referen…" at bounding box center [130, 132] width 190 height 38
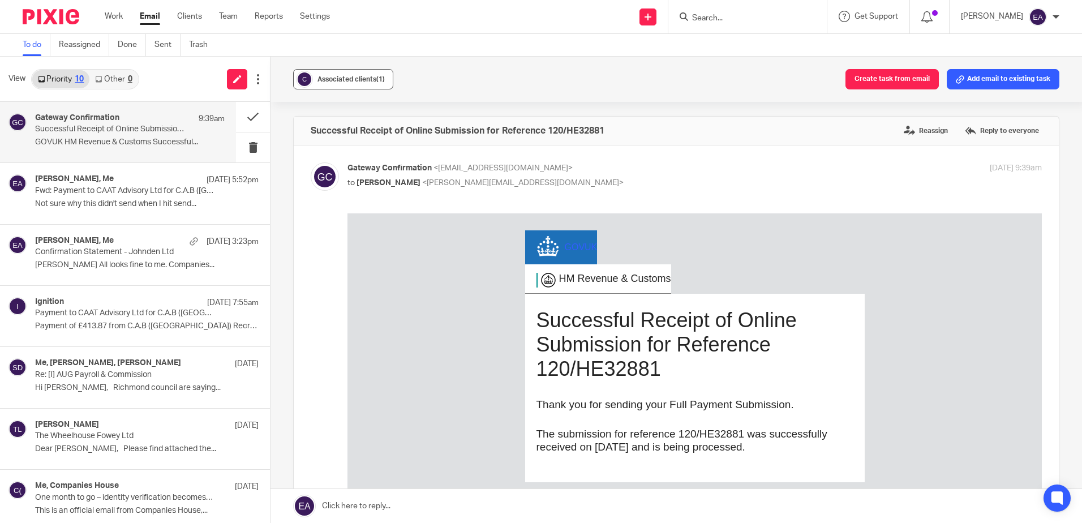
click at [359, 75] on div "Associated clients (1)" at bounding box center [350, 79] width 67 height 11
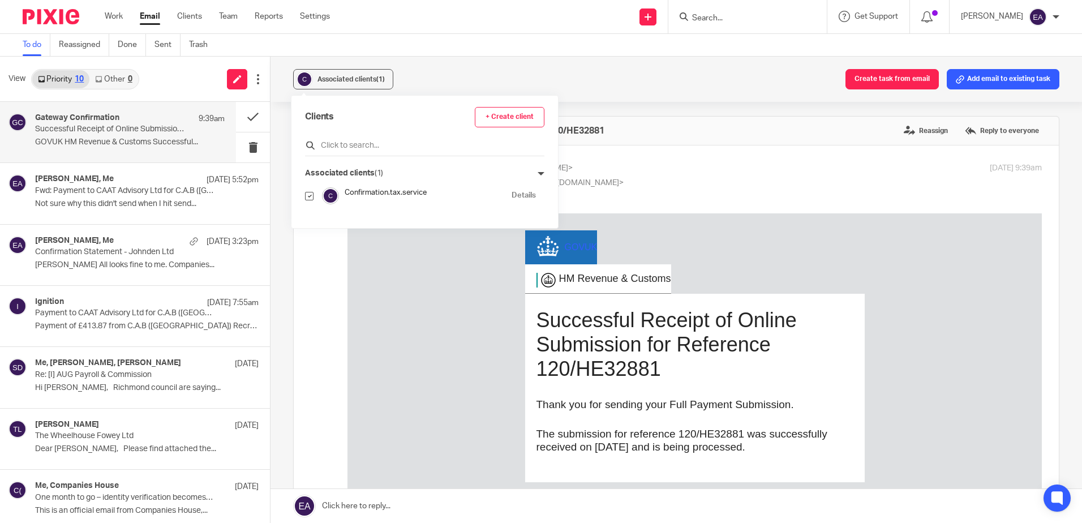
click at [360, 141] on input "text" at bounding box center [424, 145] width 239 height 11
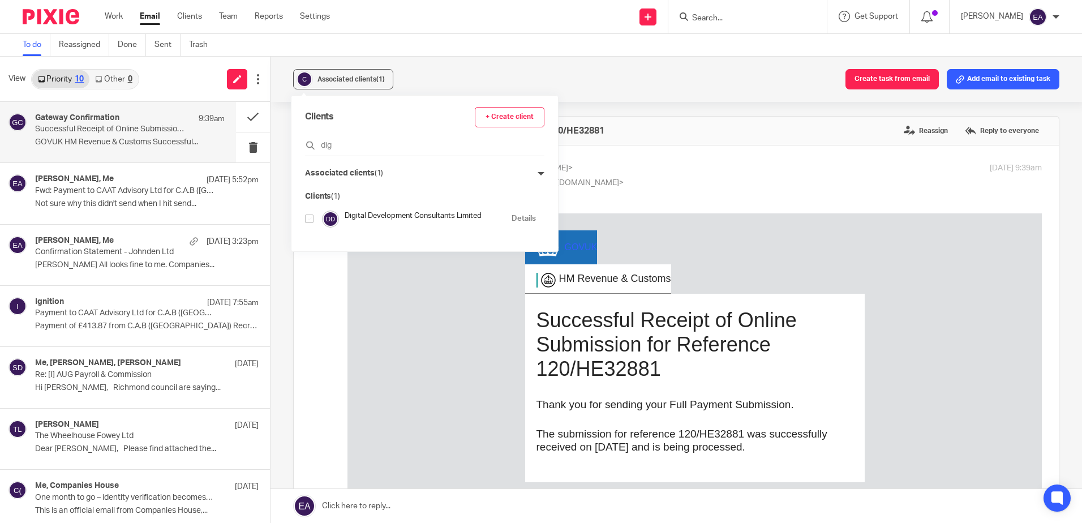
type input "dig"
click at [308, 218] on input "checkbox" at bounding box center [309, 218] width 8 height 8
checkbox input "true"
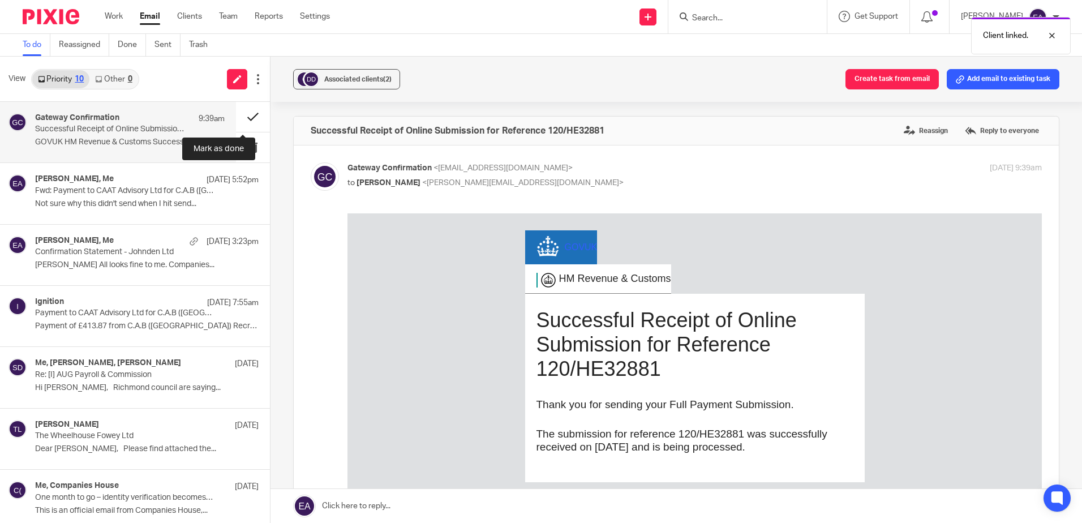
click at [246, 118] on button at bounding box center [253, 117] width 34 height 30
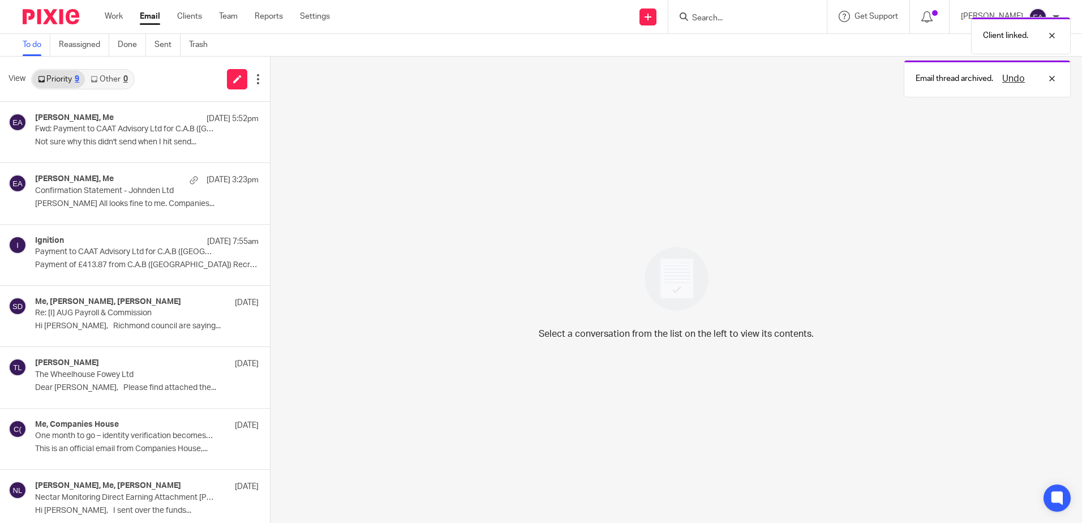
click at [728, 14] on div "Client linked. Email thread archived. Undo" at bounding box center [805, 54] width 529 height 86
click at [728, 19] on div "Email thread archived. Undo" at bounding box center [805, 32] width 529 height 43
click at [729, 20] on input "Search" at bounding box center [742, 19] width 102 height 10
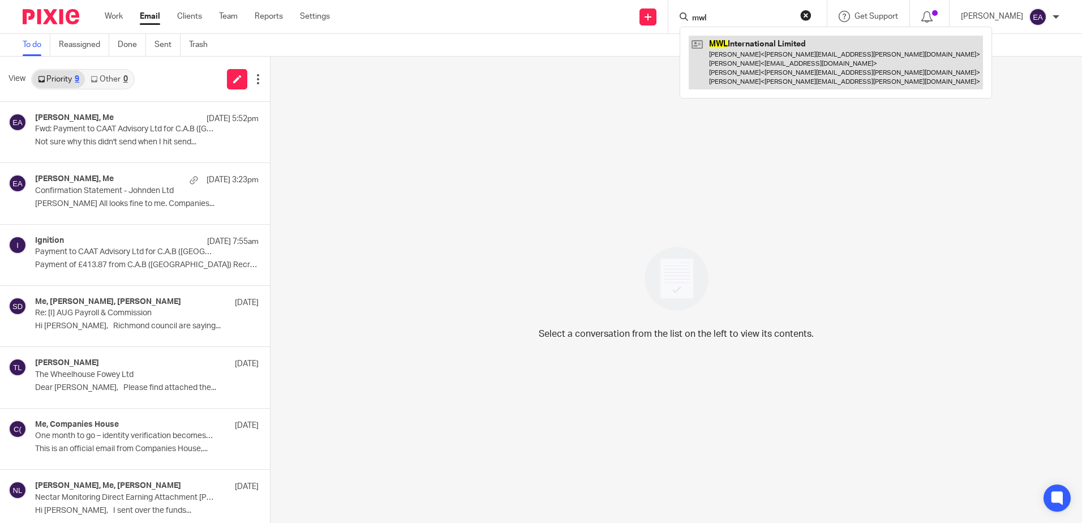
type input "mwl"
click at [761, 42] on link at bounding box center [835, 63] width 294 height 54
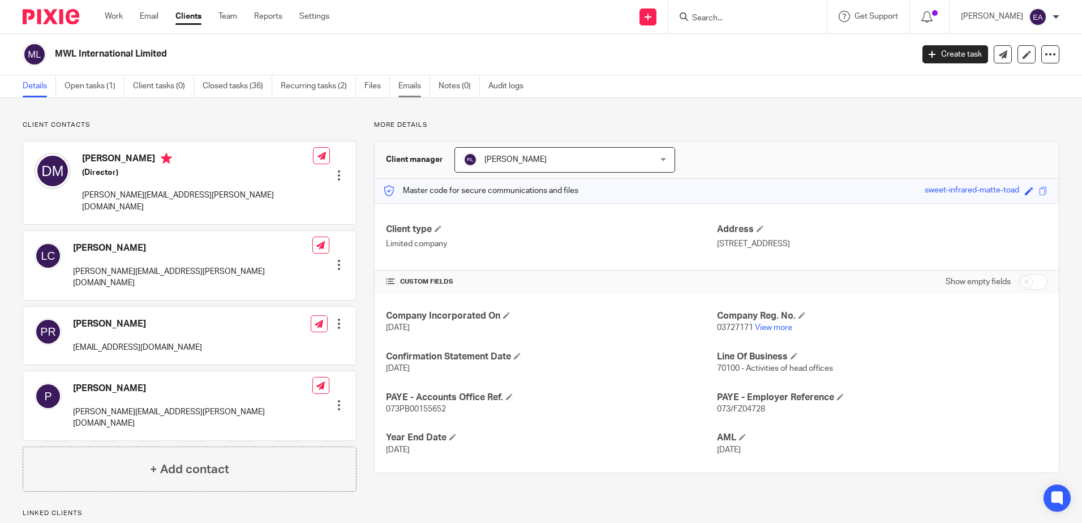
click at [414, 84] on link "Emails" at bounding box center [414, 86] width 32 height 22
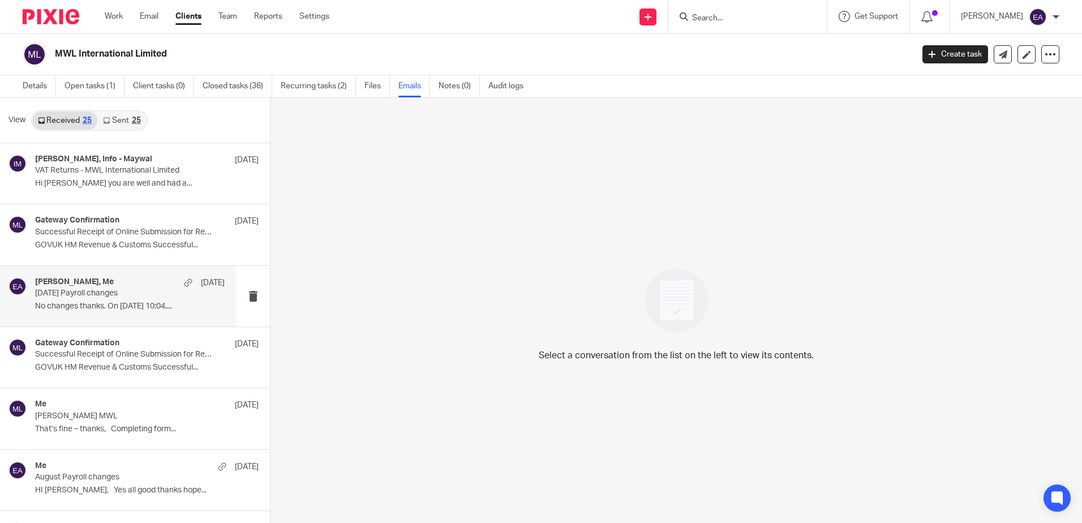
click at [96, 299] on div "[PERSON_NAME], Me [DATE] [DATE] Payroll changes No changes thanks. On [DATE] 10…" at bounding box center [130, 296] width 190 height 38
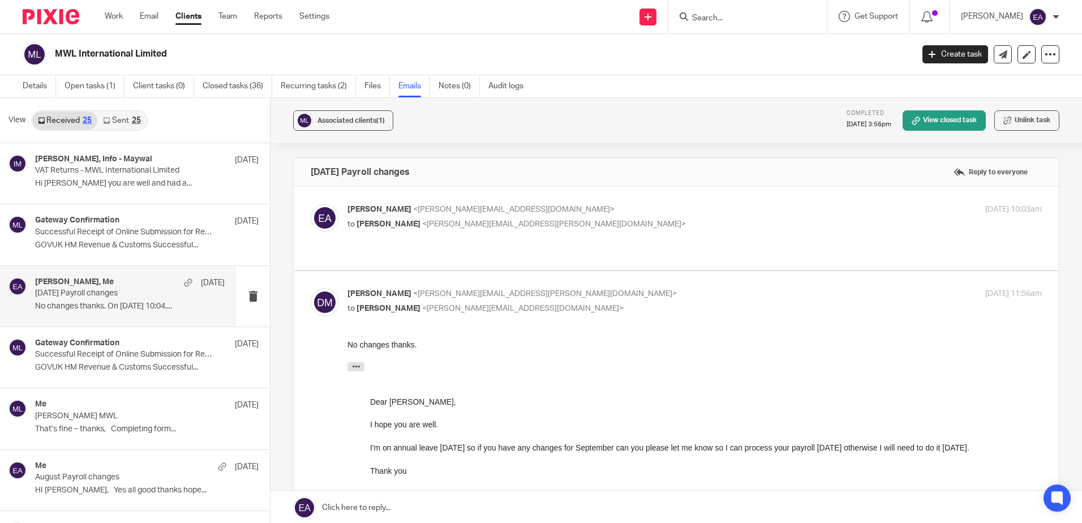
click at [451, 220] on span "<[PERSON_NAME][EMAIL_ADDRESS][PERSON_NAME][DOMAIN_NAME]>" at bounding box center [554, 224] width 264 height 8
checkbox input "true"
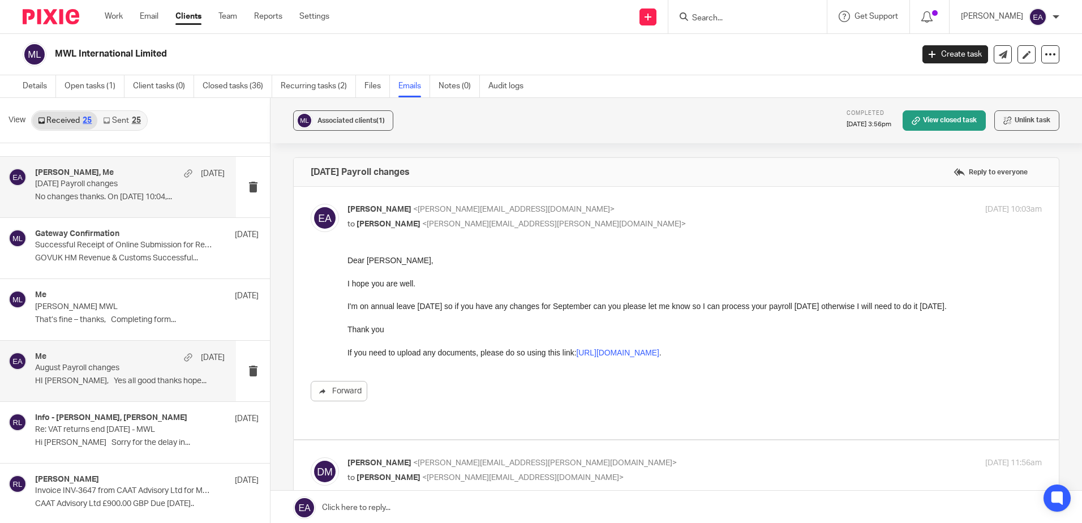
scroll to position [113, 0]
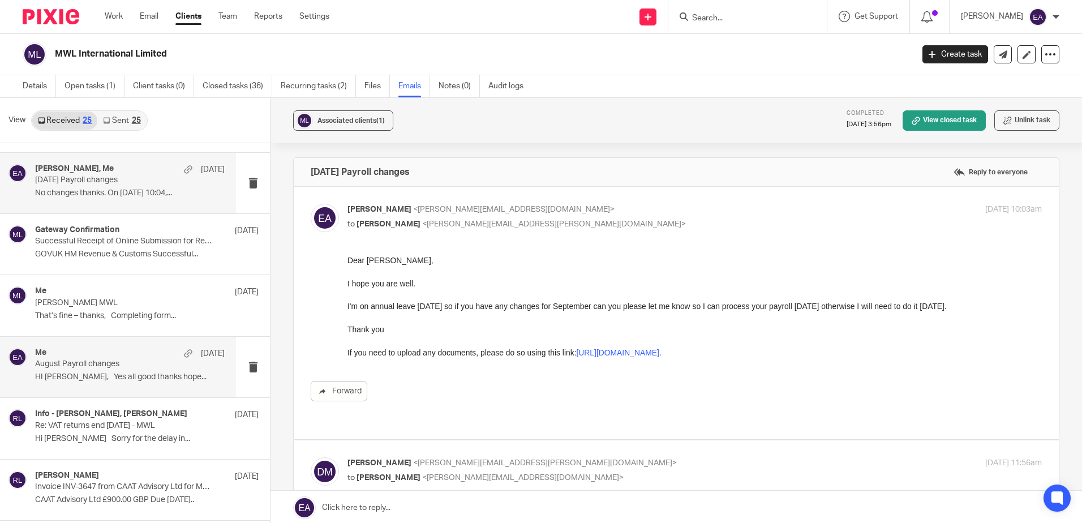
click at [107, 352] on div "Me [DATE]" at bounding box center [130, 353] width 190 height 11
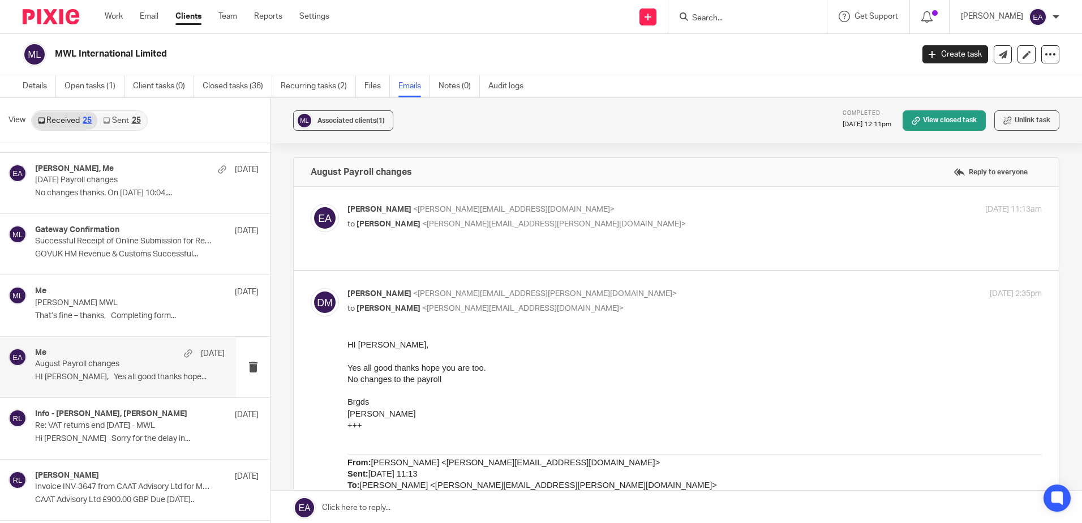
scroll to position [0, 0]
click at [550, 232] on div "[PERSON_NAME] <[PERSON_NAME][EMAIL_ADDRESS][DOMAIN_NAME]> to [PERSON_NAME] <[PE…" at bounding box center [676, 228] width 731 height 49
click at [541, 215] on p "[PERSON_NAME] <[PERSON_NAME][EMAIL_ADDRESS][DOMAIN_NAME]>" at bounding box center [578, 210] width 463 height 12
checkbox input "true"
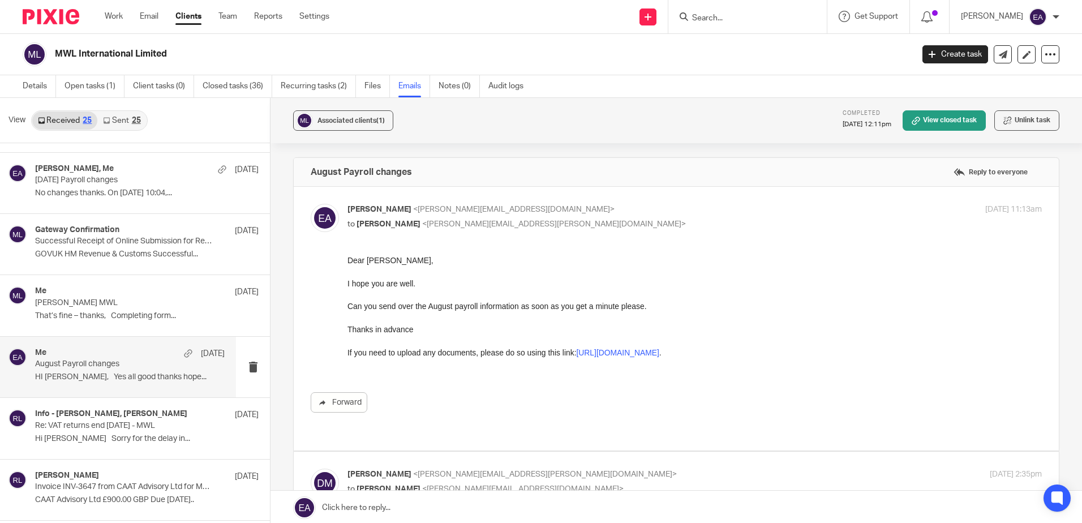
drag, startPoint x: 667, startPoint y: 522, endPoint x: 423, endPoint y: 290, distance: 336.5
drag, startPoint x: 856, startPoint y: 361, endPoint x: 602, endPoint y: 351, distance: 254.7
click at [602, 351] on div "Dear [PERSON_NAME], I hope you are well. Can you send over the August payroll i…" at bounding box center [694, 312] width 694 height 115
drag, startPoint x: 255, startPoint y: 97, endPoint x: 846, endPoint y: 378, distance: 655.3
click at [846, 378] on div "Forward" at bounding box center [676, 334] width 731 height 158
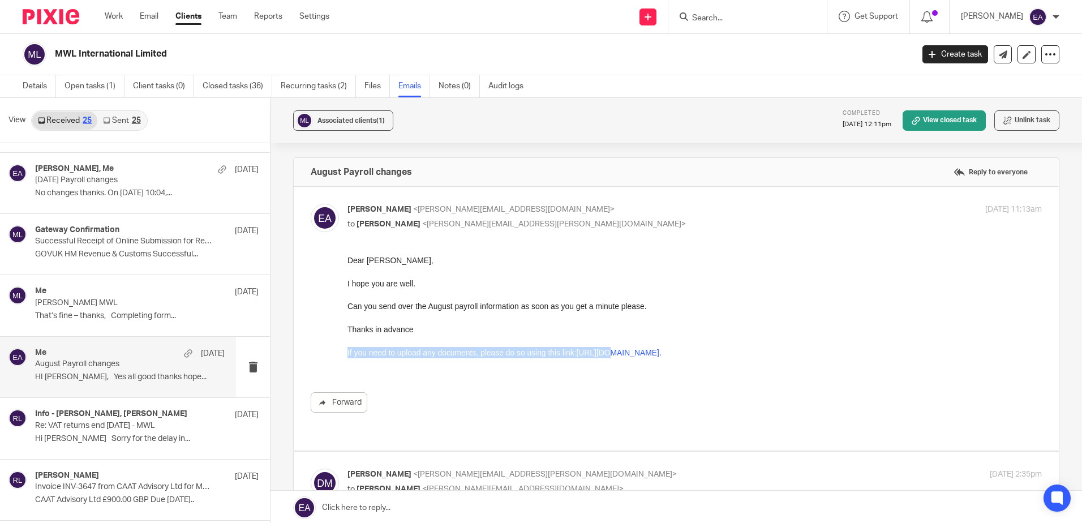
click at [867, 351] on p "If you need to upload any documents, please do so using this link: https://caat…" at bounding box center [694, 352] width 694 height 11
click at [865, 352] on p "If you need to upload any documents, please do so using this link: https://caat…" at bounding box center [694, 352] width 694 height 11
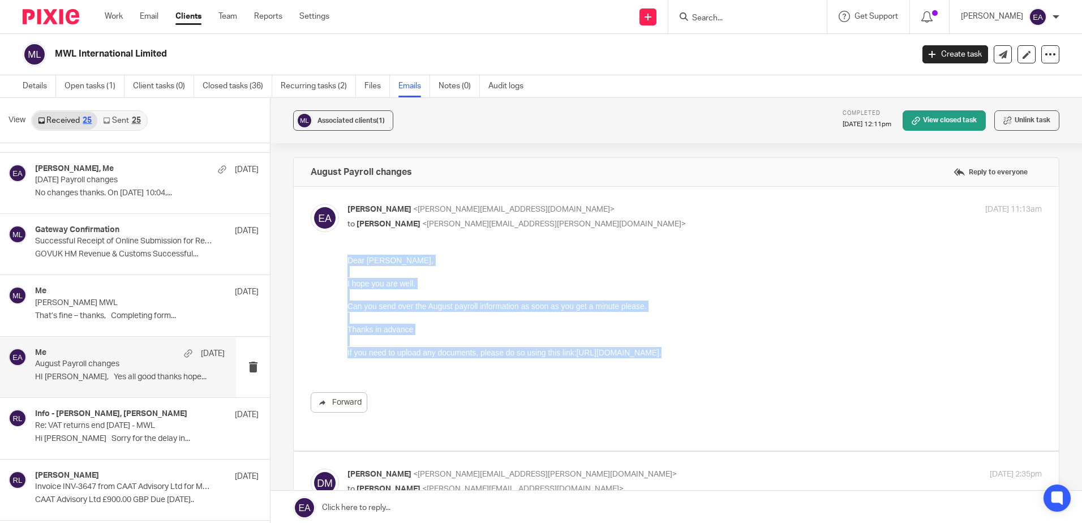
drag, startPoint x: 851, startPoint y: 352, endPoint x: 324, endPoint y: 259, distance: 536.0
click at [347, 259] on html "Dear David, I hope you are well. Can you send over the August payroll informati…" at bounding box center [694, 312] width 694 height 115
drag, startPoint x: 324, startPoint y: 259, endPoint x: 362, endPoint y: 259, distance: 38.5
copy div "Dear David, I hope you are well. Can you send over the August payroll informati…"
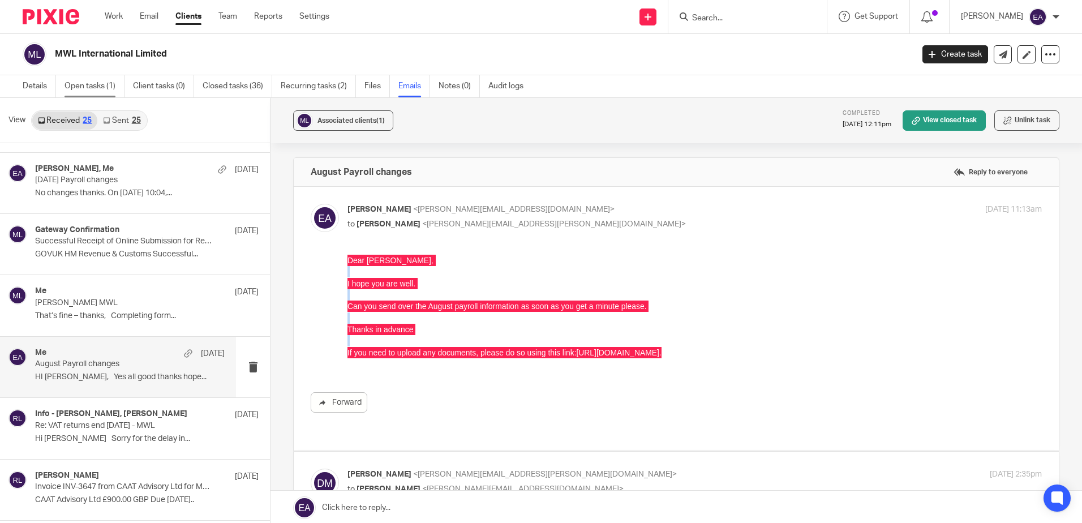
click at [97, 84] on link "Open tasks (1)" at bounding box center [94, 86] width 60 height 22
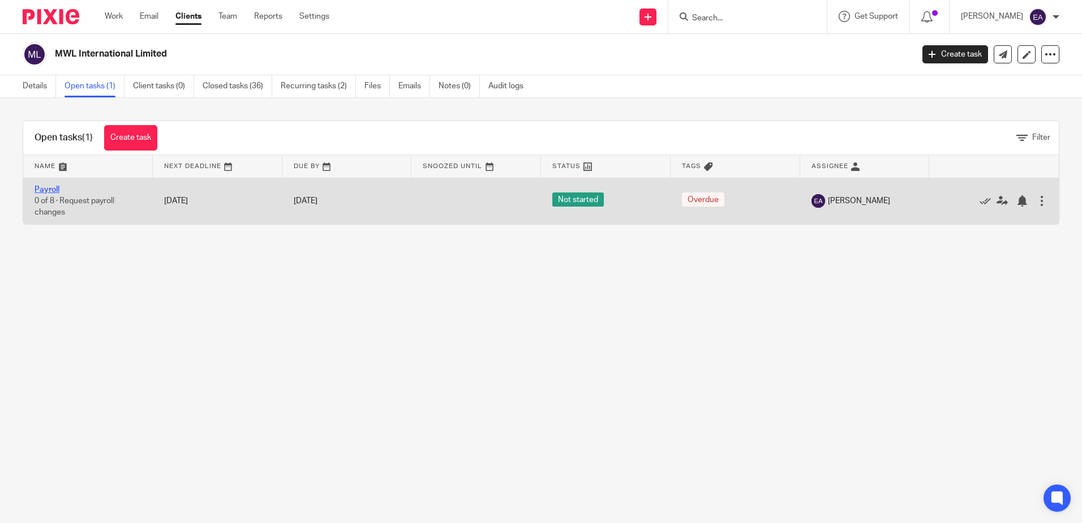
click at [46, 191] on link "Payroll" at bounding box center [47, 190] width 25 height 8
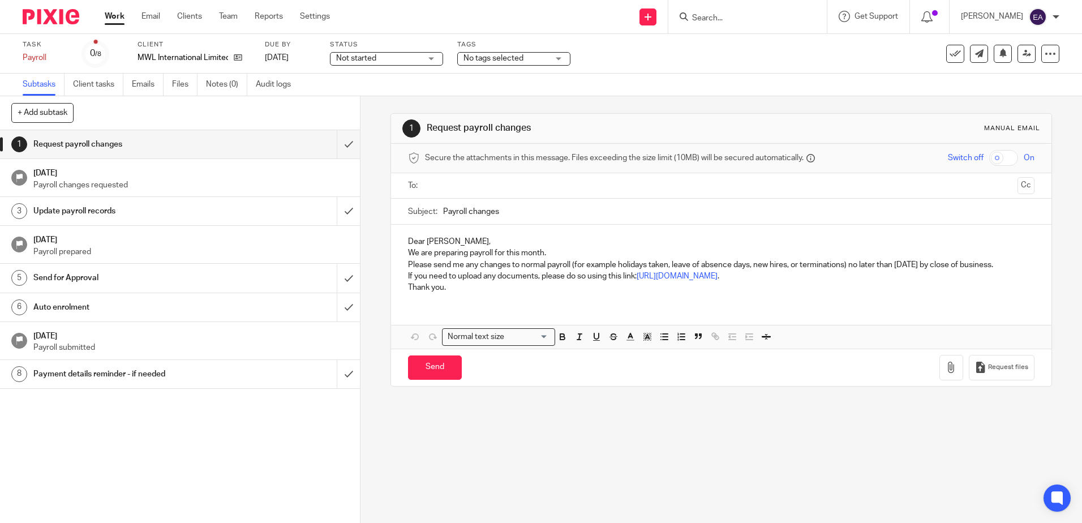
click at [455, 285] on p "Thank you." at bounding box center [721, 287] width 626 height 11
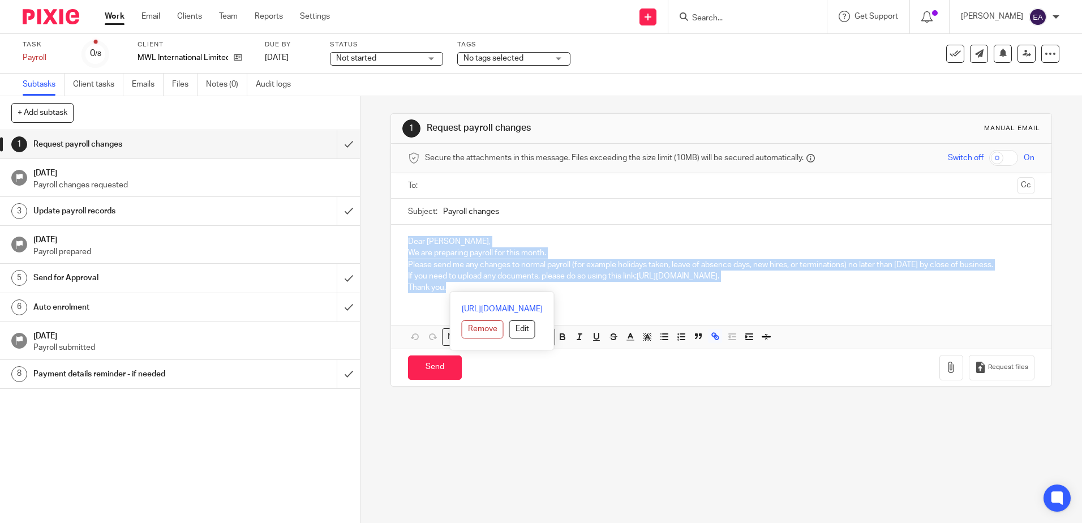
drag, startPoint x: 455, startPoint y: 290, endPoint x: 390, endPoint y: 241, distance: 81.1
click at [391, 241] on div "Dear [PERSON_NAME], We are preparing payroll for this month. Please send me any…" at bounding box center [721, 263] width 660 height 77
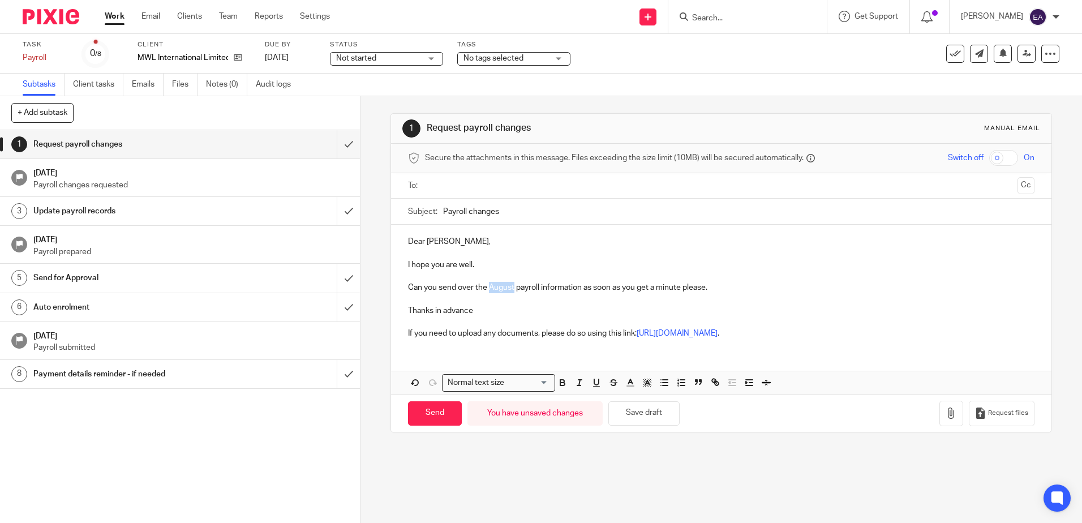
drag, startPoint x: 512, startPoint y: 286, endPoint x: 487, endPoint y: 286, distance: 24.9
click at [487, 286] on p "Can you send over the August payroll information as soon as you get a minute pl…" at bounding box center [721, 287] width 626 height 11
click at [439, 210] on div "Subject: Payroll changes" at bounding box center [721, 211] width 626 height 25
click at [503, 212] on input "Payroll changes" at bounding box center [738, 211] width 591 height 25
type input "Payroll changes"
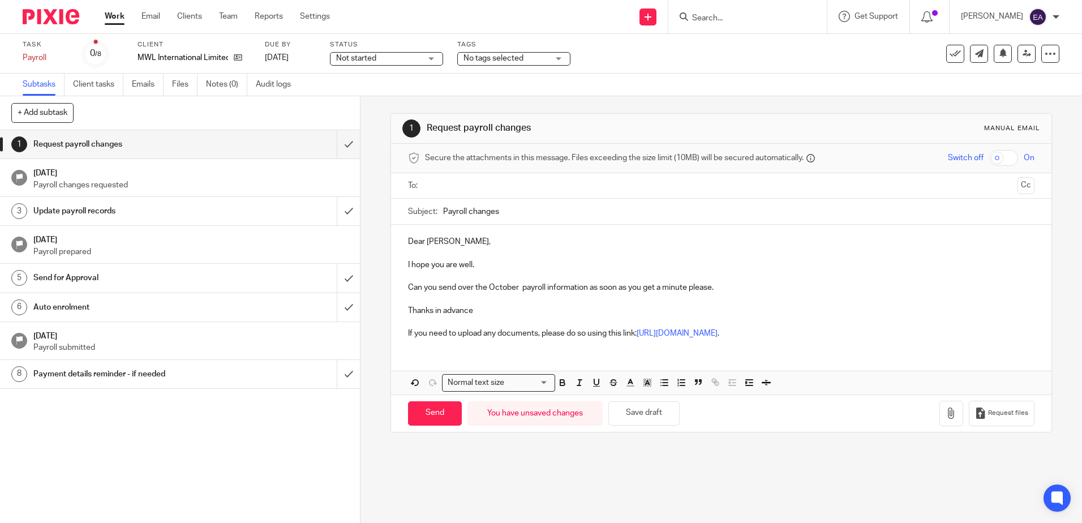
click at [447, 183] on input "text" at bounding box center [720, 185] width 583 height 13
click at [420, 421] on input "Send" at bounding box center [435, 415] width 54 height 24
type input "Sent"
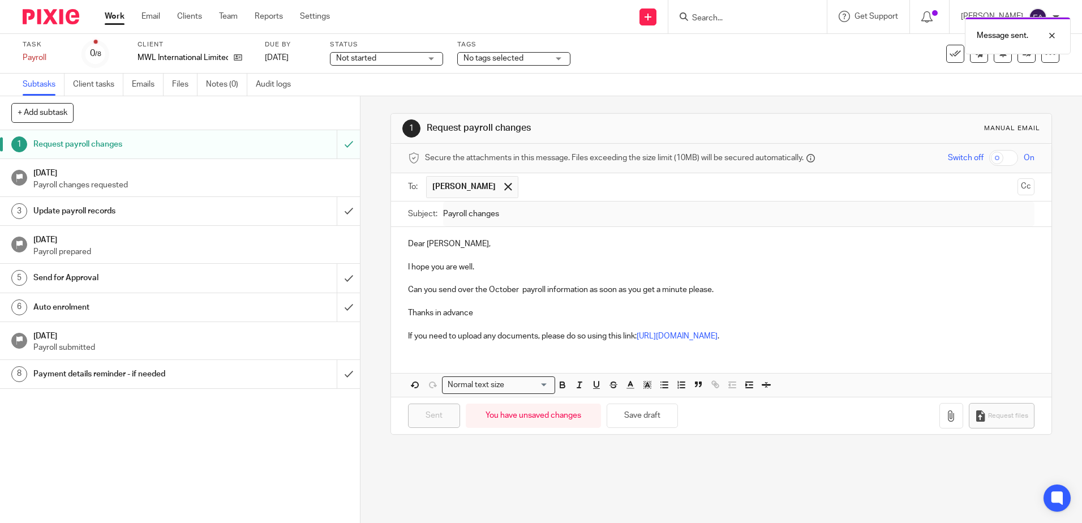
click at [428, 55] on div "Not started Not started" at bounding box center [386, 59] width 113 height 14
click at [398, 100] on li "In progress" at bounding box center [386, 99] width 112 height 23
click at [483, 58] on span "No tags selected" at bounding box center [493, 58] width 60 height 8
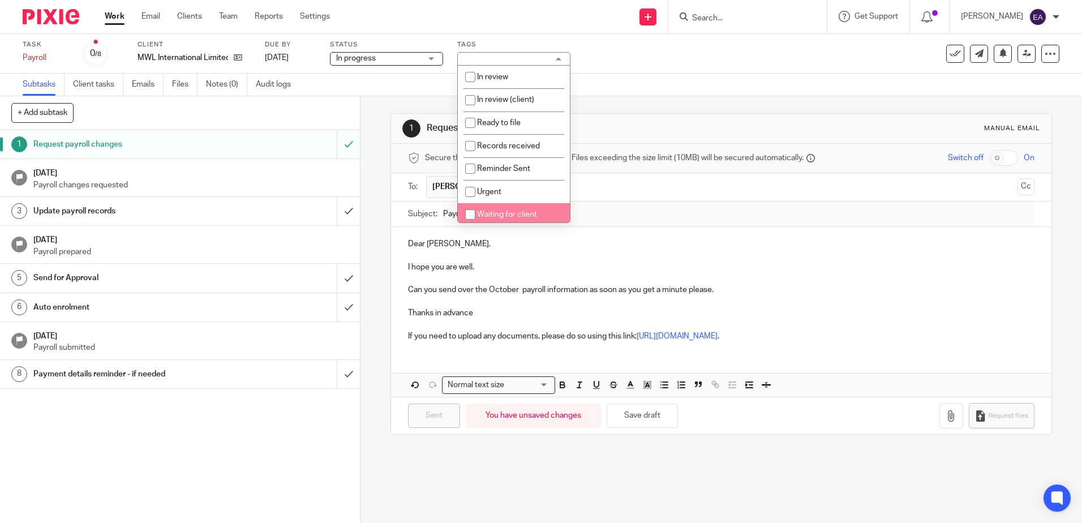
click at [486, 215] on span "Waiting for client" at bounding box center [507, 214] width 60 height 8
checkbox input "true"
